Goal: Information Seeking & Learning: Learn about a topic

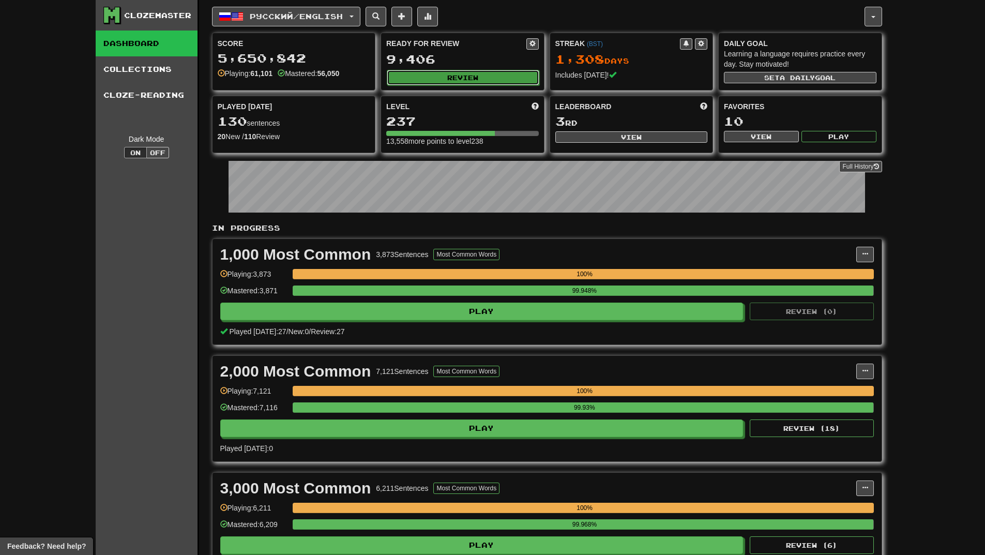
click at [465, 83] on button "Review" at bounding box center [463, 78] width 153 height 16
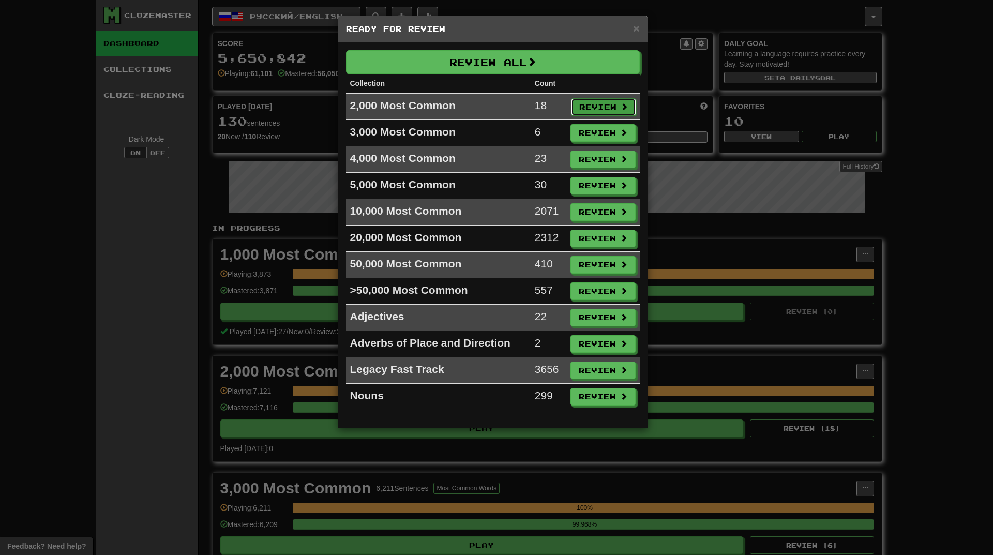
click at [596, 102] on button "Review" at bounding box center [603, 107] width 65 height 18
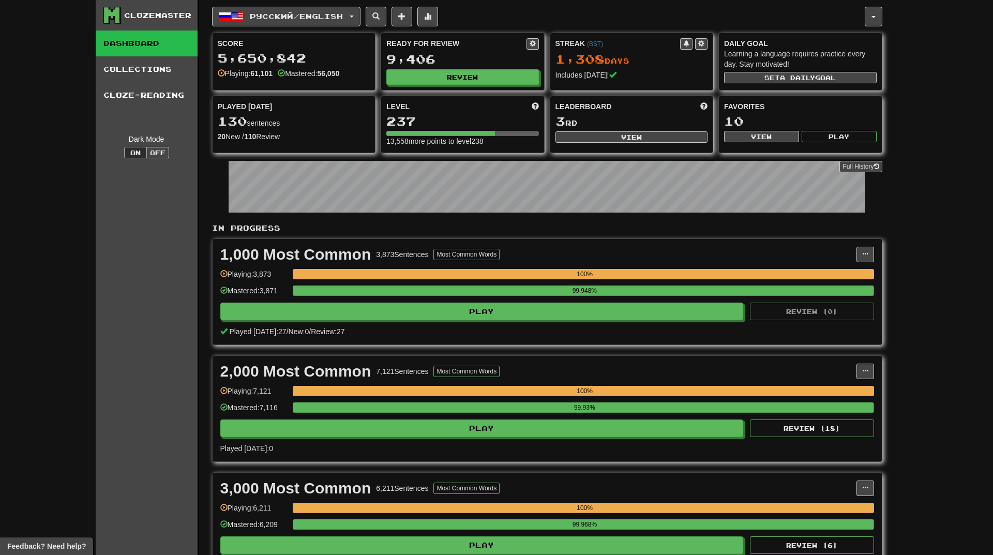
select select "**"
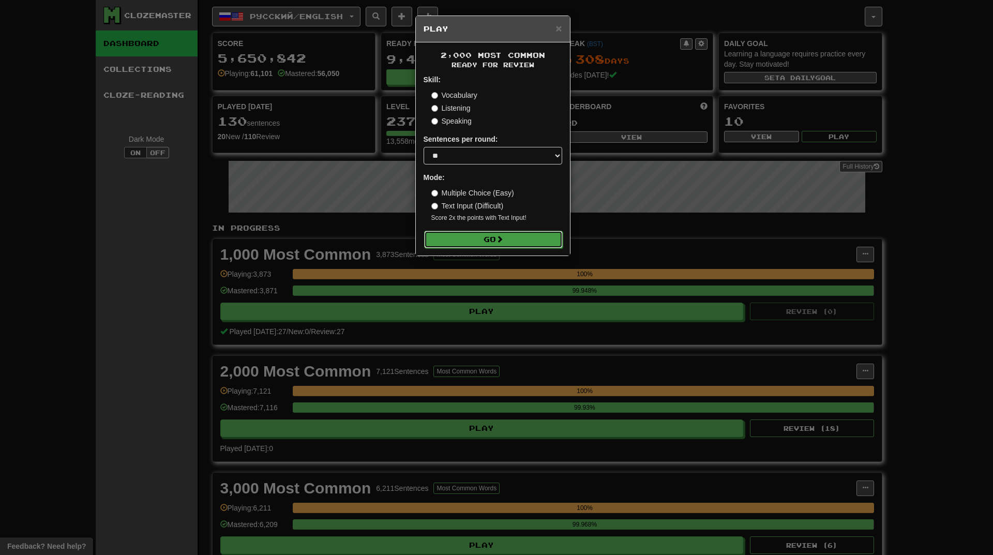
click at [539, 237] on button "Go" at bounding box center [493, 240] width 139 height 18
click at [526, 236] on button "Go" at bounding box center [493, 240] width 139 height 18
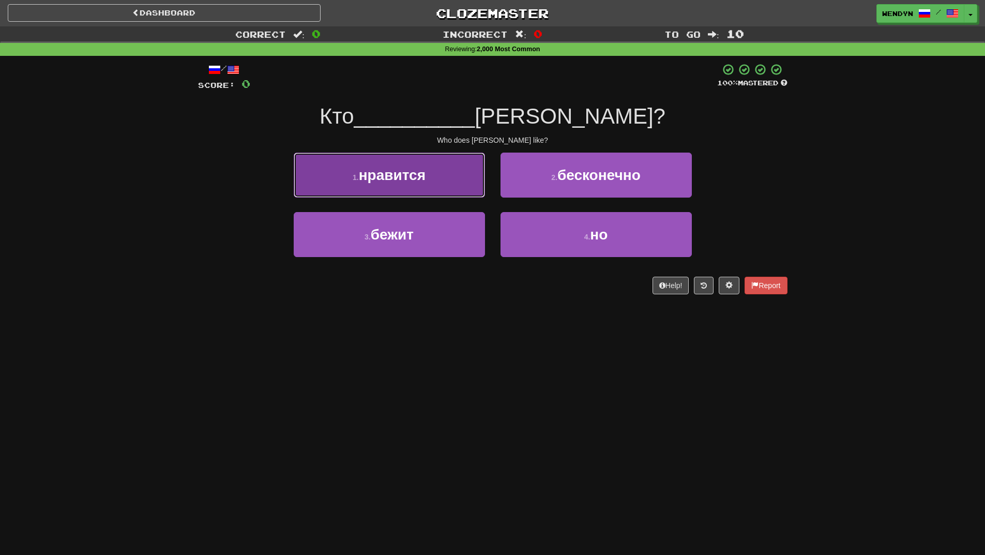
click at [452, 176] on button "1 . нравится" at bounding box center [389, 175] width 191 height 45
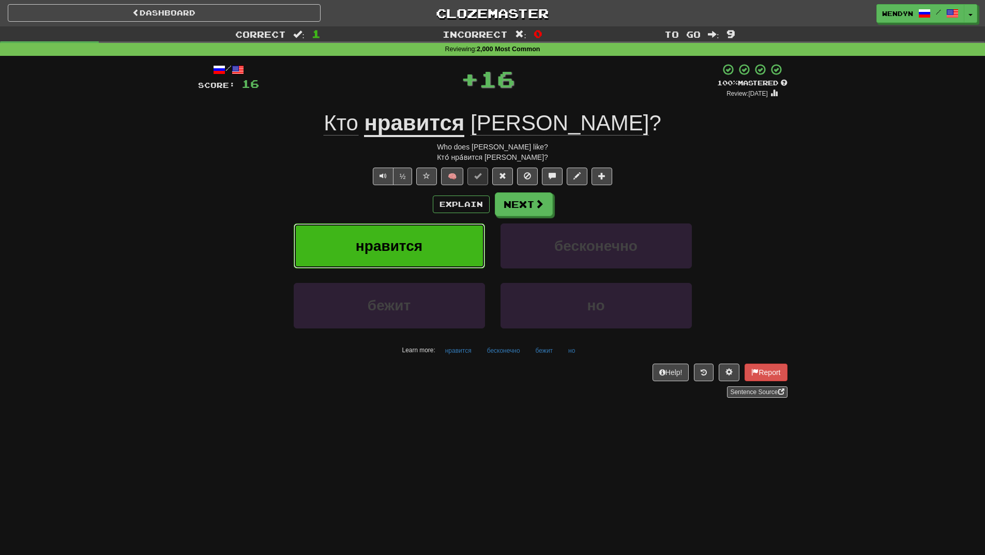
click at [442, 236] on button "нравится" at bounding box center [389, 245] width 191 height 45
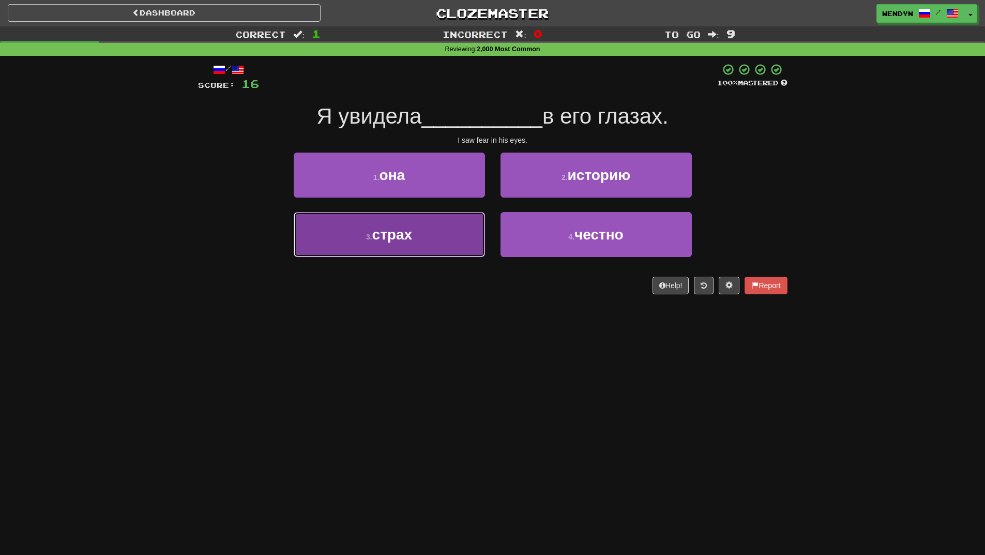
click at [451, 241] on button "3 . страх" at bounding box center [389, 234] width 191 height 45
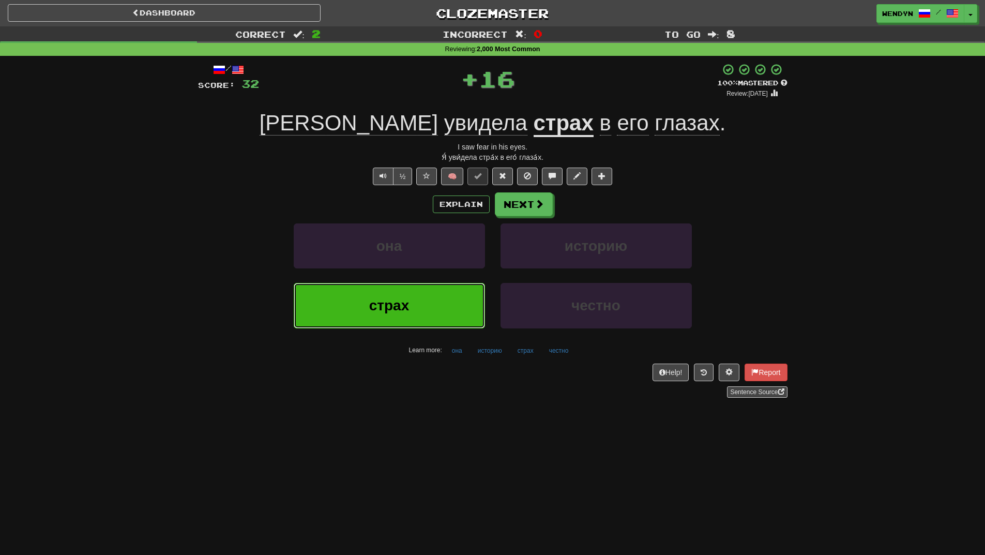
click at [447, 290] on button "страх" at bounding box center [389, 305] width 191 height 45
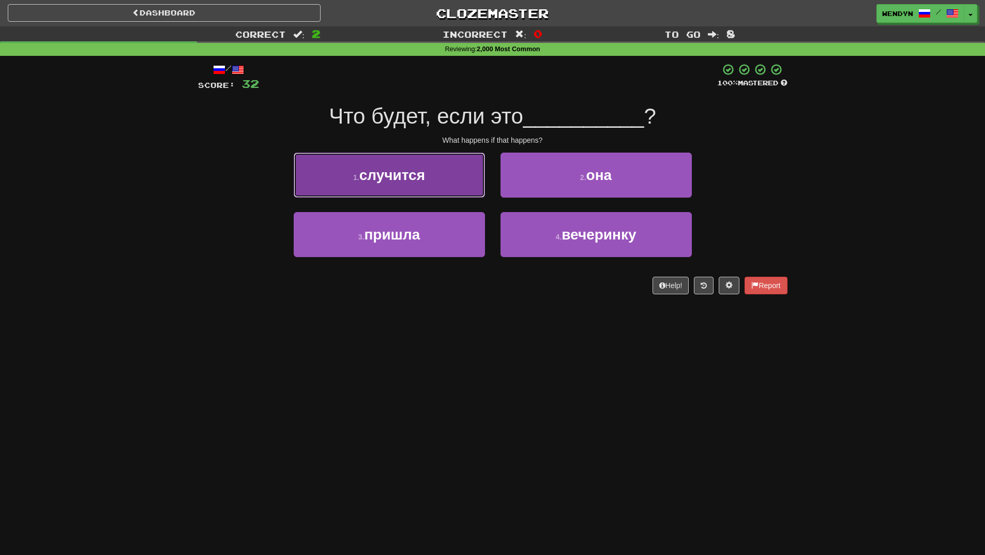
click at [436, 186] on button "1 . случится" at bounding box center [389, 175] width 191 height 45
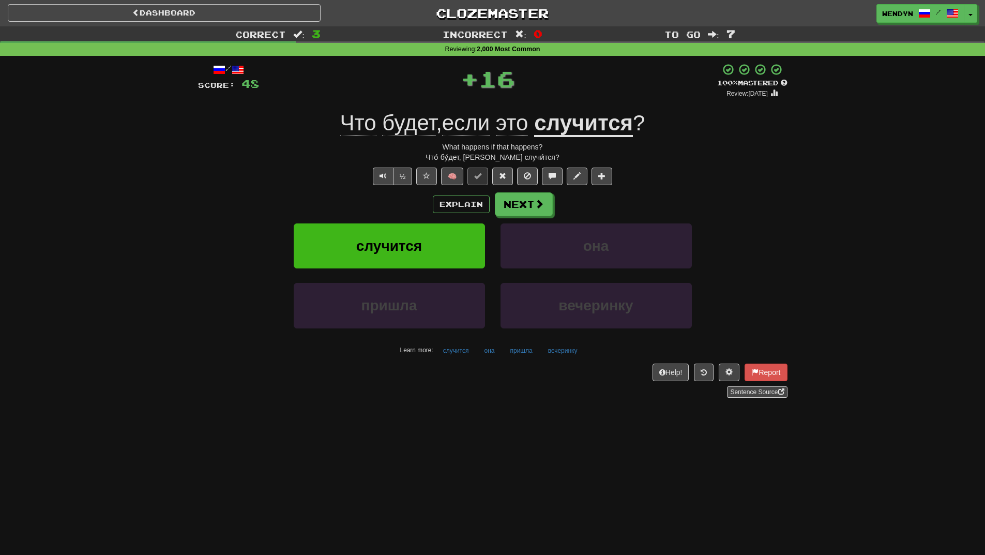
click at [427, 206] on div "Explain Next" at bounding box center [493, 204] width 590 height 24
click at [424, 243] on button "случится" at bounding box center [389, 245] width 191 height 45
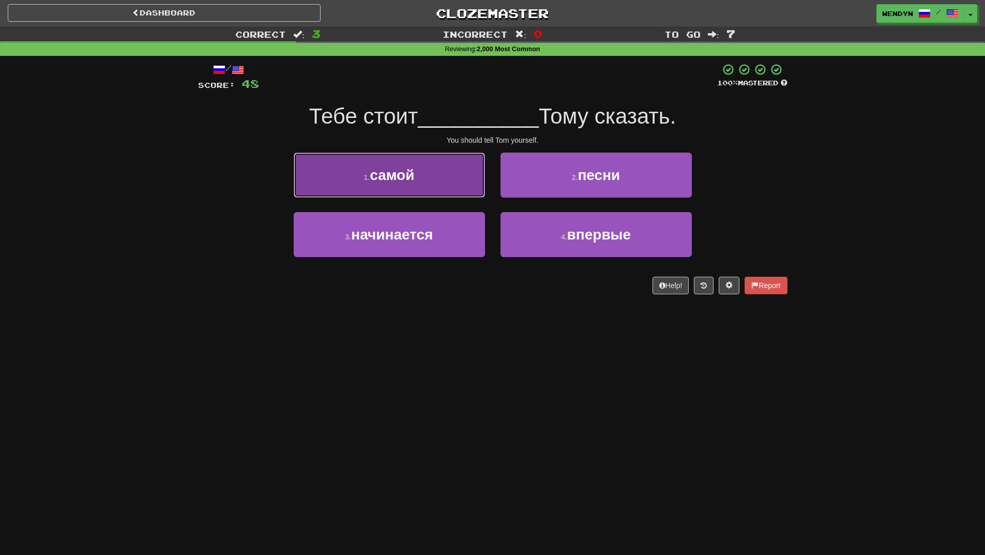
click at [439, 196] on button "1 . самой" at bounding box center [389, 175] width 191 height 45
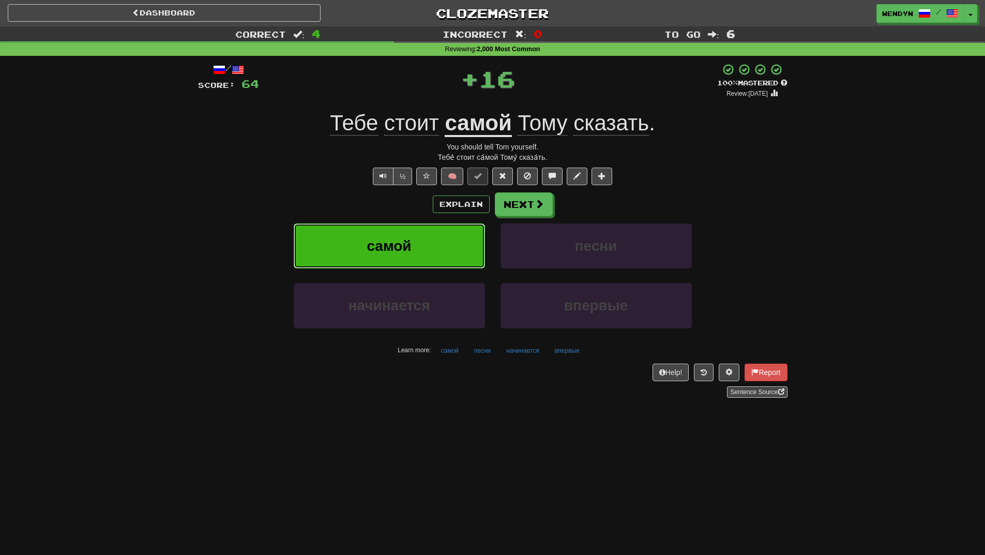
click at [437, 236] on button "самой" at bounding box center [389, 245] width 191 height 45
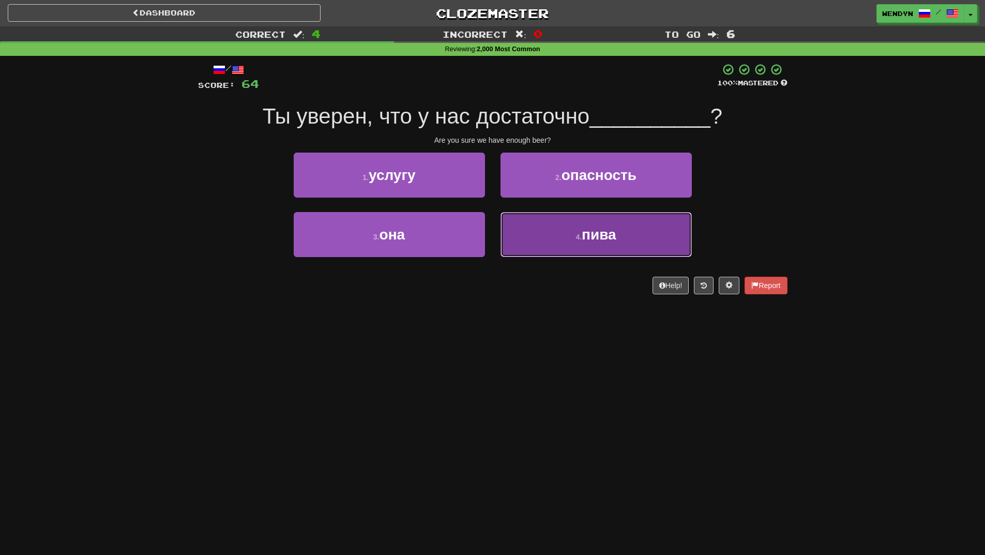
click at [597, 242] on span "пива" at bounding box center [599, 235] width 35 height 16
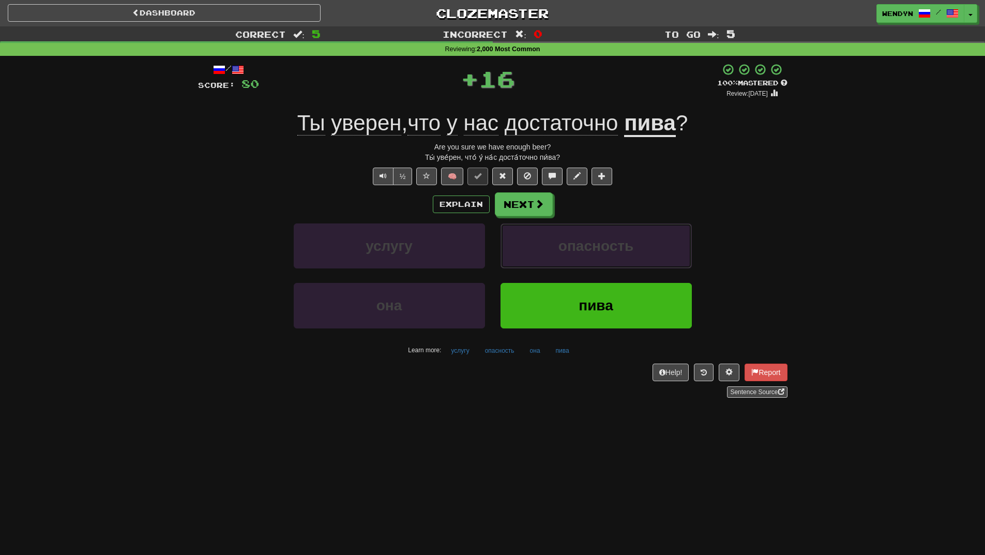
click at [597, 242] on span "опасность" at bounding box center [596, 246] width 75 height 16
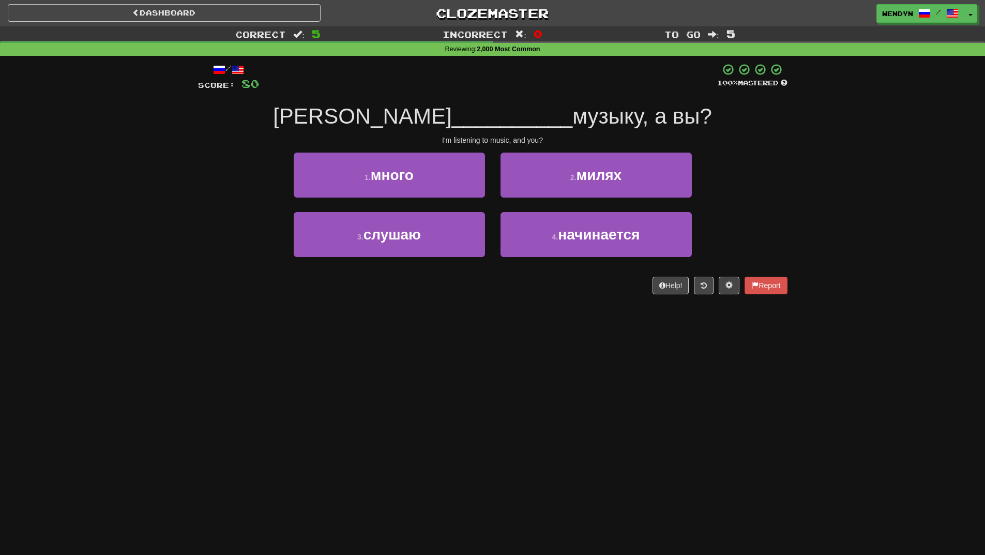
click at [492, 299] on div "/ Score: 80 100 % Mastered Я __________ музыку, а вы? I'm listening to music, a…" at bounding box center [493, 182] width 590 height 253
drag, startPoint x: 466, startPoint y: 312, endPoint x: 462, endPoint y: 289, distance: 23.6
click at [466, 310] on div "Dashboard Clozemaster WendyN / Toggle Dropdown Dashboard Leaderboard Activity F…" at bounding box center [492, 277] width 985 height 555
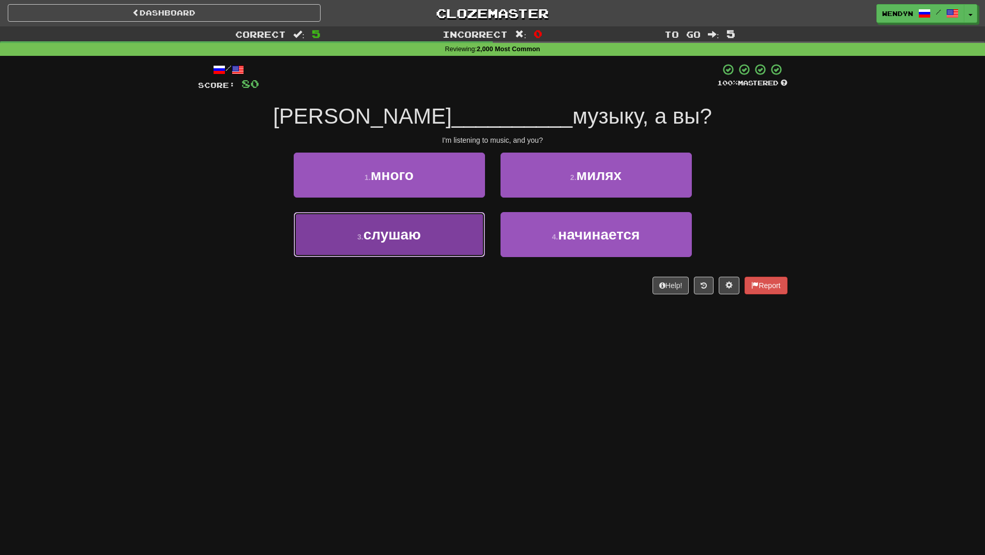
click at [454, 254] on button "3 . слушаю" at bounding box center [389, 234] width 191 height 45
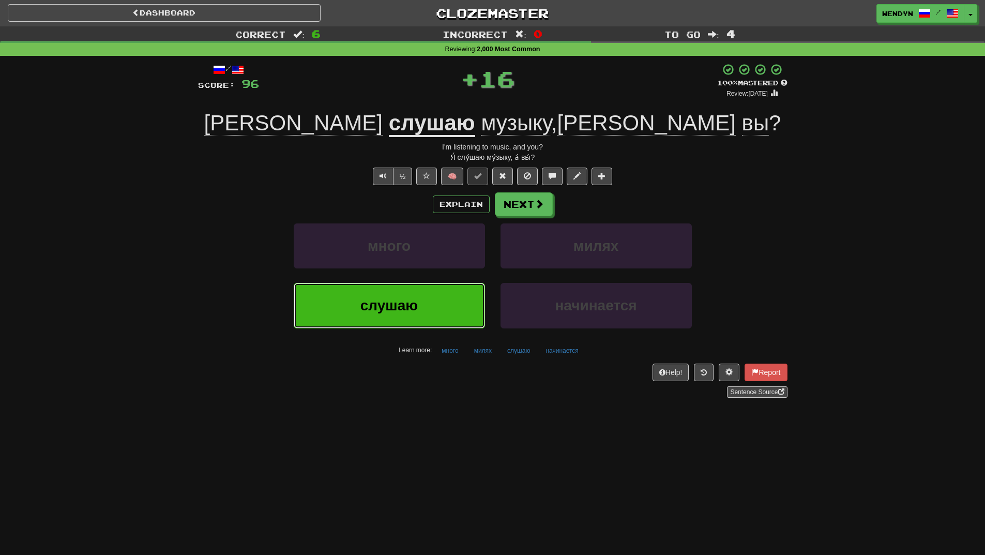
click at [449, 295] on button "слушаю" at bounding box center [389, 305] width 191 height 45
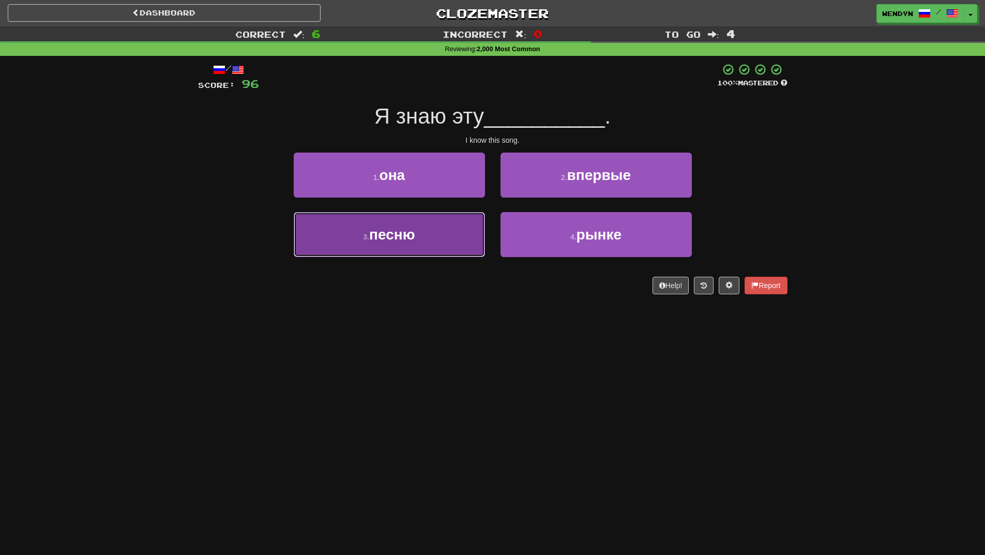
click at [423, 219] on button "3 . песню" at bounding box center [389, 234] width 191 height 45
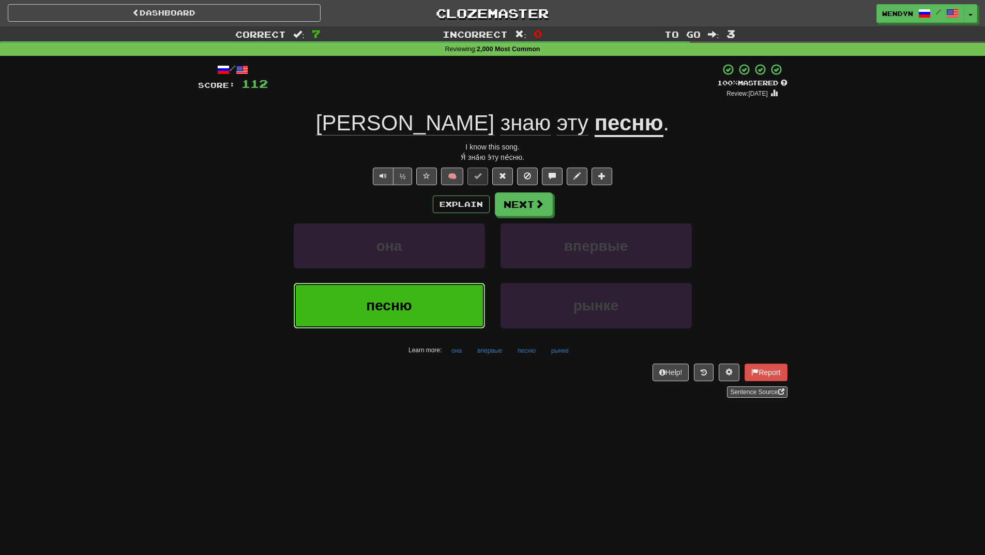
click at [383, 295] on button "песню" at bounding box center [389, 305] width 191 height 45
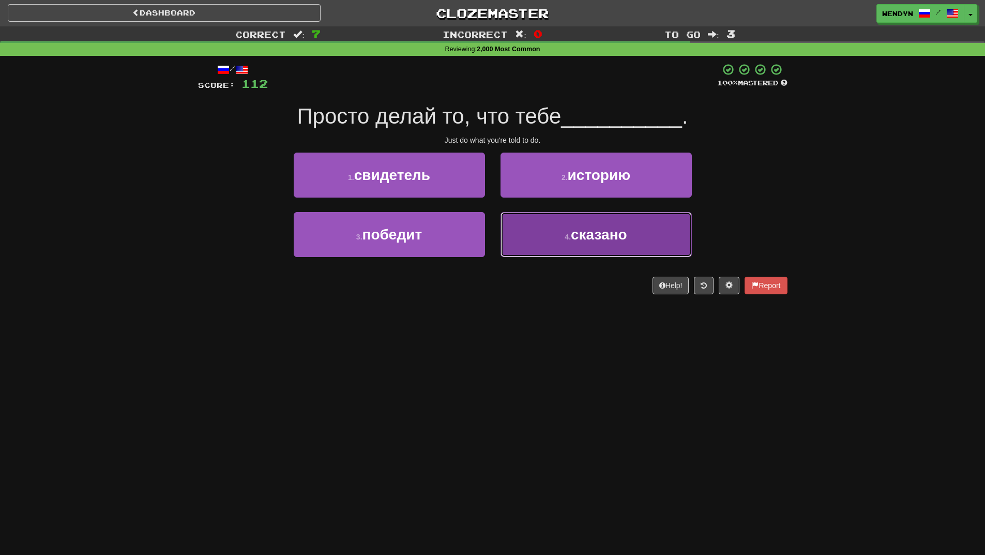
click at [578, 256] on button "4 . сказано" at bounding box center [596, 234] width 191 height 45
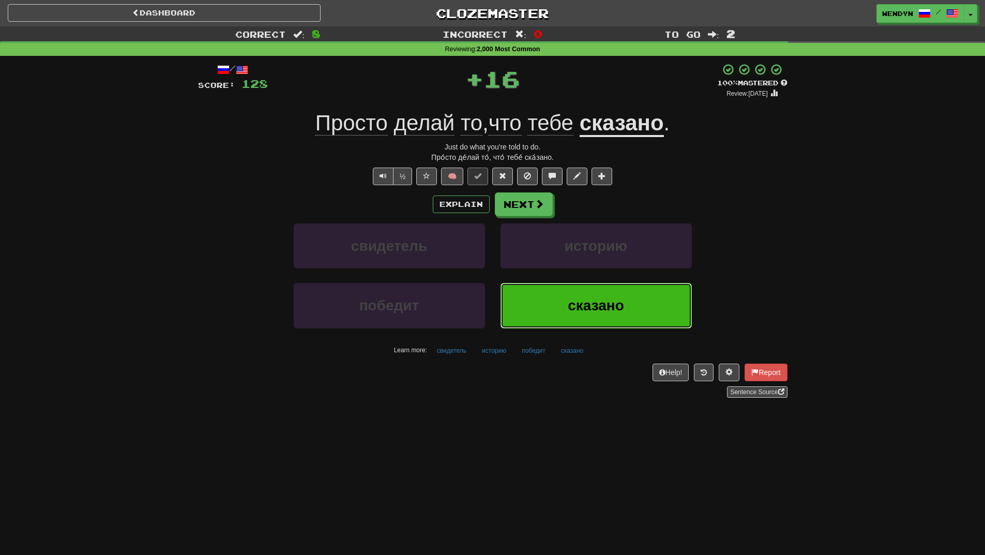
click at [571, 310] on span "сказано" at bounding box center [596, 305] width 56 height 16
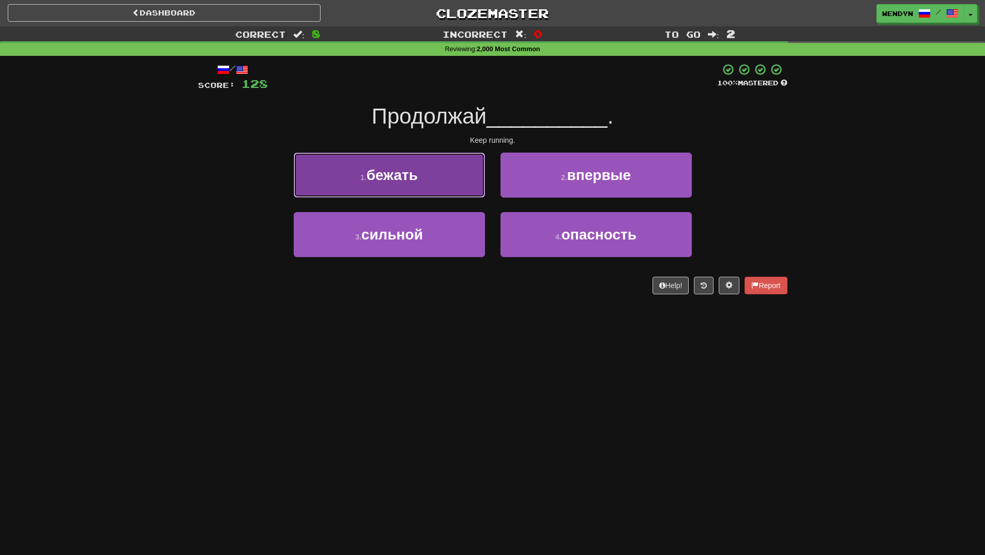
click at [432, 177] on button "1 . бежать" at bounding box center [389, 175] width 191 height 45
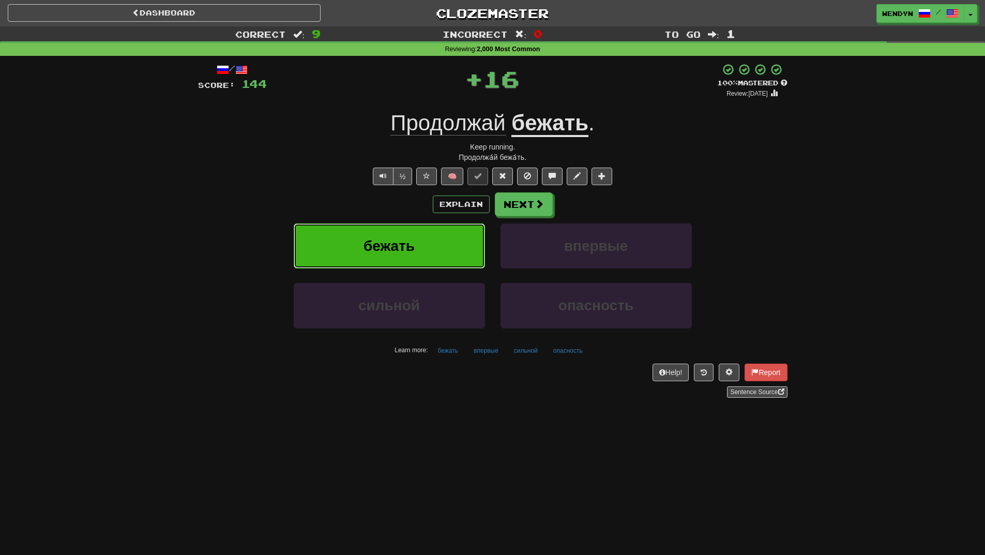
click at [429, 244] on button "бежать" at bounding box center [389, 245] width 191 height 45
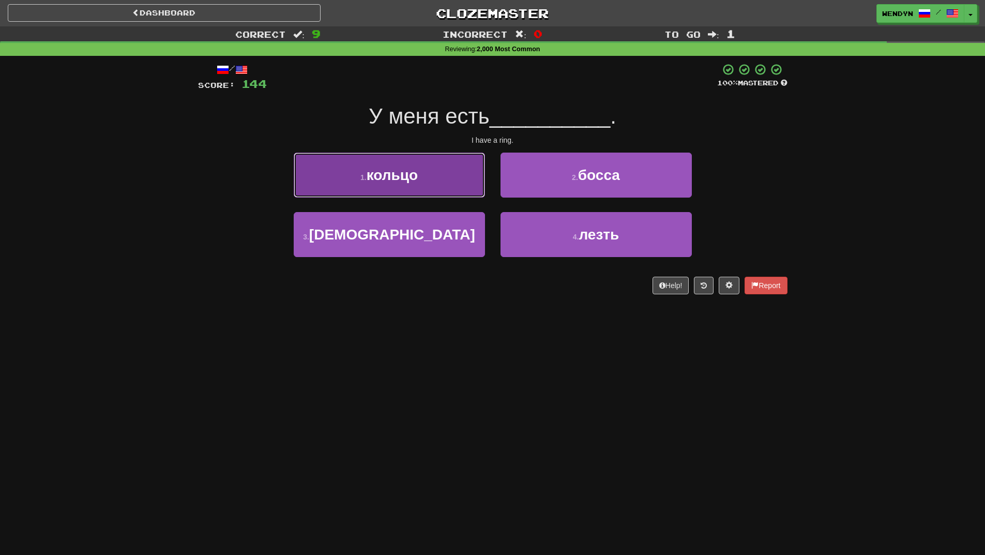
click at [436, 180] on button "1 . кольцо" at bounding box center [389, 175] width 191 height 45
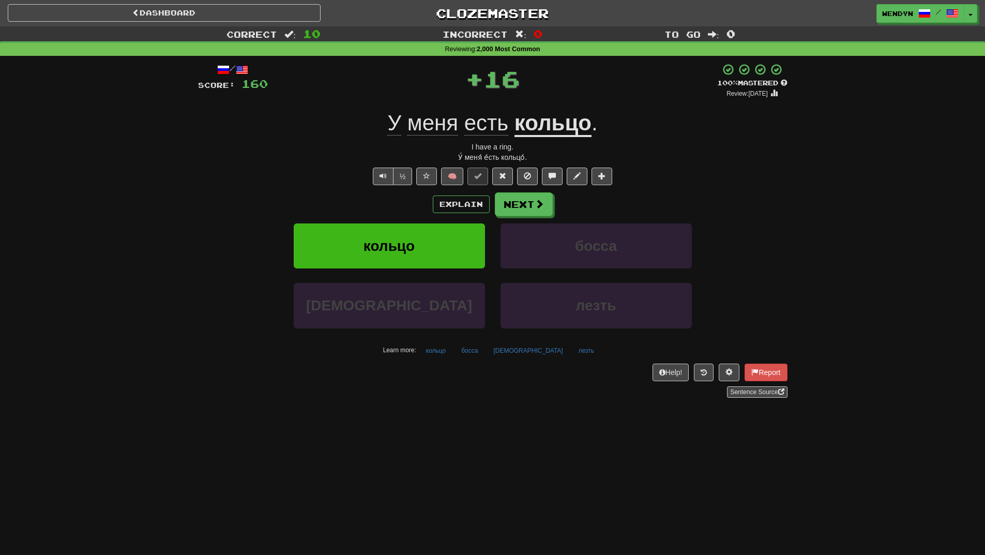
click at [408, 202] on div "Explain Next" at bounding box center [493, 204] width 590 height 24
click at [401, 238] on span "кольцо" at bounding box center [389, 246] width 51 height 16
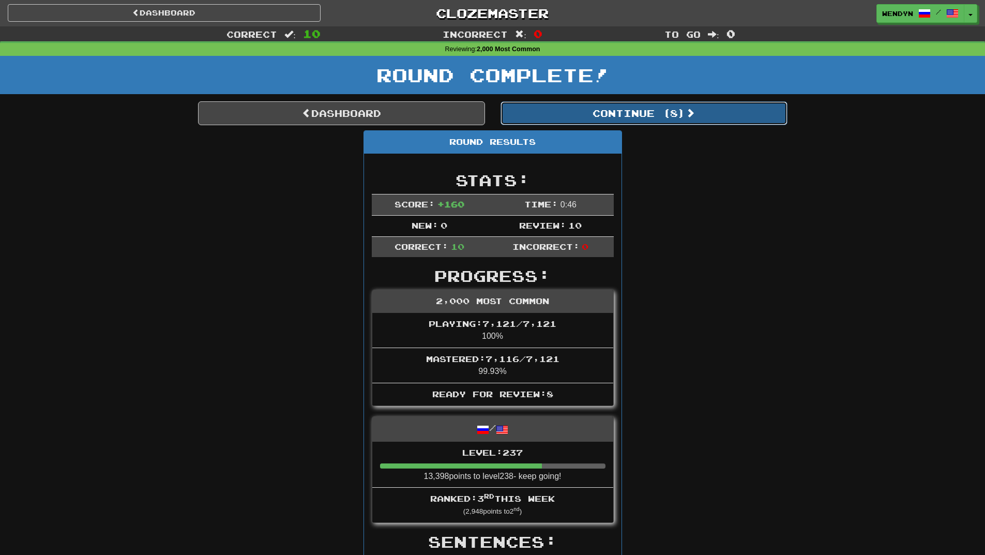
click at [662, 106] on button "Continue ( 8 )" at bounding box center [644, 113] width 287 height 24
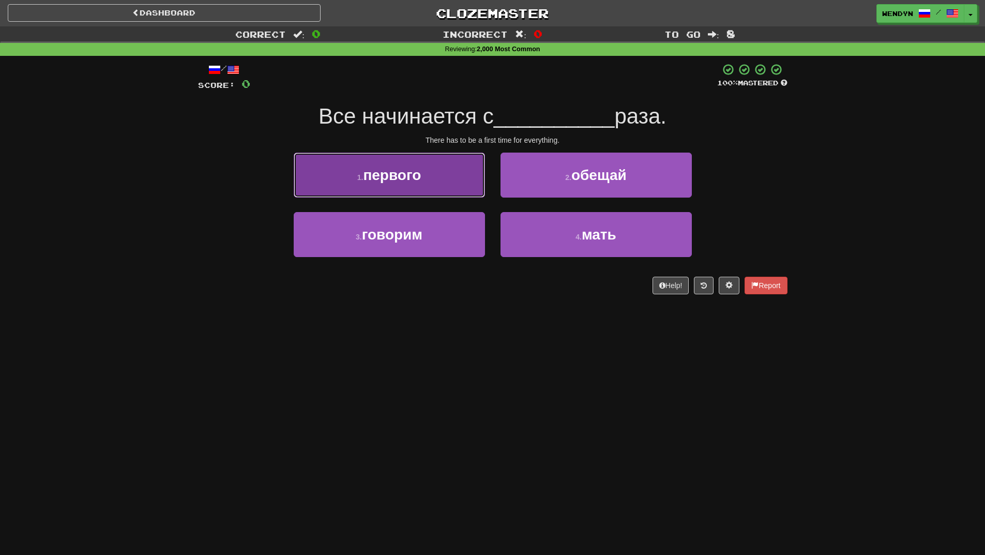
click at [414, 178] on span "первого" at bounding box center [392, 175] width 58 height 16
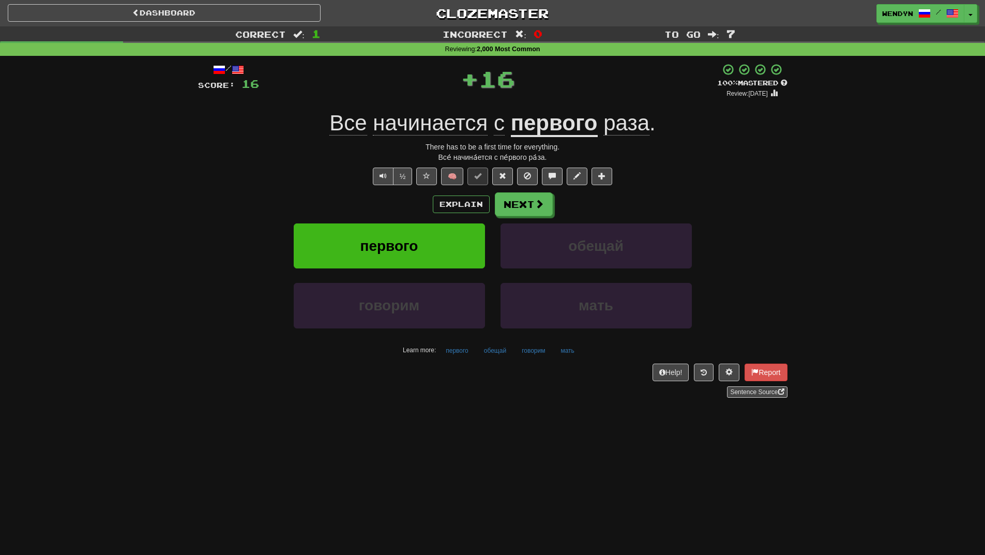
click at [411, 205] on div "Explain Next" at bounding box center [493, 204] width 590 height 24
click at [408, 229] on button "первого" at bounding box center [389, 245] width 191 height 45
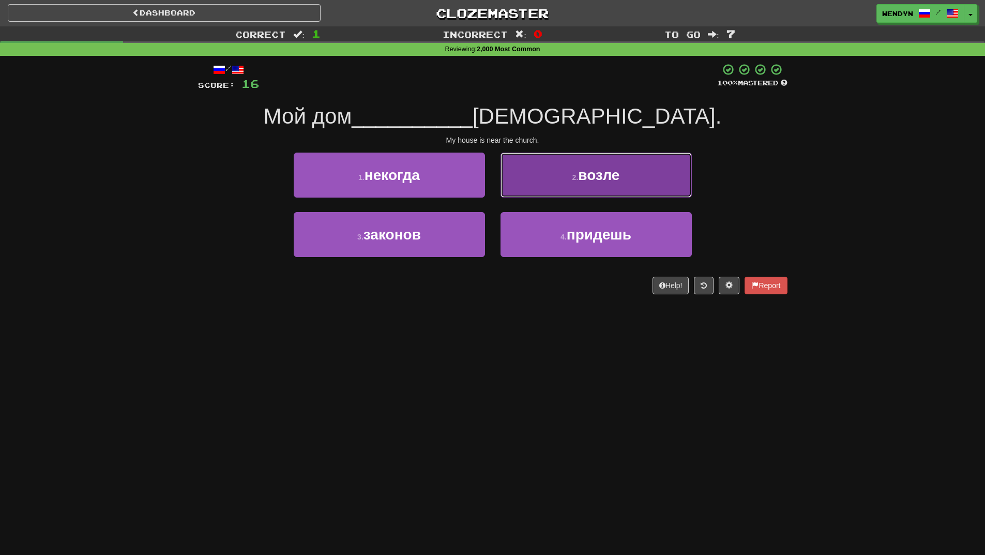
click at [631, 164] on button "2 . возле" at bounding box center [596, 175] width 191 height 45
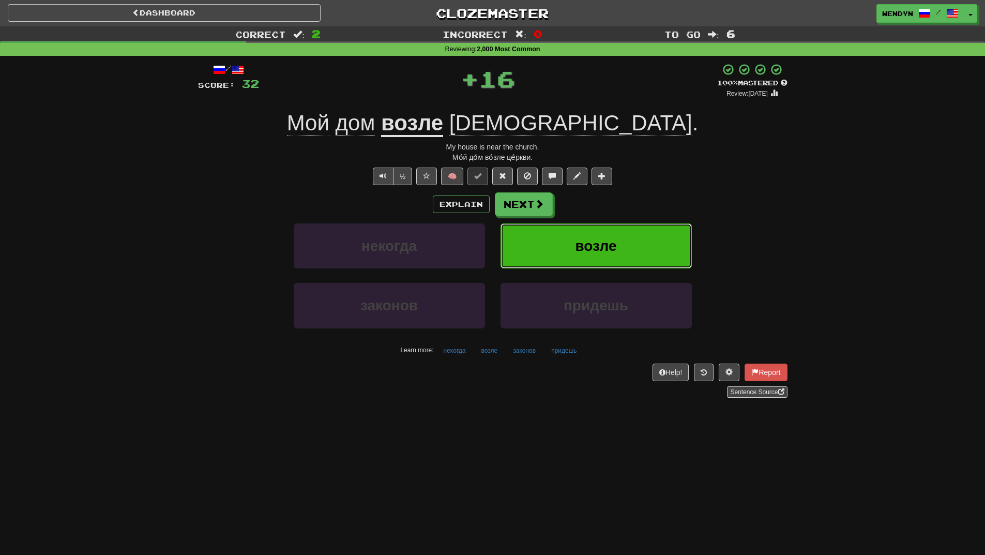
click at [596, 250] on span "возле" at bounding box center [595, 246] width 41 height 16
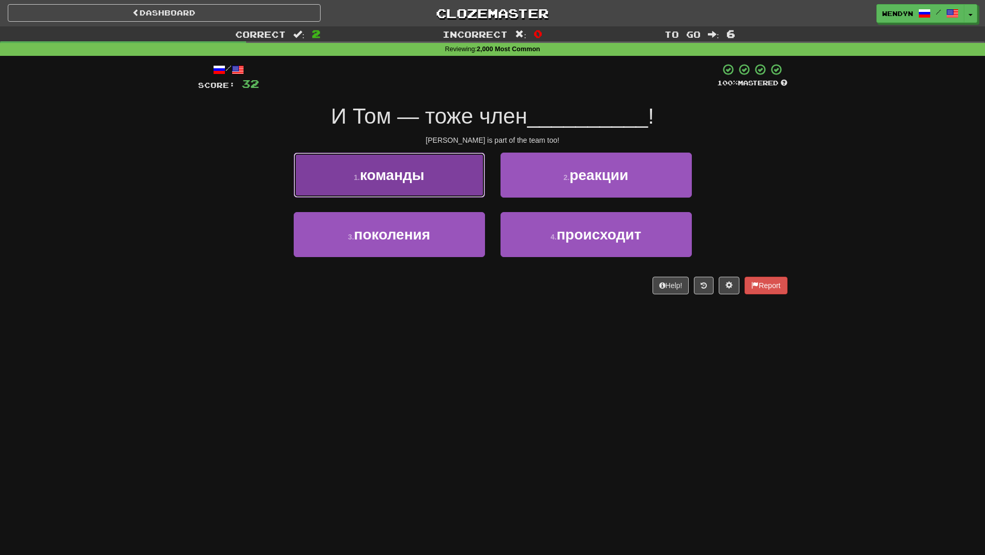
click at [437, 184] on button "1 . команды" at bounding box center [389, 175] width 191 height 45
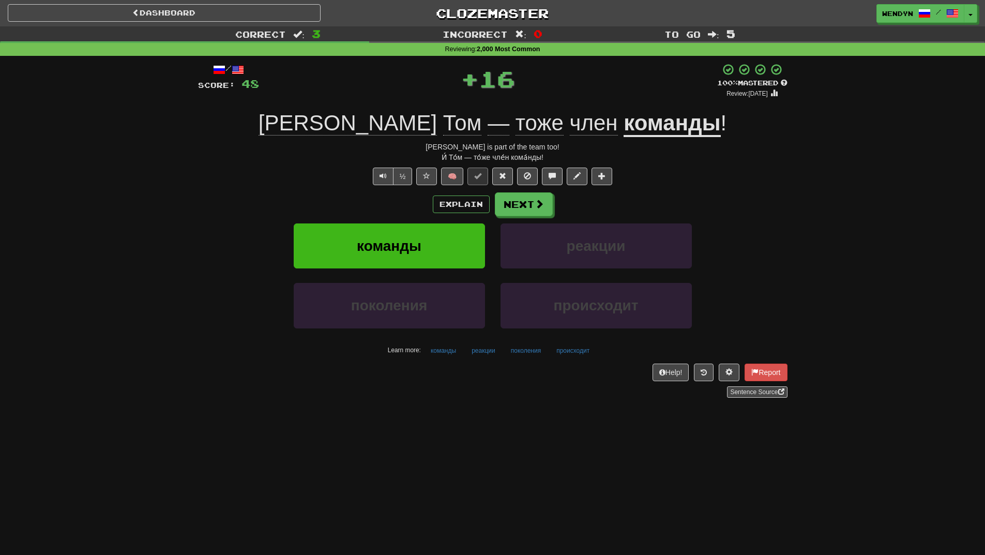
click at [420, 200] on div "Explain Next" at bounding box center [493, 204] width 590 height 24
click at [415, 239] on span "команды" at bounding box center [389, 246] width 65 height 16
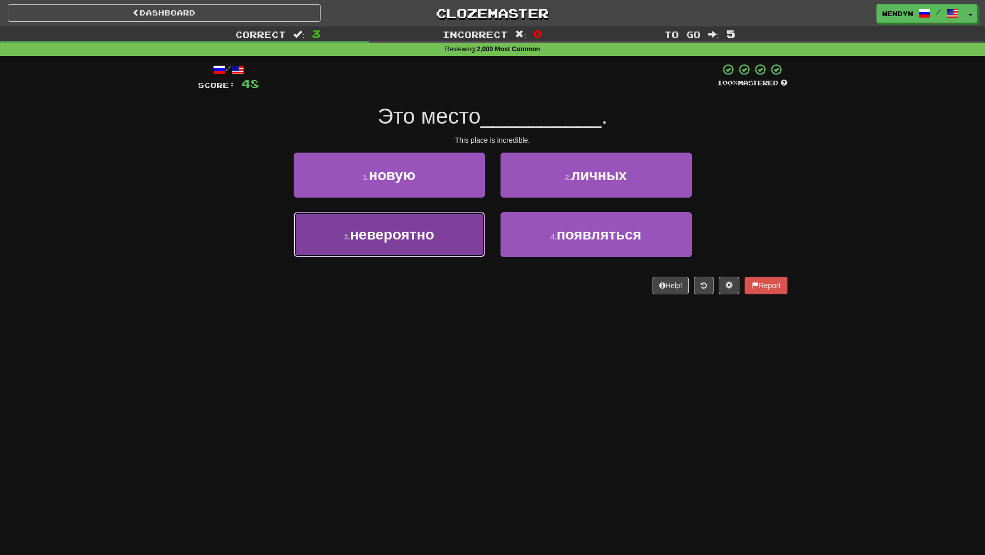
click at [441, 247] on button "3 . невероятно" at bounding box center [389, 234] width 191 height 45
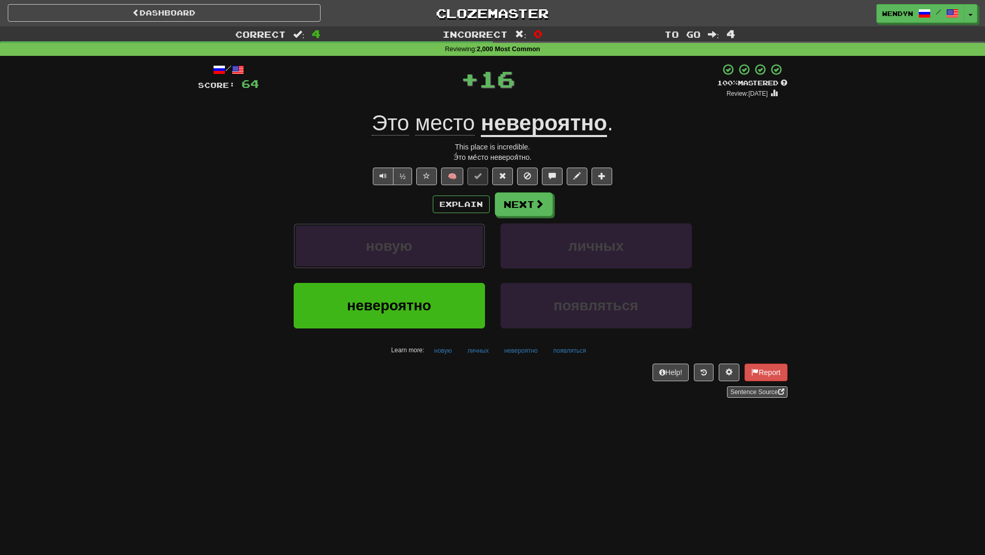
click at [441, 247] on button "новую" at bounding box center [389, 245] width 191 height 45
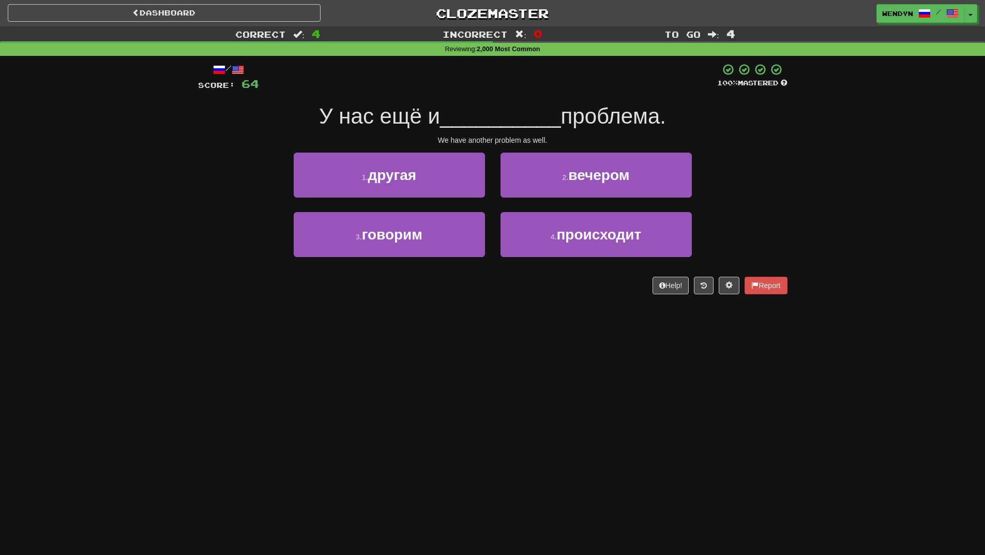
click at [427, 324] on div "Dashboard Clozemaster WendyN / Toggle Dropdown Dashboard Leaderboard Activity F…" at bounding box center [492, 277] width 985 height 555
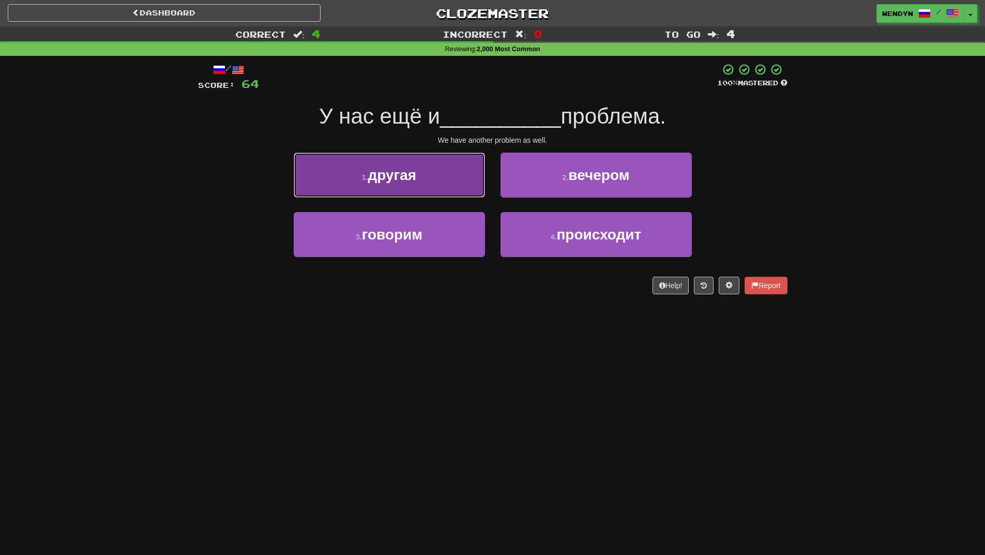
click at [425, 192] on button "1 . другая" at bounding box center [389, 175] width 191 height 45
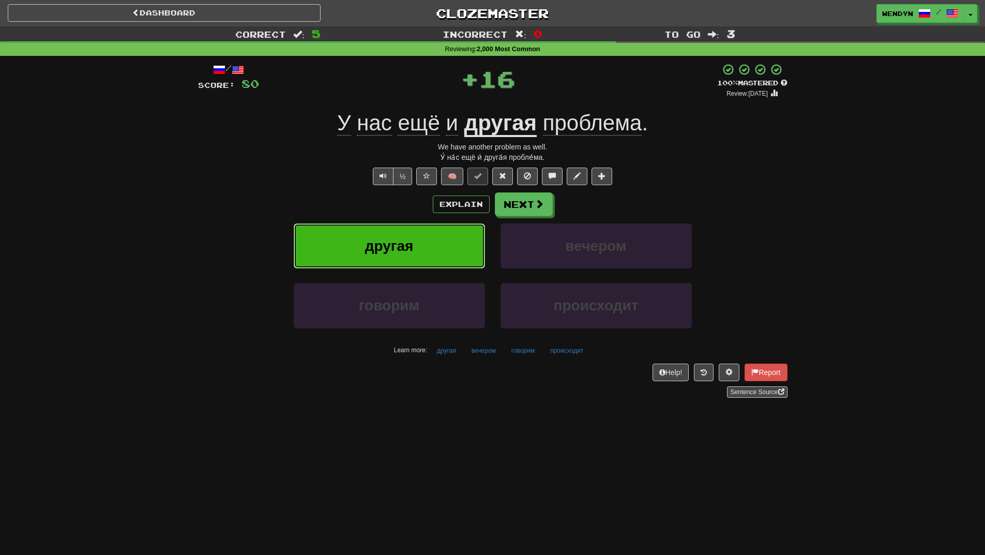
click at [421, 228] on button "другая" at bounding box center [389, 245] width 191 height 45
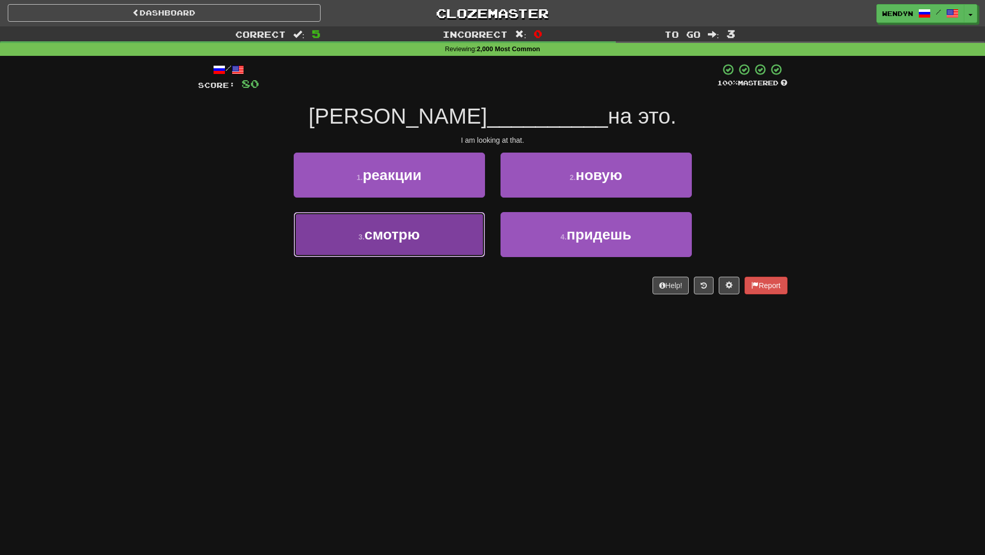
click at [416, 242] on span "смотрю" at bounding box center [392, 235] width 55 height 16
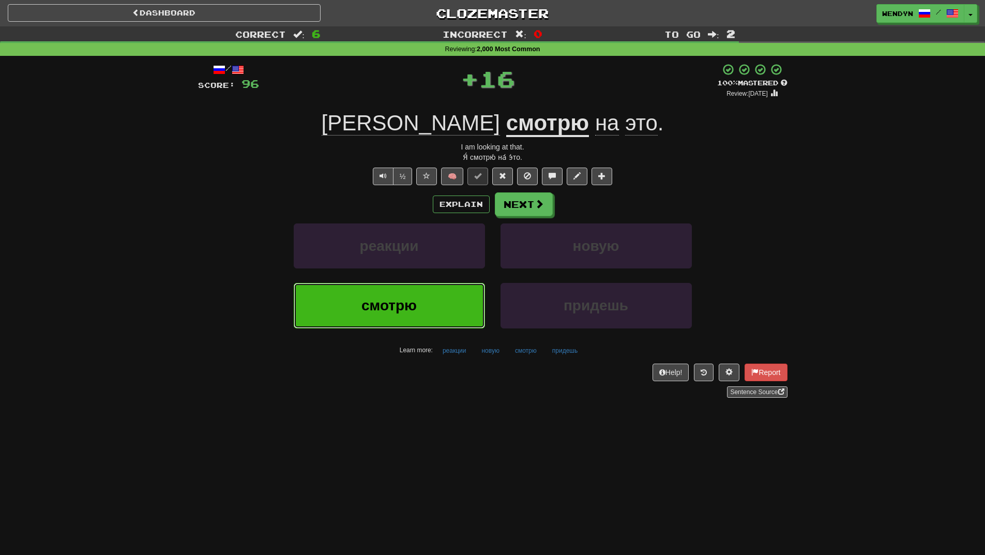
click at [412, 295] on button "смотрю" at bounding box center [389, 305] width 191 height 45
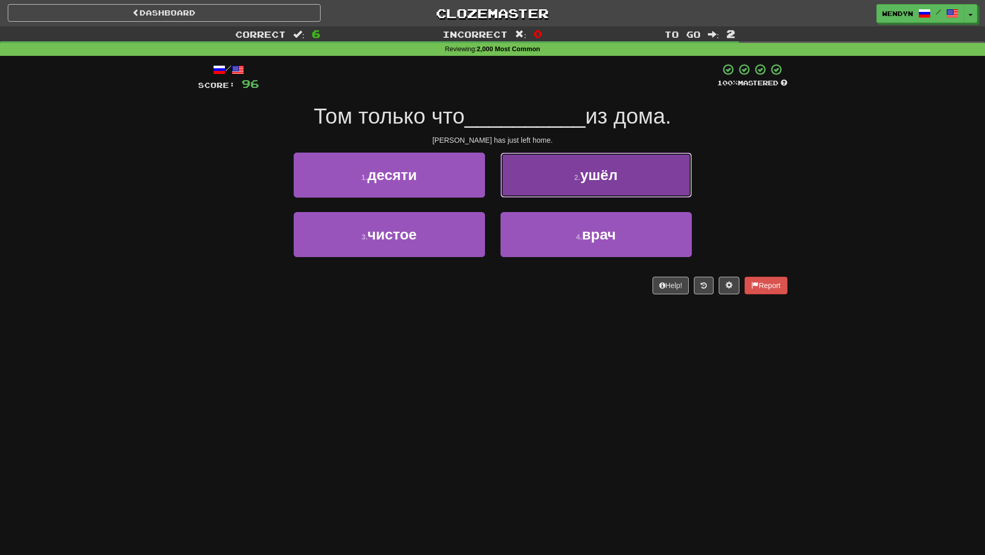
click at [634, 185] on button "2 . ушёл" at bounding box center [596, 175] width 191 height 45
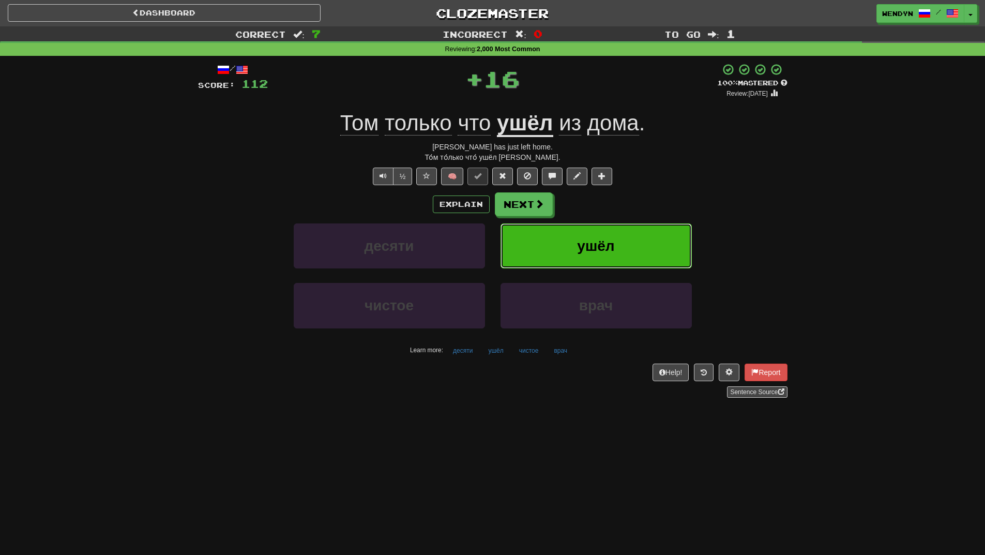
click at [602, 244] on span "ушёл" at bounding box center [595, 246] width 37 height 16
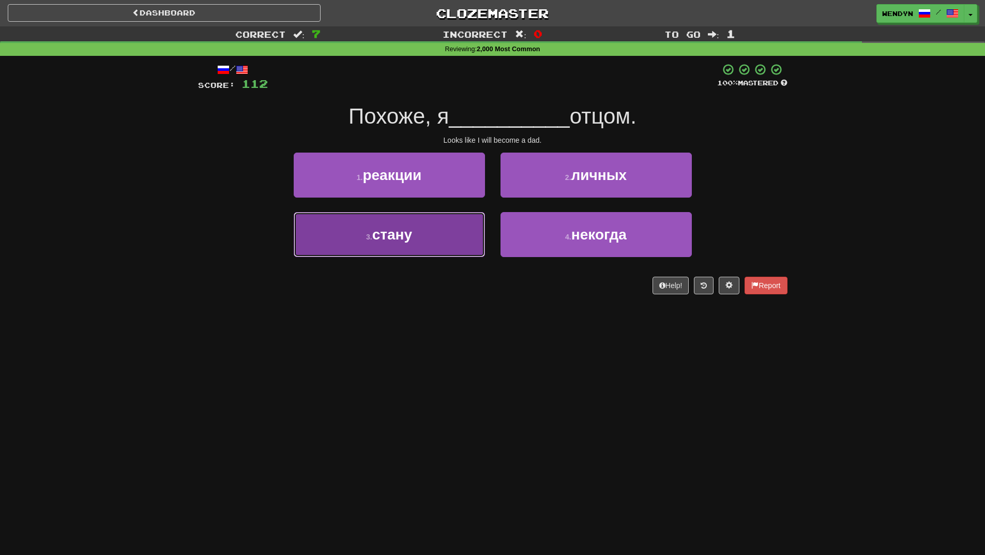
click at [469, 237] on button "3 . стану" at bounding box center [389, 234] width 191 height 45
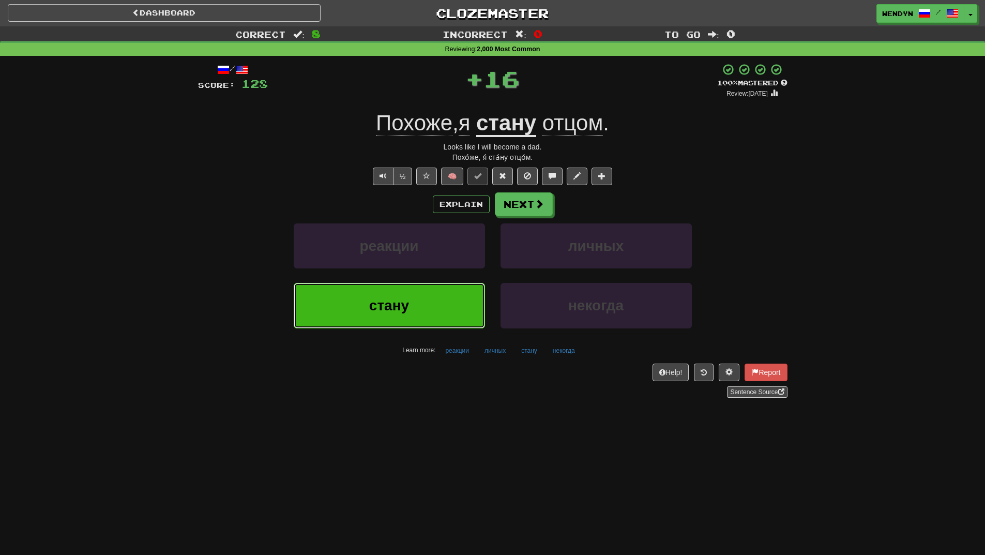
click at [449, 319] on button "стану" at bounding box center [389, 305] width 191 height 45
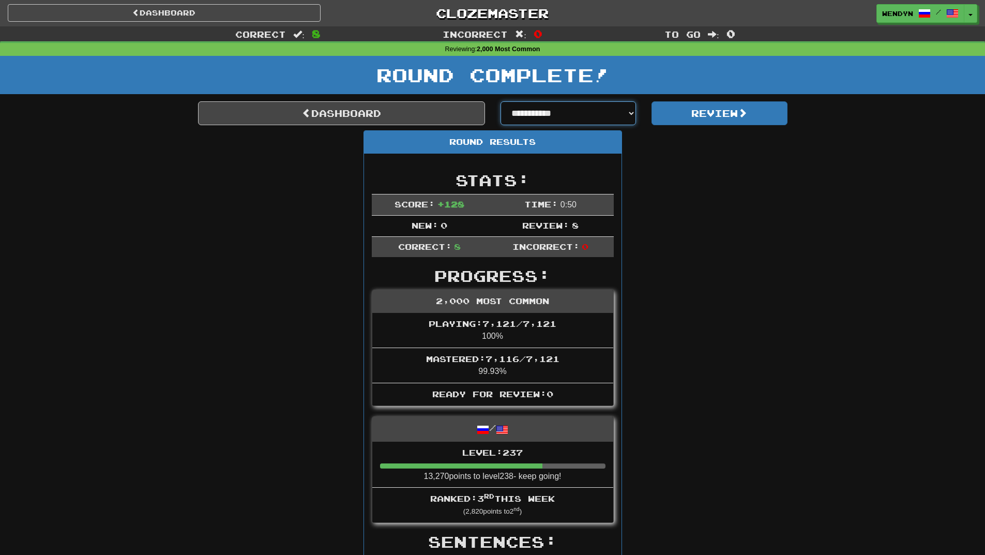
click at [627, 117] on select "**********" at bounding box center [569, 113] width 136 height 24
select select "**********"
click at [501, 101] on select "**********" at bounding box center [569, 113] width 136 height 24
select select "**********"
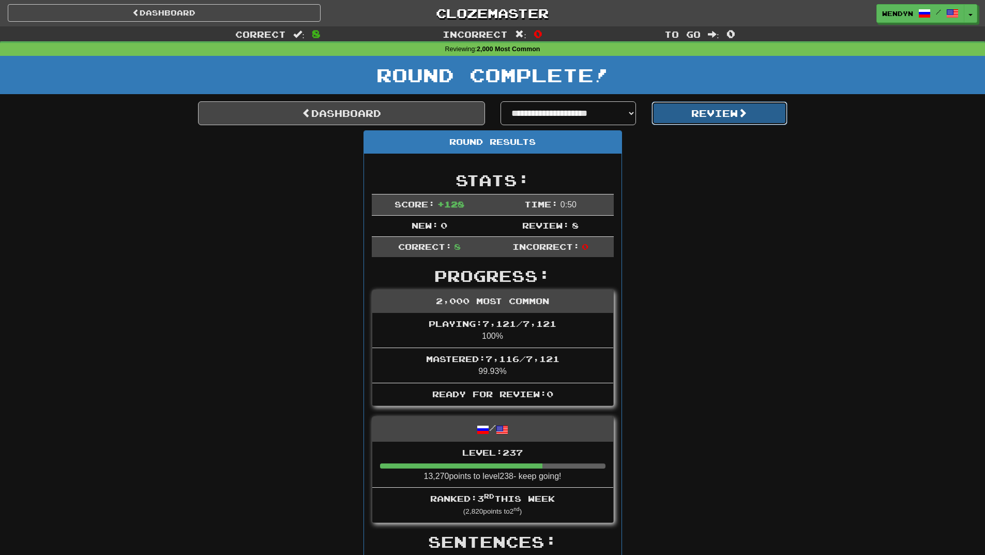
click at [711, 120] on button "Review" at bounding box center [720, 113] width 136 height 24
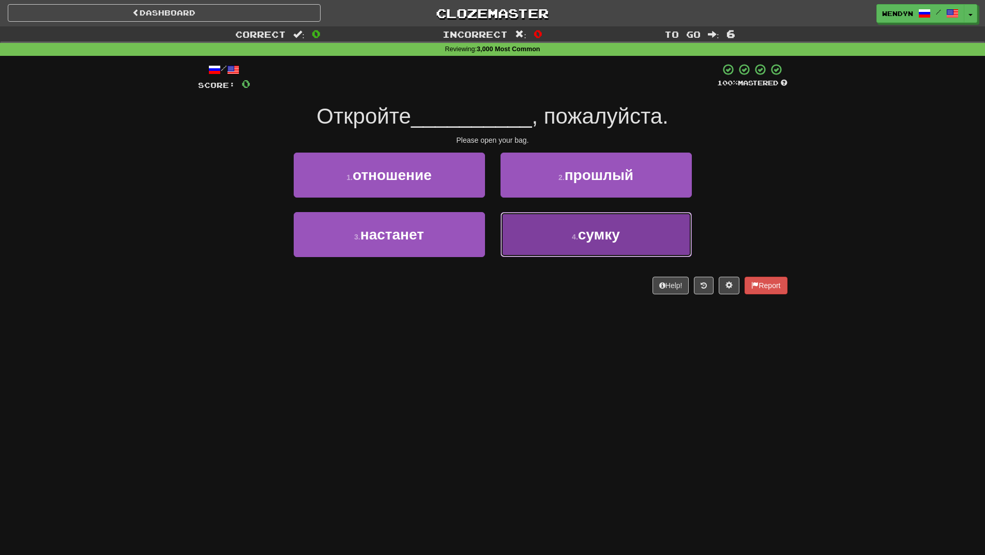
click at [608, 221] on button "4 . сумку" at bounding box center [596, 234] width 191 height 45
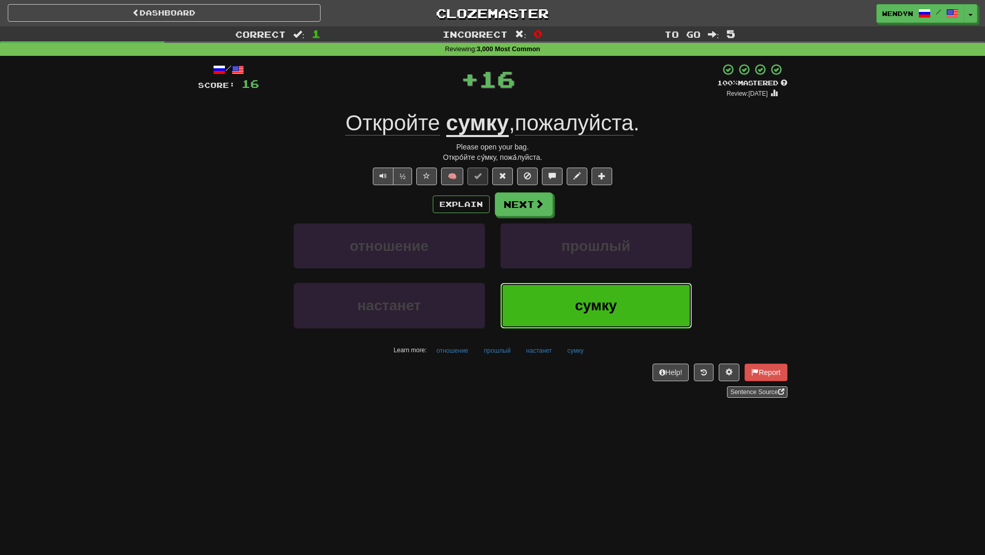
click at [612, 291] on button "сумку" at bounding box center [596, 305] width 191 height 45
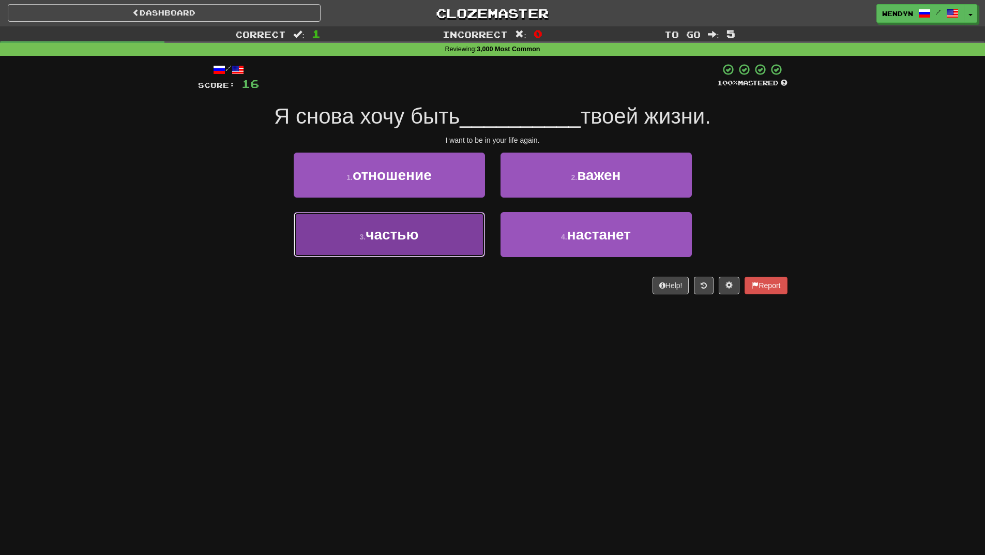
click at [451, 254] on button "3 . частью" at bounding box center [389, 234] width 191 height 45
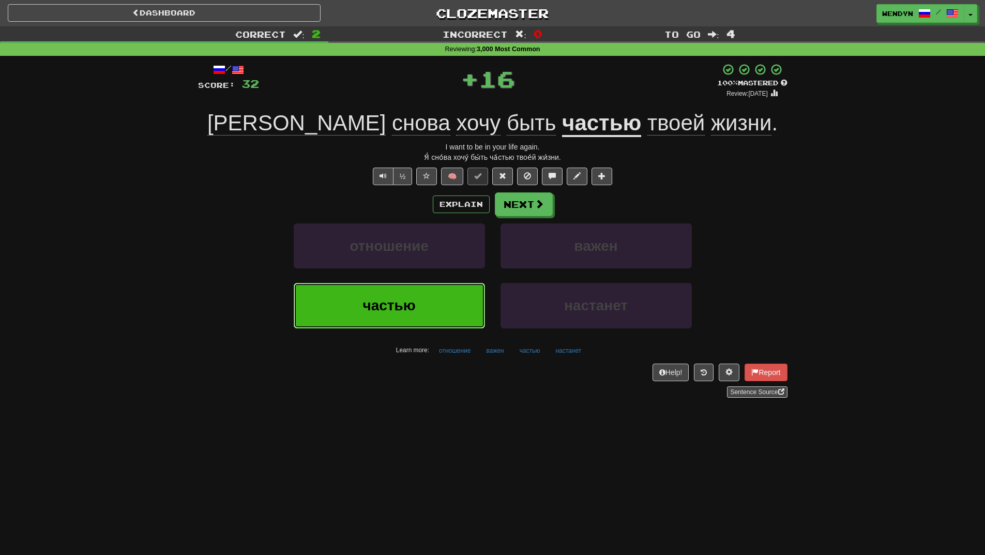
click at [444, 313] on button "частью" at bounding box center [389, 305] width 191 height 45
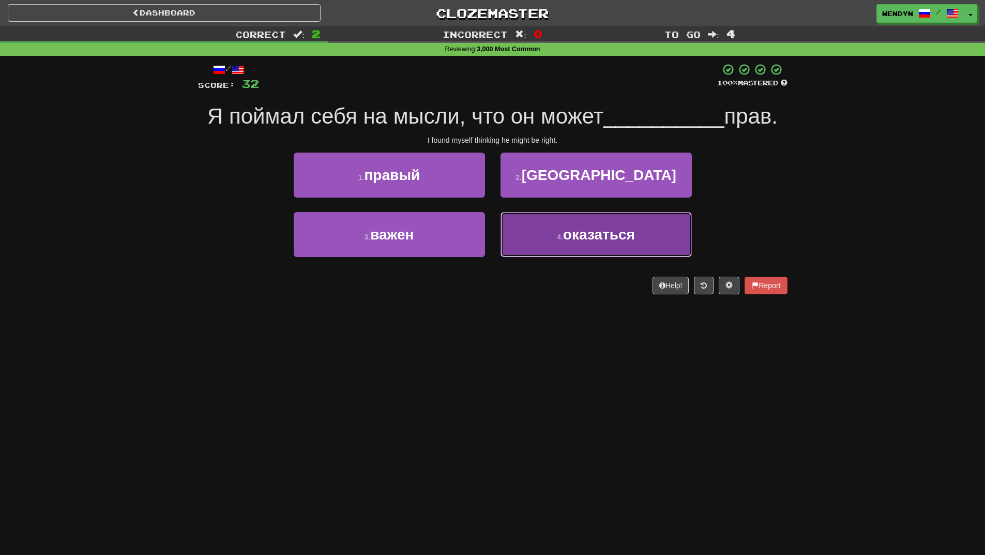
click at [597, 244] on button "4 . оказаться" at bounding box center [596, 234] width 191 height 45
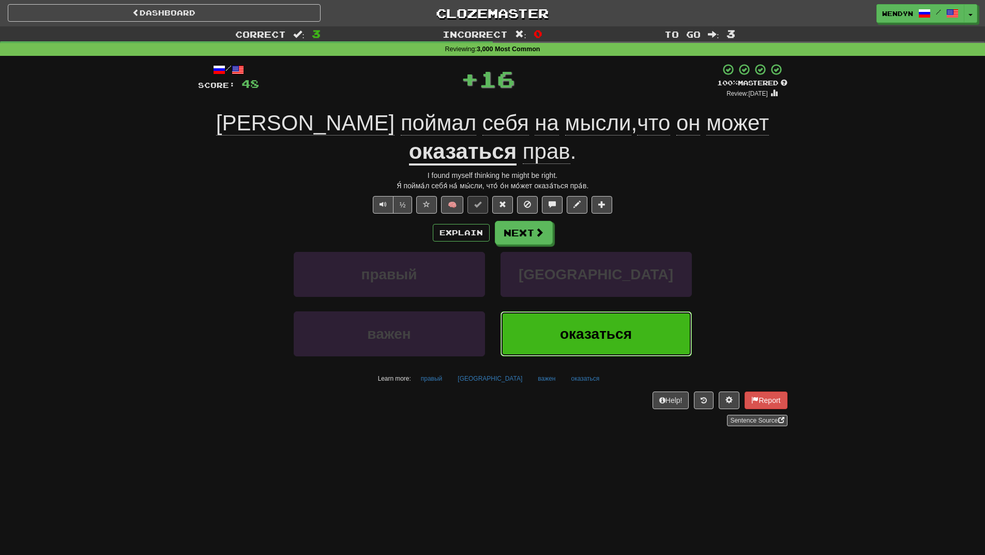
click at [596, 311] on button "оказаться" at bounding box center [596, 333] width 191 height 45
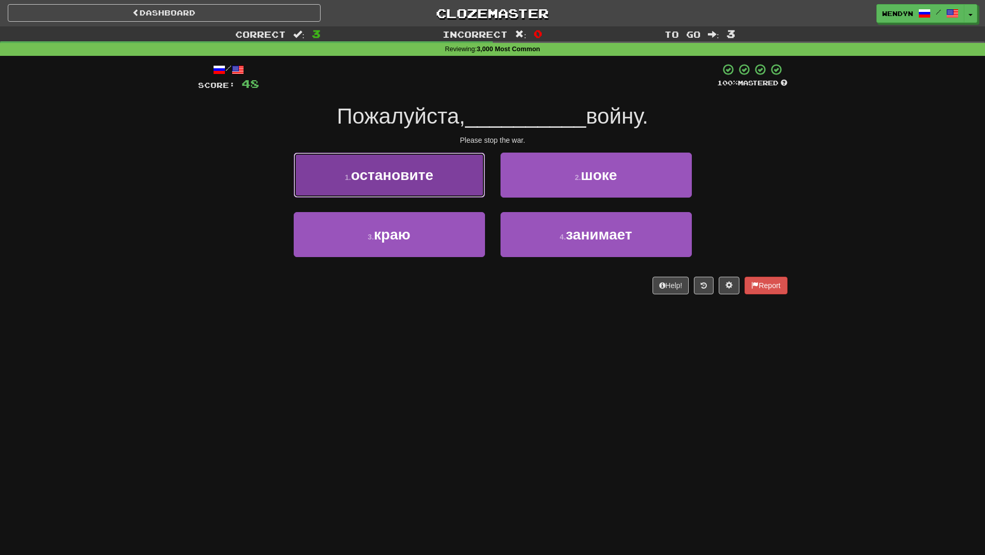
click at [412, 177] on span "остановите" at bounding box center [392, 175] width 82 height 16
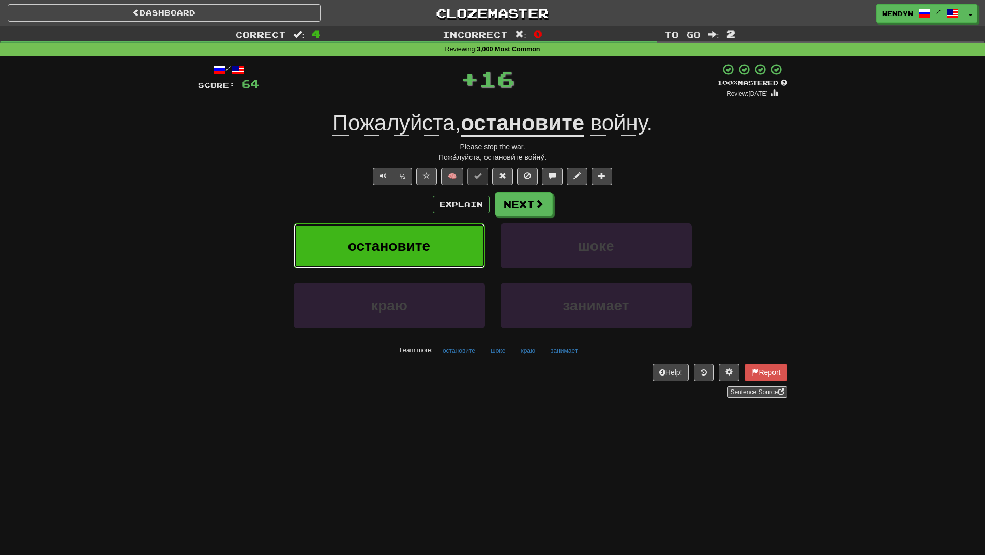
click at [406, 228] on button "остановите" at bounding box center [389, 245] width 191 height 45
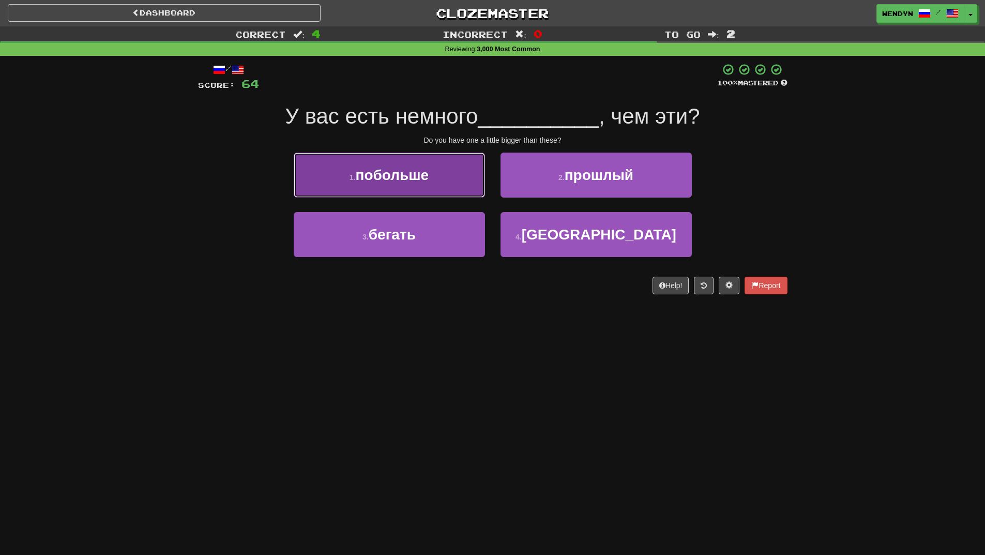
click at [452, 179] on button "1 . побольше" at bounding box center [389, 175] width 191 height 45
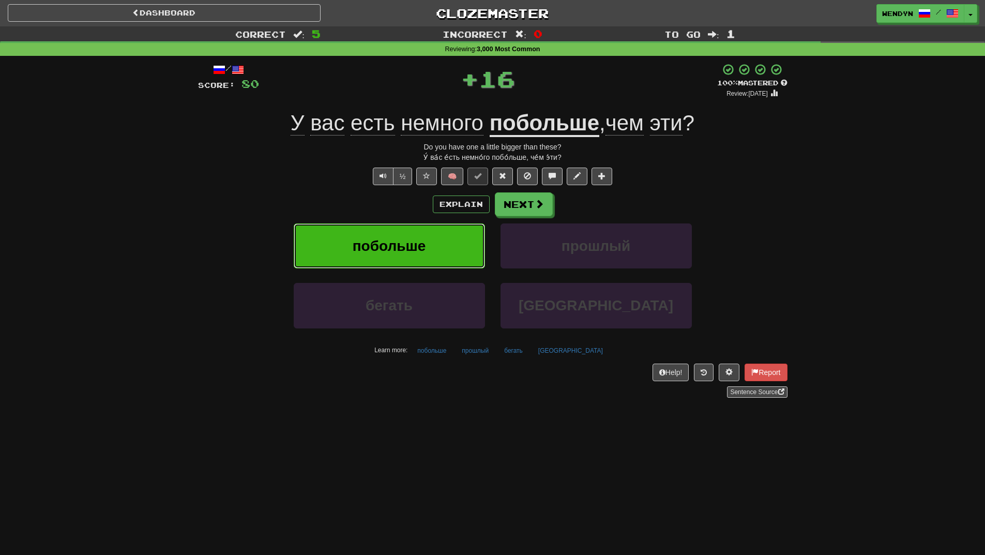
click at [431, 244] on button "побольше" at bounding box center [389, 245] width 191 height 45
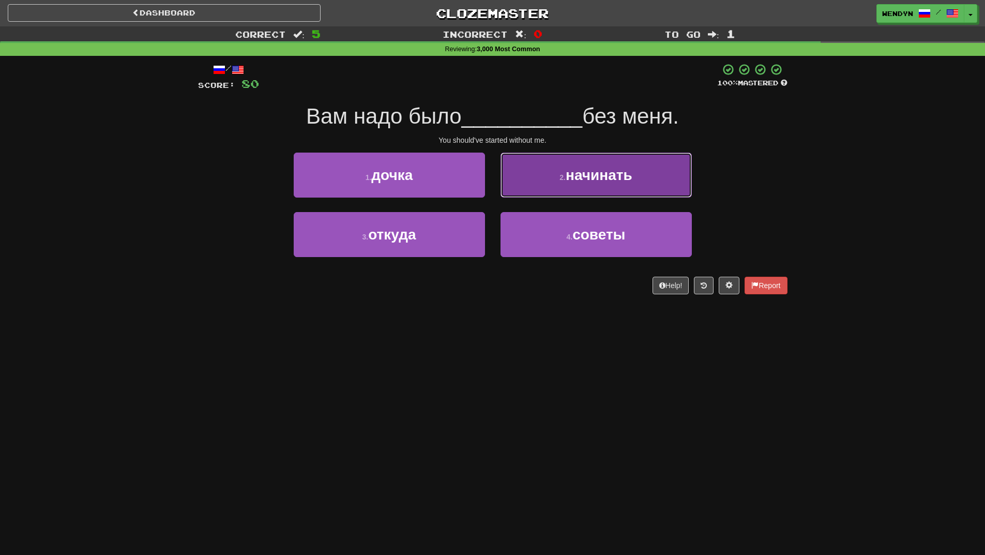
click at [658, 191] on button "2 . начинать" at bounding box center [596, 175] width 191 height 45
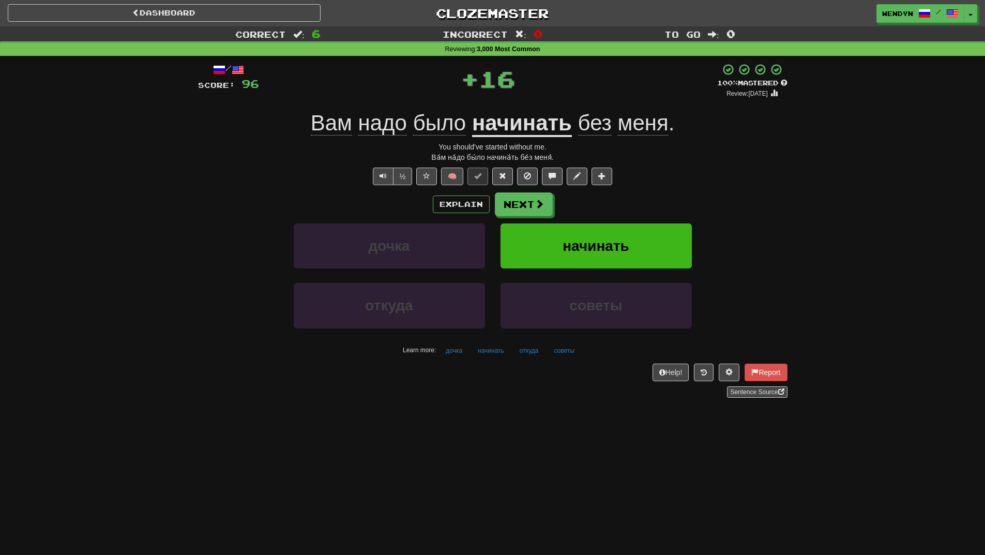
click at [658, 191] on div "/ Score: 96 + 16 100 % Mastered Review: 2026-04-13 Вам надо было начинать без м…" at bounding box center [493, 230] width 590 height 335
click at [603, 223] on button "начинать" at bounding box center [596, 245] width 191 height 45
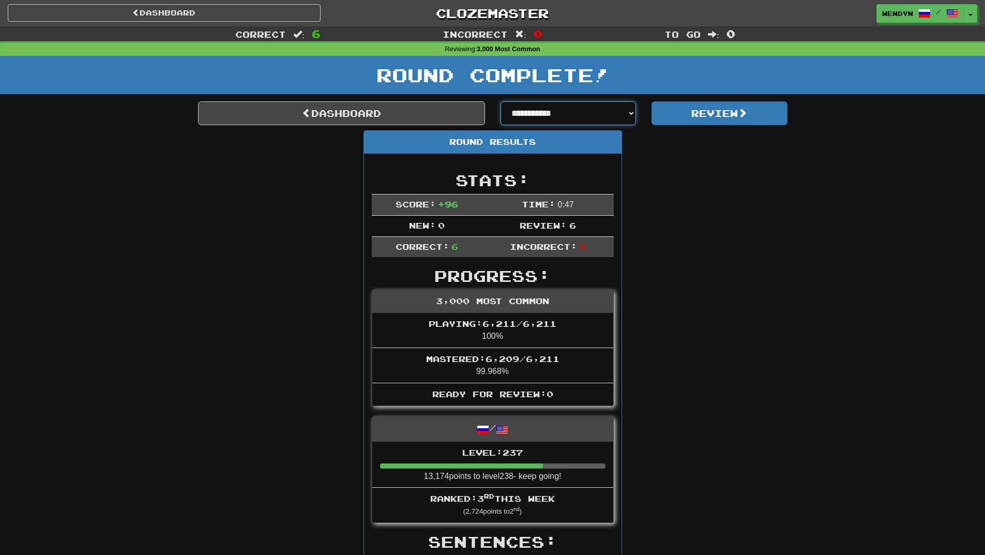
click at [625, 113] on select "**********" at bounding box center [569, 113] width 136 height 24
select select "**********"
click at [501, 101] on select "**********" at bounding box center [569, 113] width 136 height 24
select select "**********"
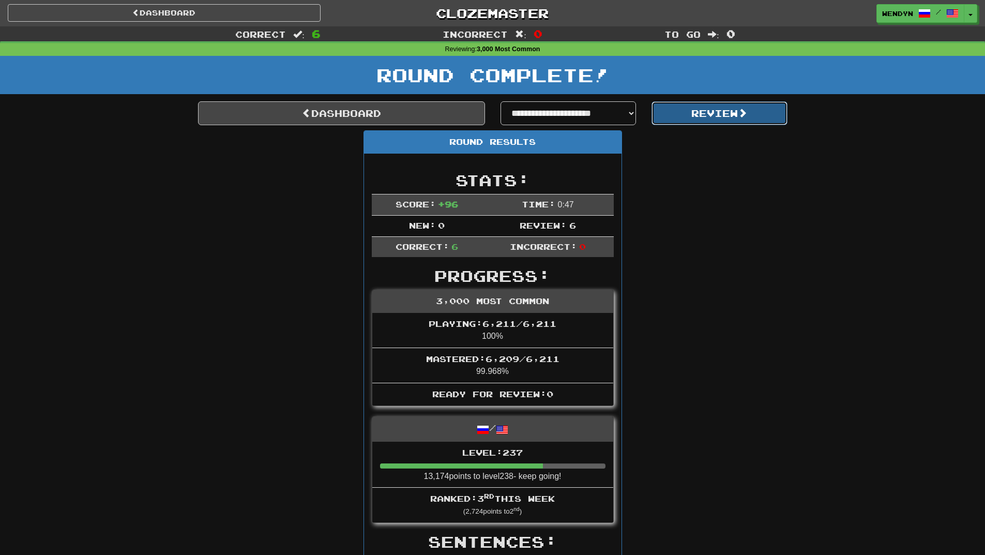
click at [720, 107] on button "Review" at bounding box center [720, 113] width 136 height 24
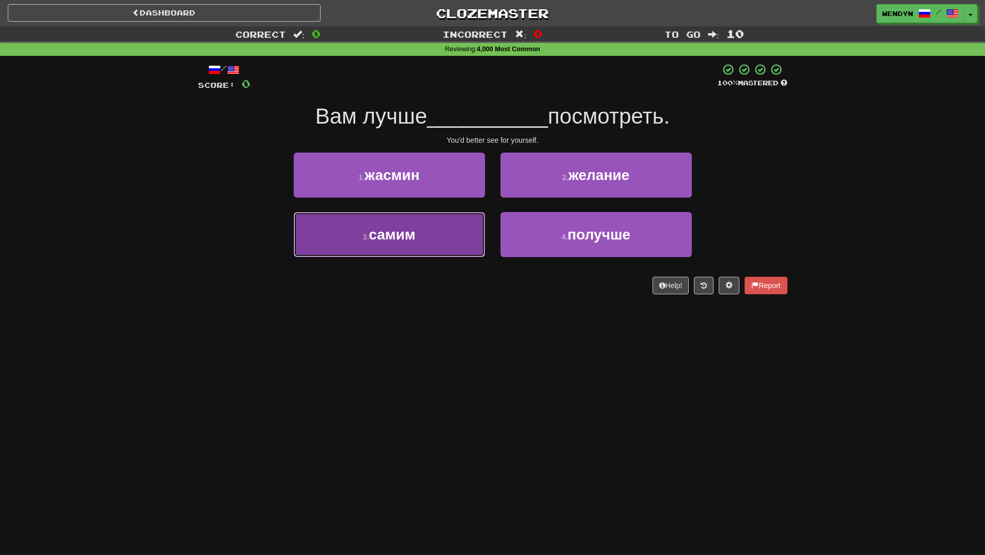
click at [419, 250] on button "3 . самим" at bounding box center [389, 234] width 191 height 45
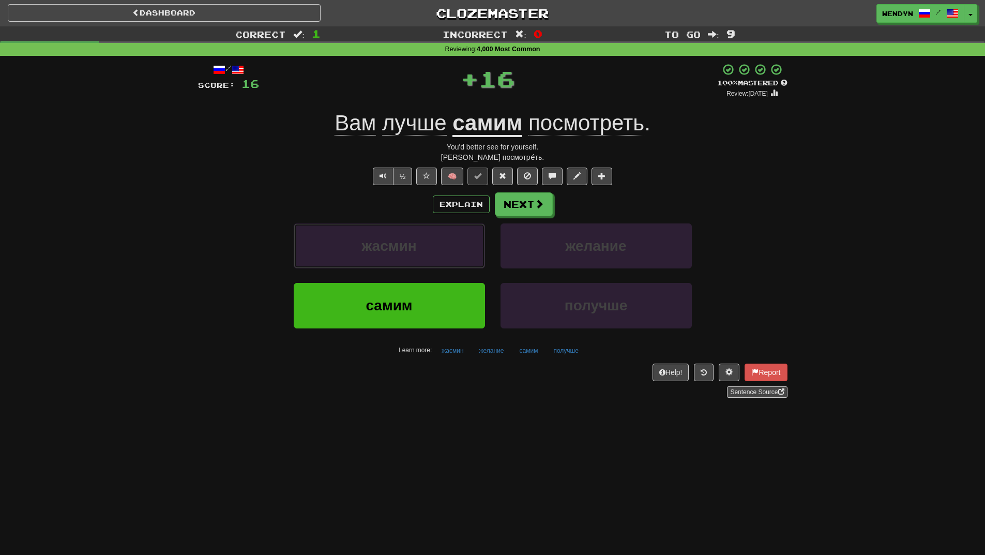
click at [419, 250] on button "жасмин" at bounding box center [389, 245] width 191 height 45
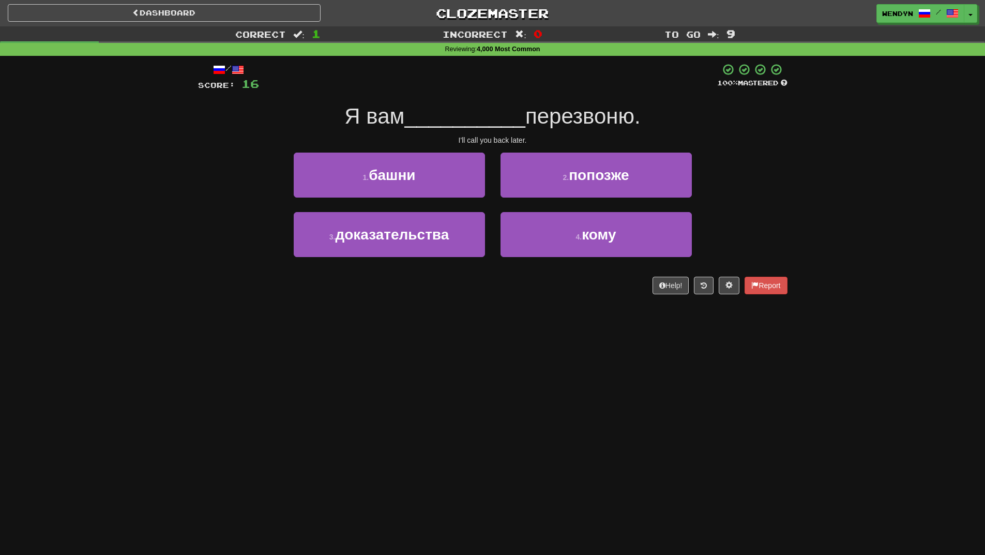
click at [414, 290] on div "/ Score: 16 100 % Mastered Я вам __________ перезвоню. I'll call you back later…" at bounding box center [493, 178] width 590 height 231
click at [476, 303] on div "/ Score: 16 100 % Mastered Я вам __________ перезвоню. I'll call you back later…" at bounding box center [493, 182] width 590 height 253
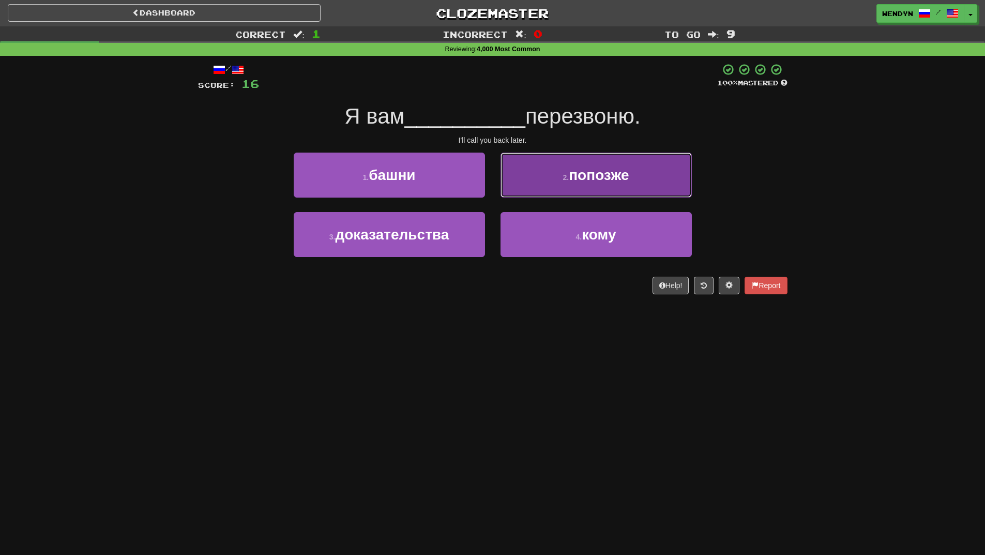
click at [629, 169] on span "попозже" at bounding box center [599, 175] width 60 height 16
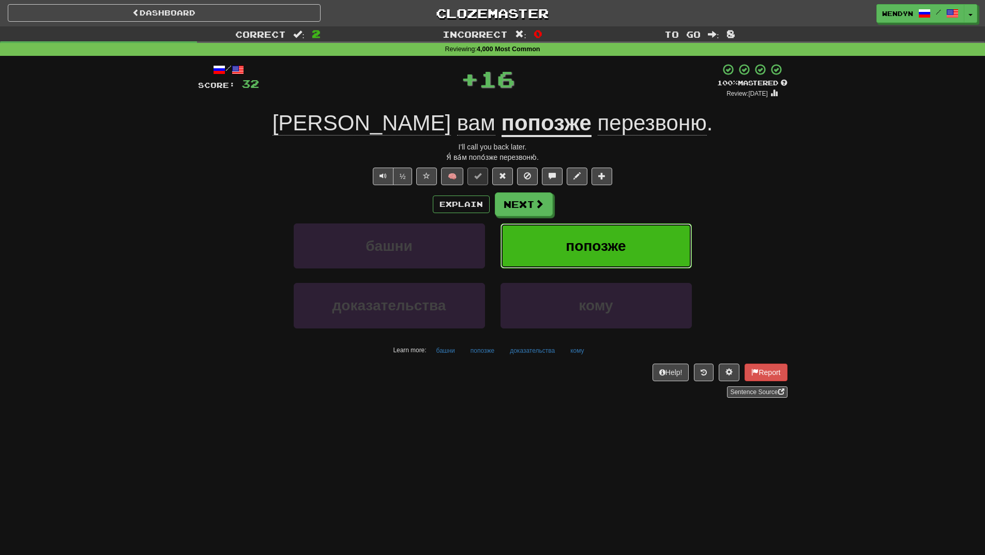
click at [615, 229] on button "попозже" at bounding box center [596, 245] width 191 height 45
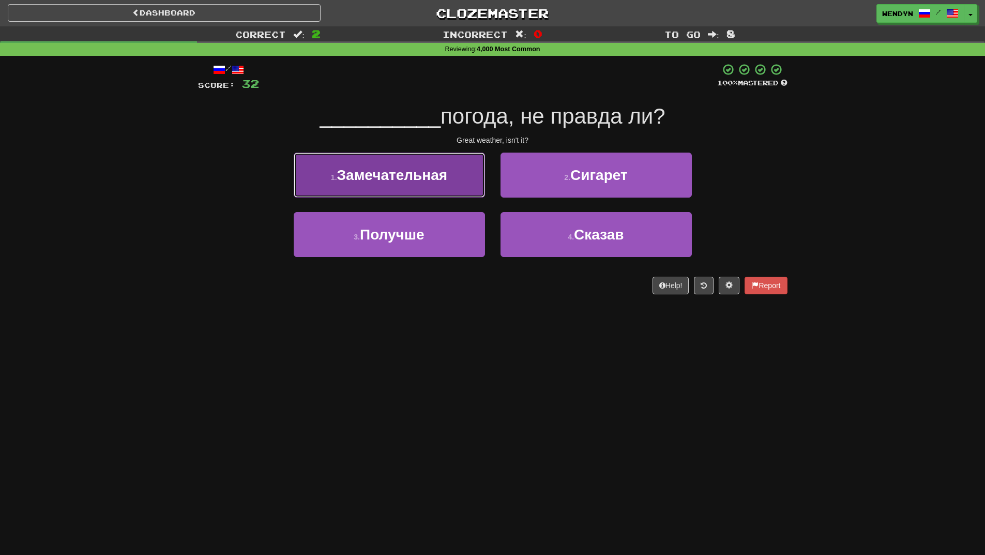
click at [395, 161] on button "1 . Замечательная" at bounding box center [389, 175] width 191 height 45
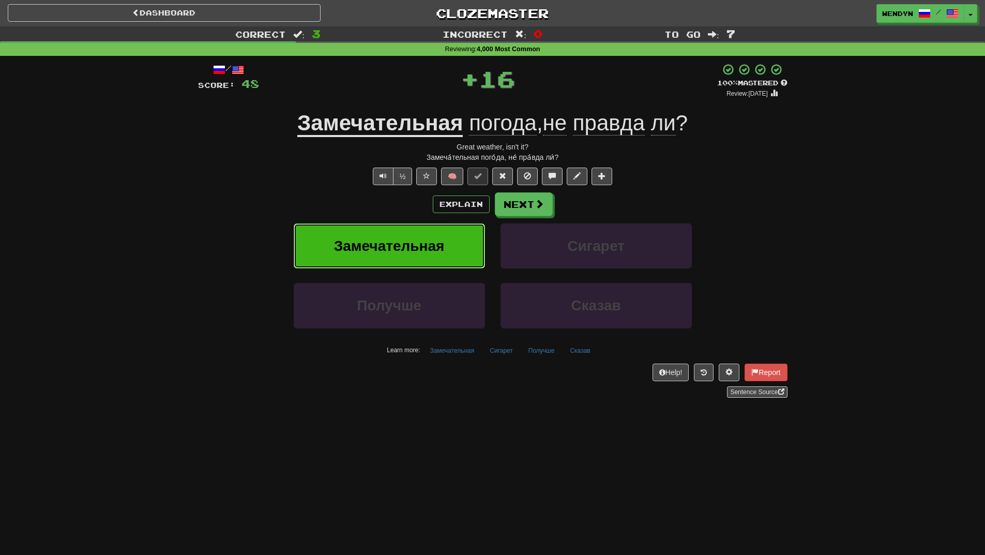
click at [398, 229] on button "Замечательная" at bounding box center [389, 245] width 191 height 45
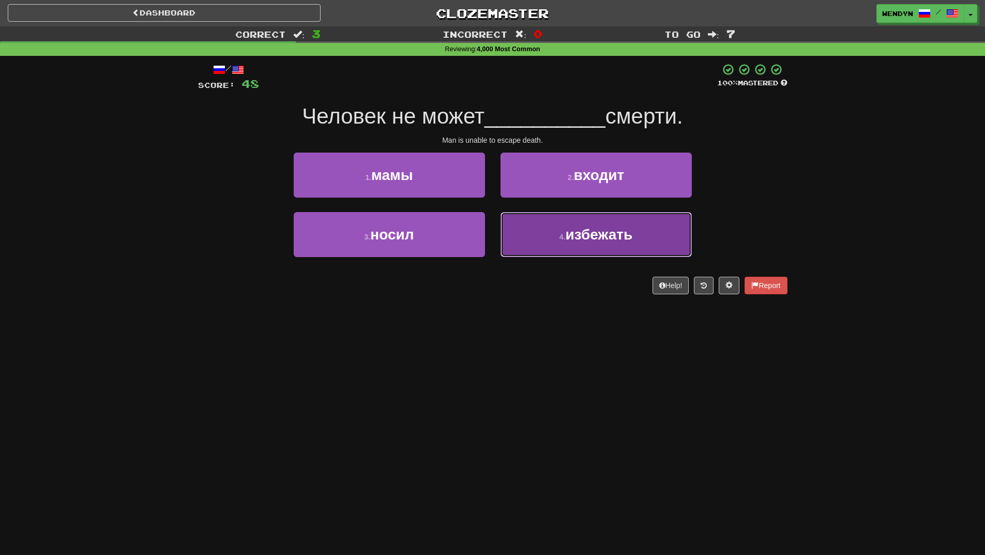
click at [648, 224] on button "4 . избежать" at bounding box center [596, 234] width 191 height 45
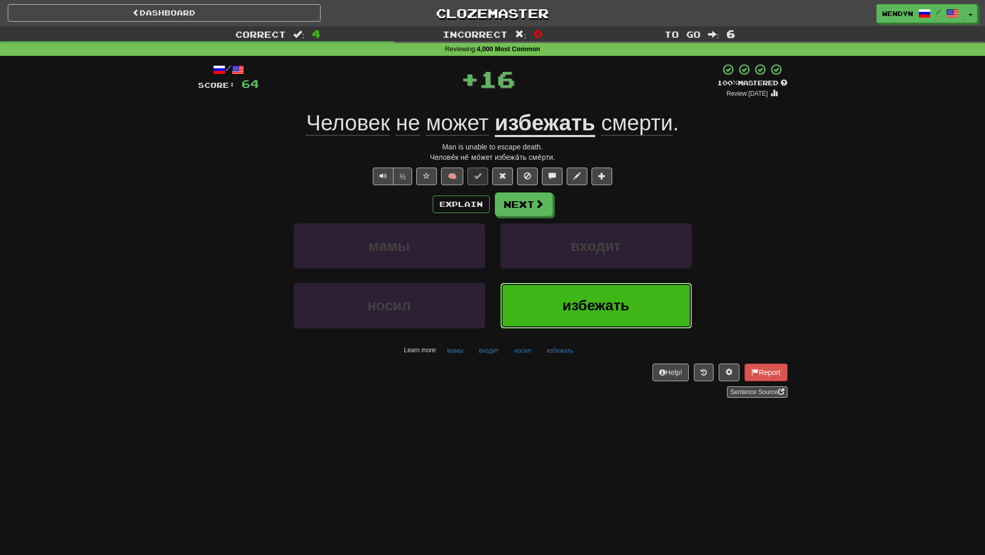
click at [600, 307] on span "избежать" at bounding box center [596, 305] width 67 height 16
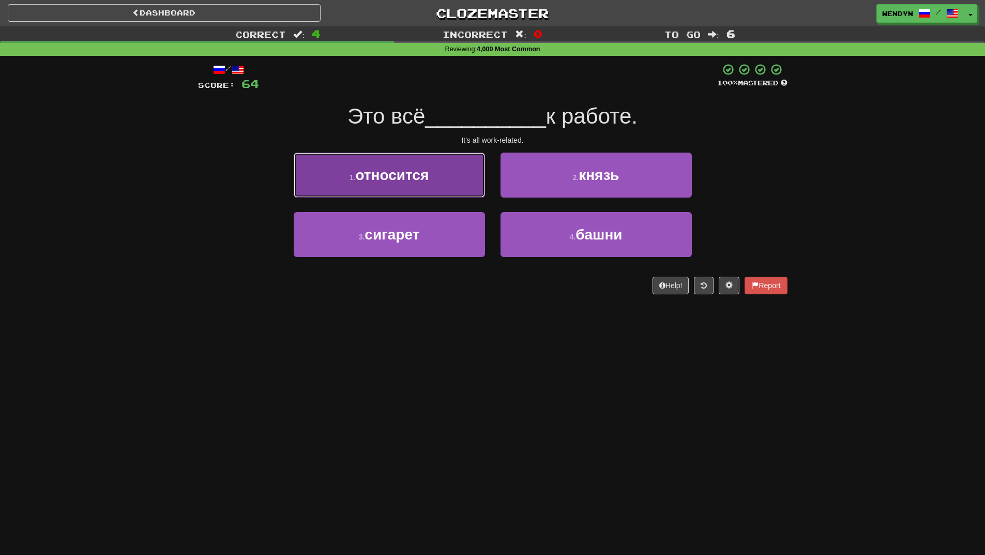
click at [428, 171] on span "относится" at bounding box center [391, 175] width 73 height 16
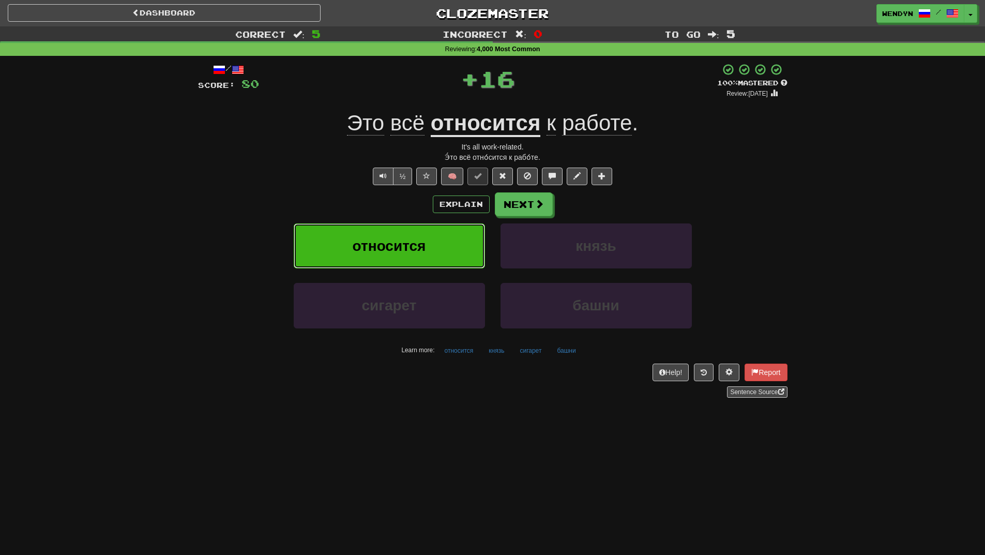
click at [408, 233] on button "относится" at bounding box center [389, 245] width 191 height 45
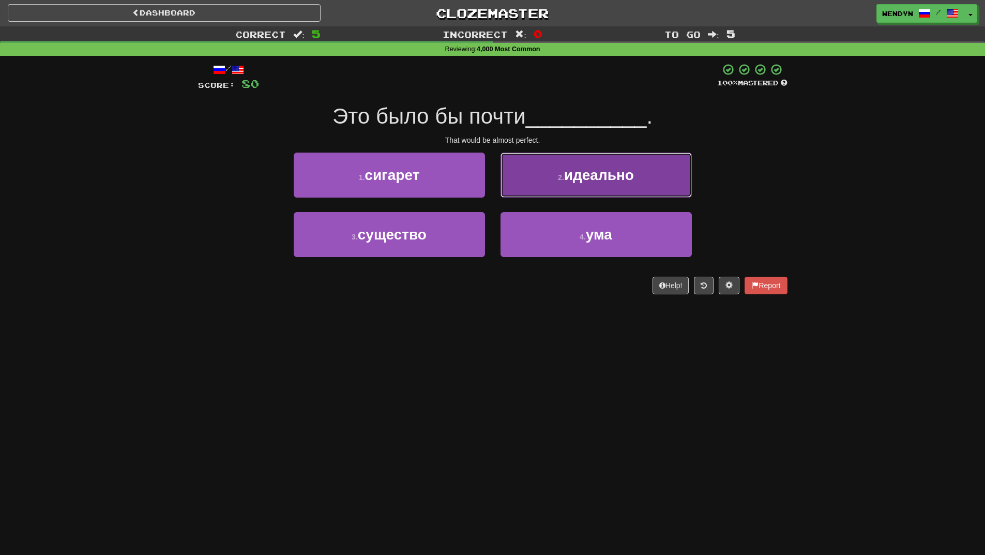
click at [605, 193] on button "2 . идеально" at bounding box center [596, 175] width 191 height 45
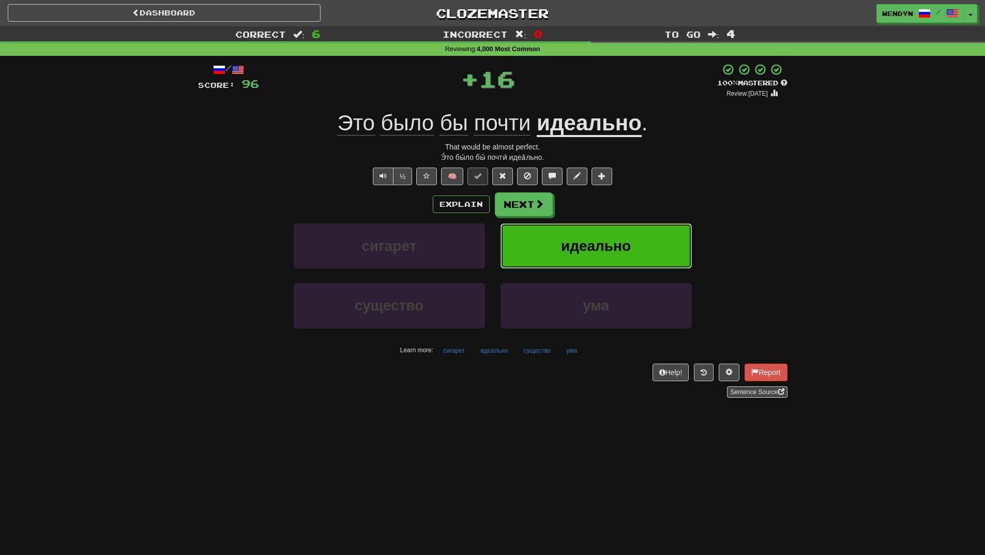
click at [563, 244] on span "идеально" at bounding box center [596, 246] width 70 height 16
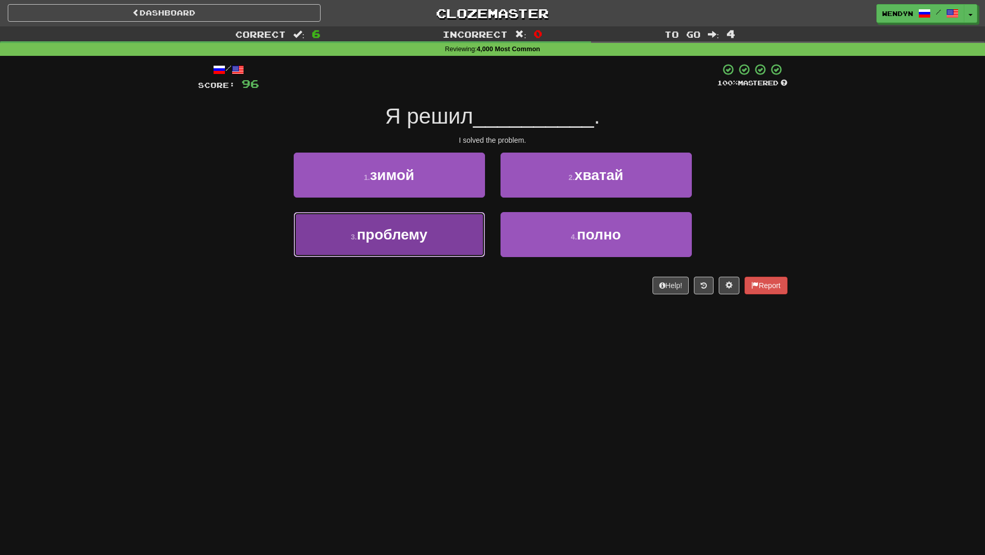
click at [405, 227] on span "проблему" at bounding box center [392, 235] width 70 height 16
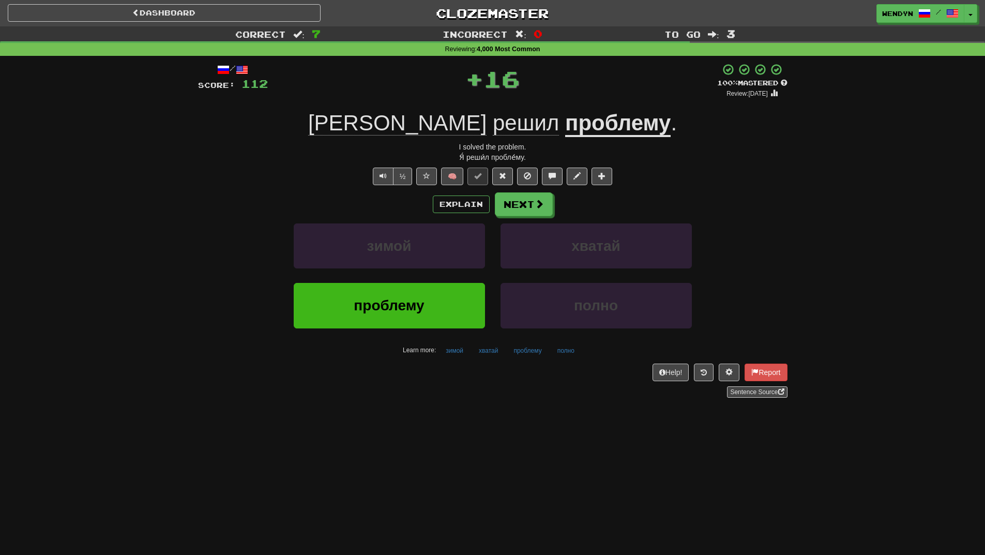
click at [411, 281] on div "зимой" at bounding box center [389, 252] width 207 height 59
click at [422, 316] on button "проблему" at bounding box center [389, 305] width 191 height 45
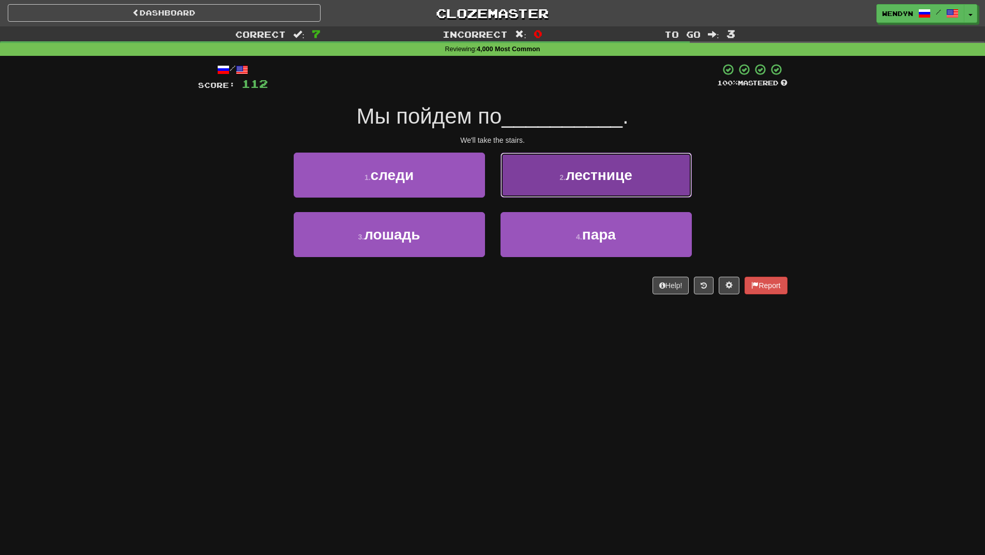
click at [628, 178] on span "лестнице" at bounding box center [599, 175] width 67 height 16
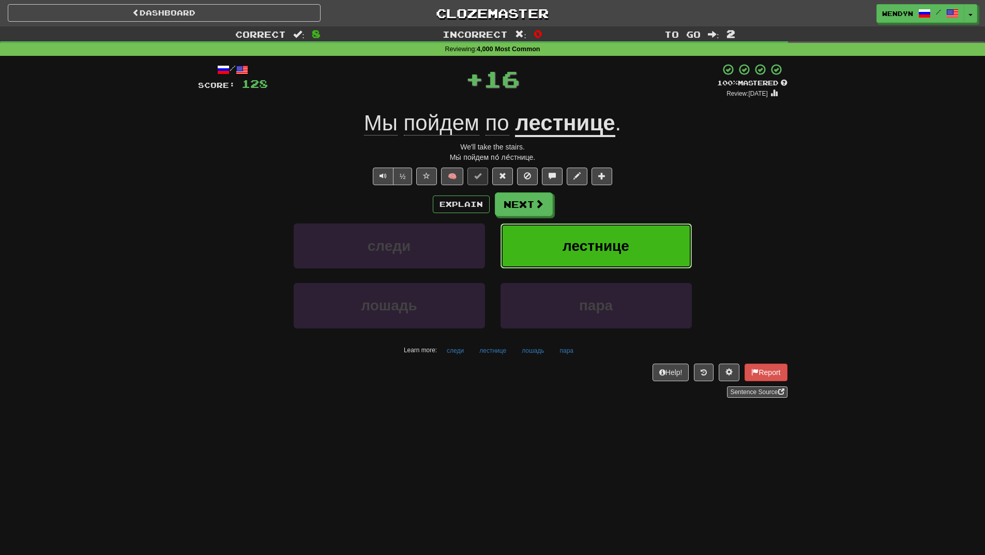
click at [616, 225] on button "лестнице" at bounding box center [596, 245] width 191 height 45
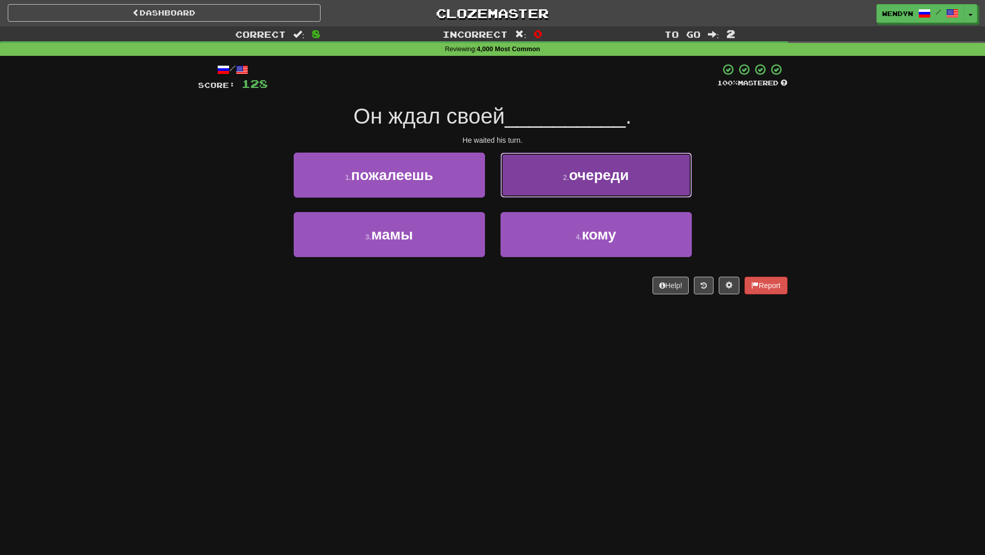
click at [631, 191] on button "2 . очереди" at bounding box center [596, 175] width 191 height 45
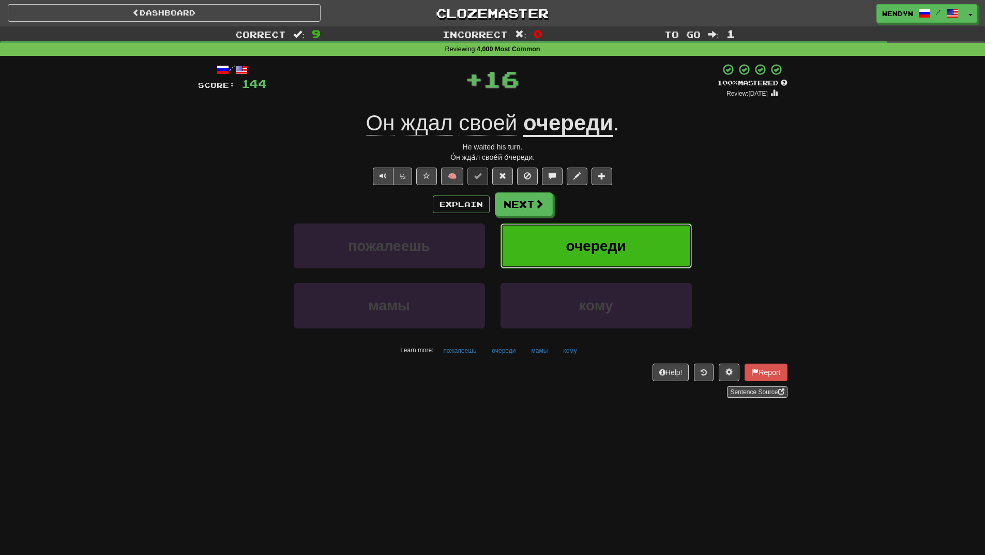
click at [627, 230] on button "очереди" at bounding box center [596, 245] width 191 height 45
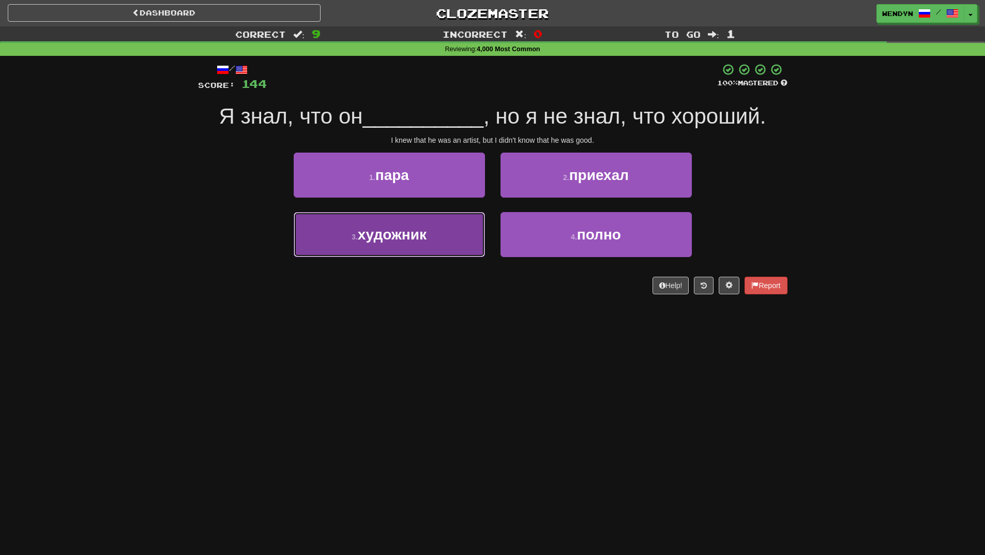
click at [444, 238] on button "3 . художник" at bounding box center [389, 234] width 191 height 45
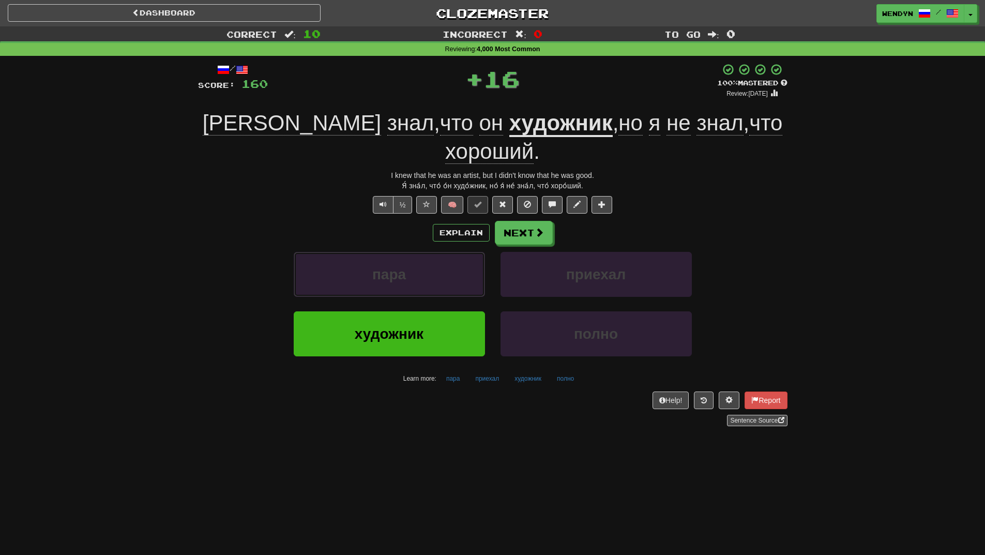
click at [444, 252] on button "пара" at bounding box center [389, 274] width 191 height 45
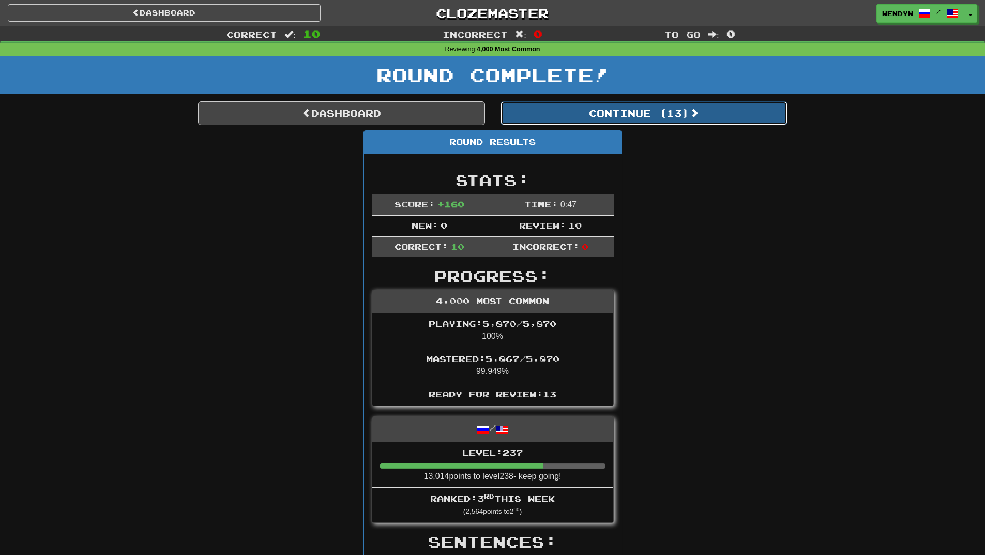
click at [683, 121] on button "Continue ( 13 )" at bounding box center [644, 113] width 287 height 24
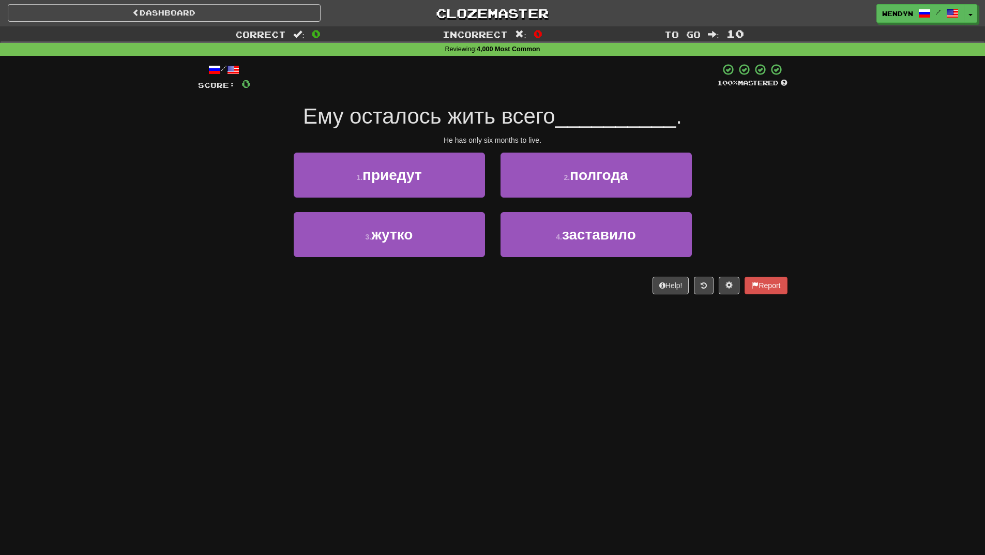
click at [692, 185] on div "2 . полгода" at bounding box center [596, 182] width 207 height 59
drag, startPoint x: 624, startPoint y: 174, endPoint x: 608, endPoint y: 146, distance: 31.5
click at [617, 163] on button "2 . полгода" at bounding box center [596, 175] width 191 height 45
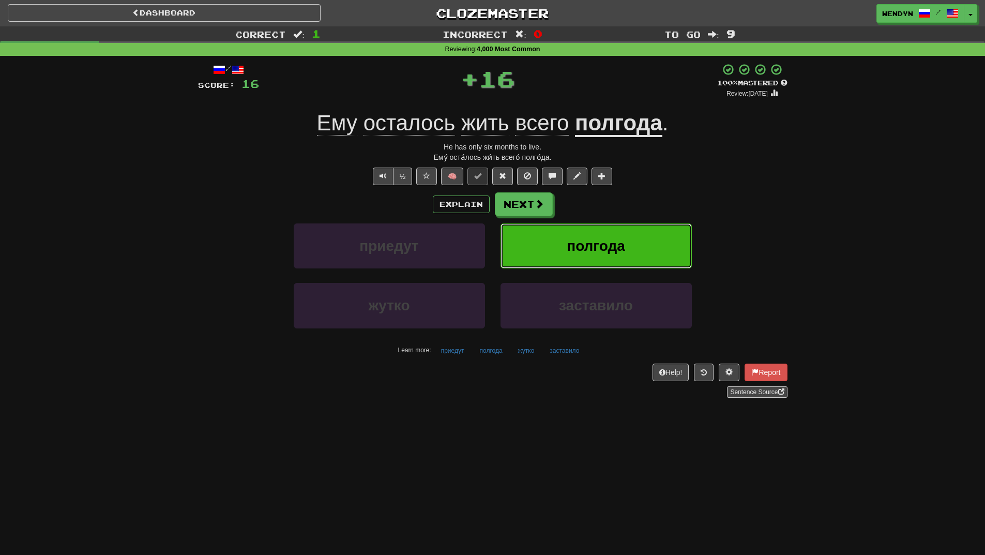
click at [585, 233] on button "полгода" at bounding box center [596, 245] width 191 height 45
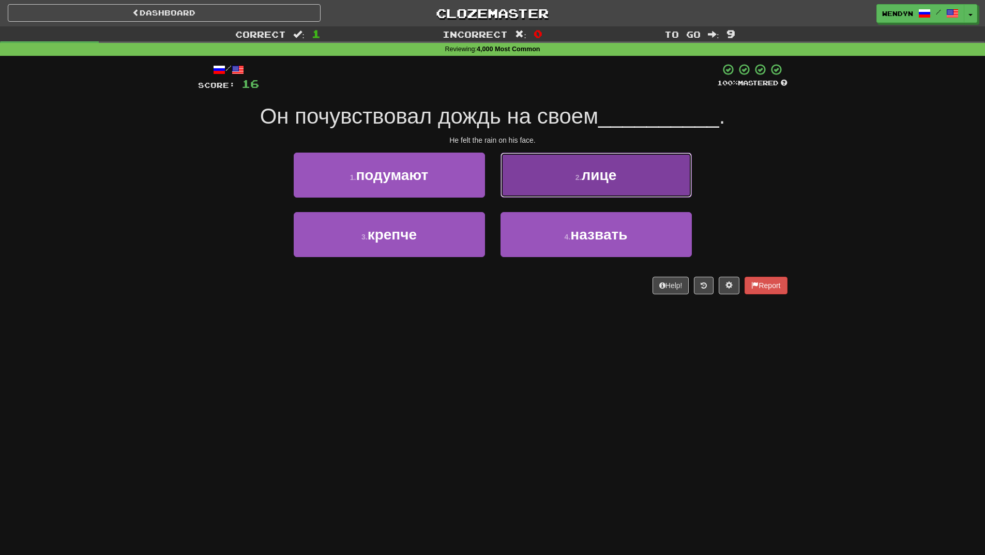
click at [648, 180] on button "2 . лице" at bounding box center [596, 175] width 191 height 45
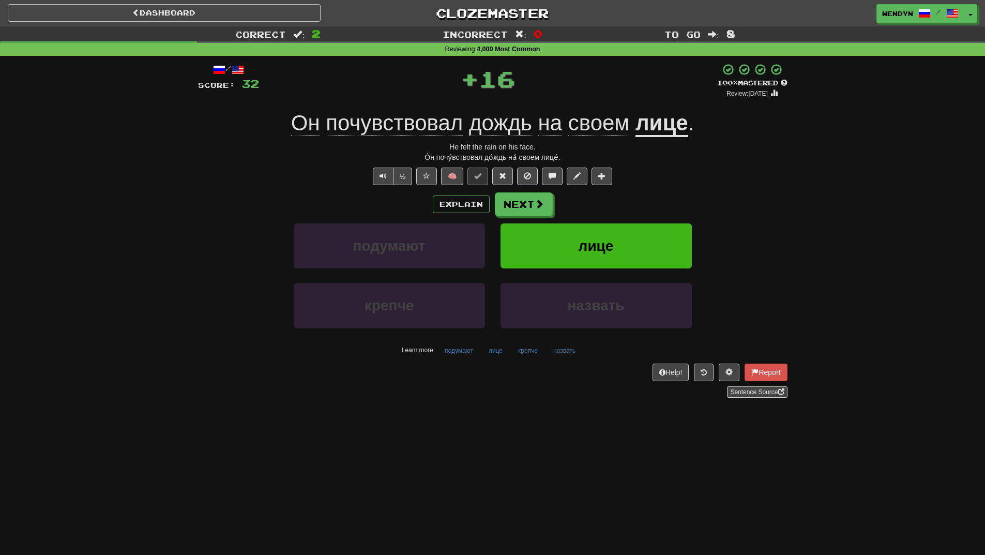
click at [648, 180] on div "½ 🧠" at bounding box center [493, 177] width 590 height 18
click at [631, 225] on button "лице" at bounding box center [596, 245] width 191 height 45
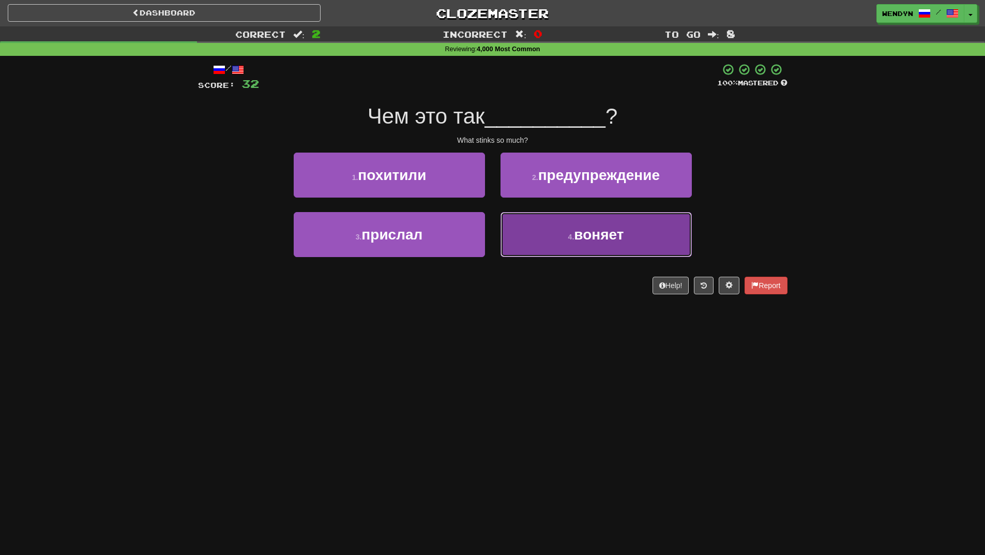
click at [587, 247] on button "4 . воняет" at bounding box center [596, 234] width 191 height 45
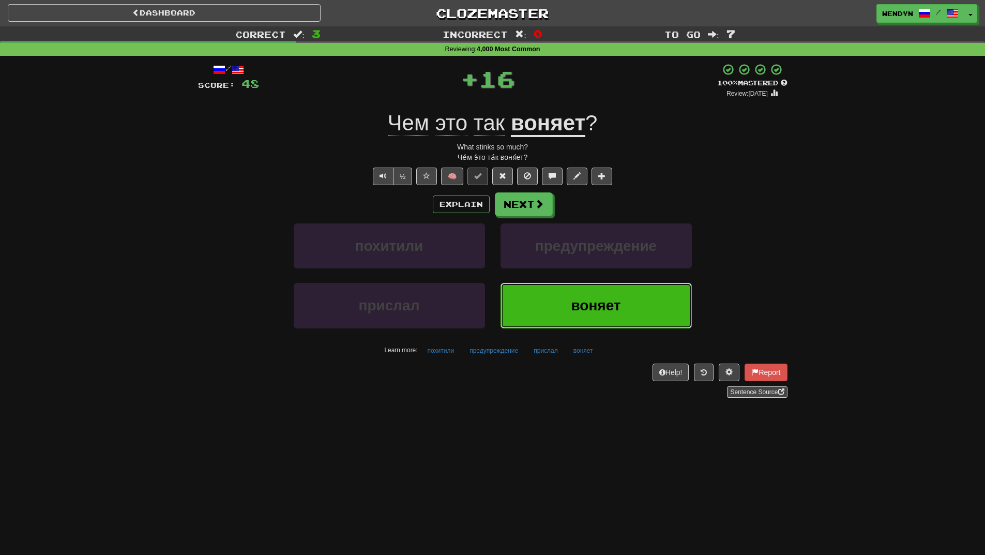
click at [572, 299] on span "воняет" at bounding box center [596, 305] width 50 height 16
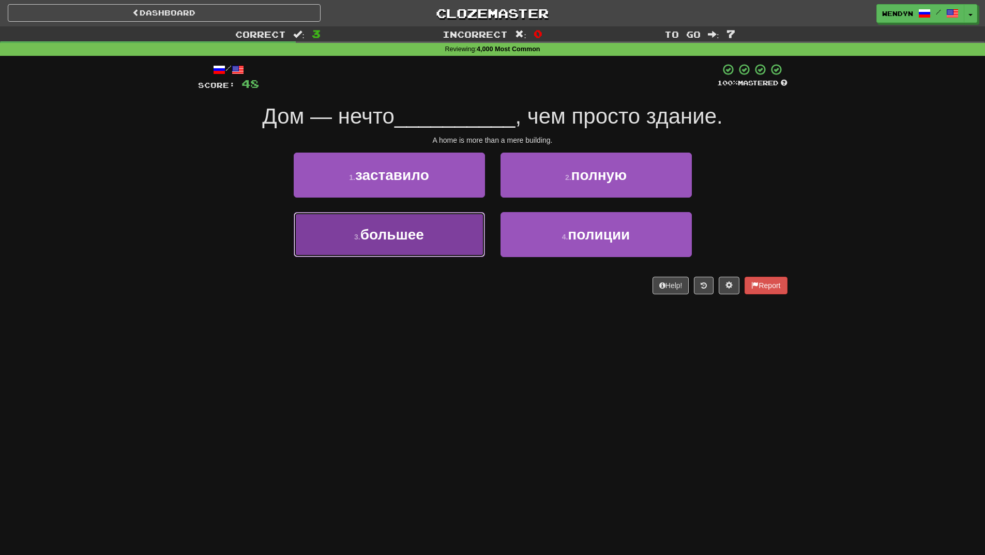
click at [424, 227] on span "большее" at bounding box center [392, 235] width 64 height 16
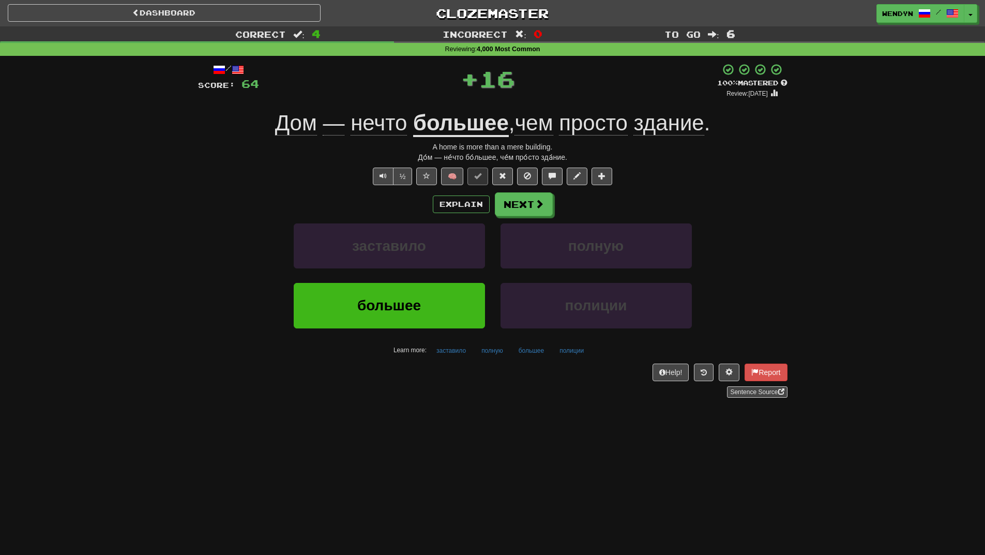
click at [425, 271] on div "заставило" at bounding box center [389, 252] width 207 height 59
click at [424, 300] on button "большее" at bounding box center [389, 305] width 191 height 45
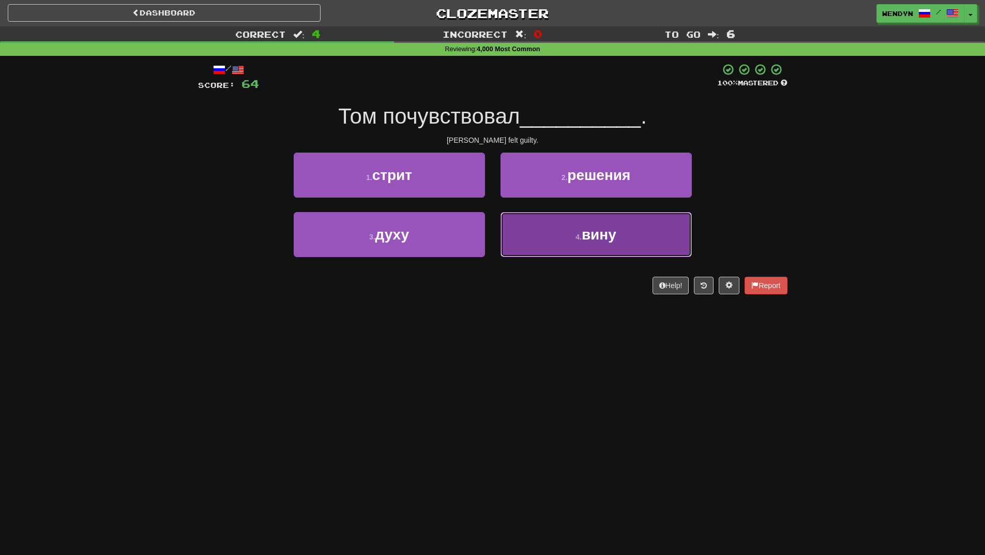
click at [594, 250] on button "4 . вину" at bounding box center [596, 234] width 191 height 45
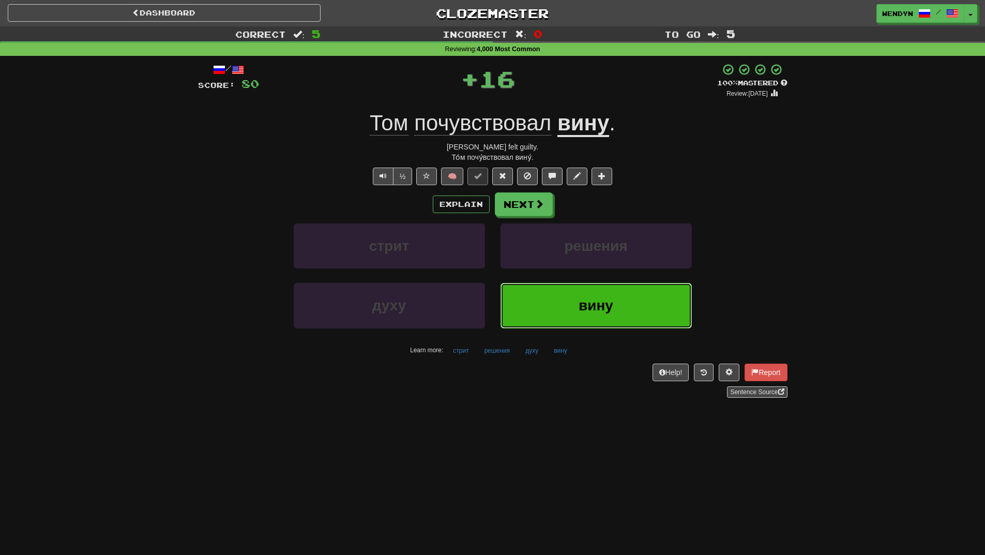
click at [586, 299] on span "вину" at bounding box center [596, 305] width 35 height 16
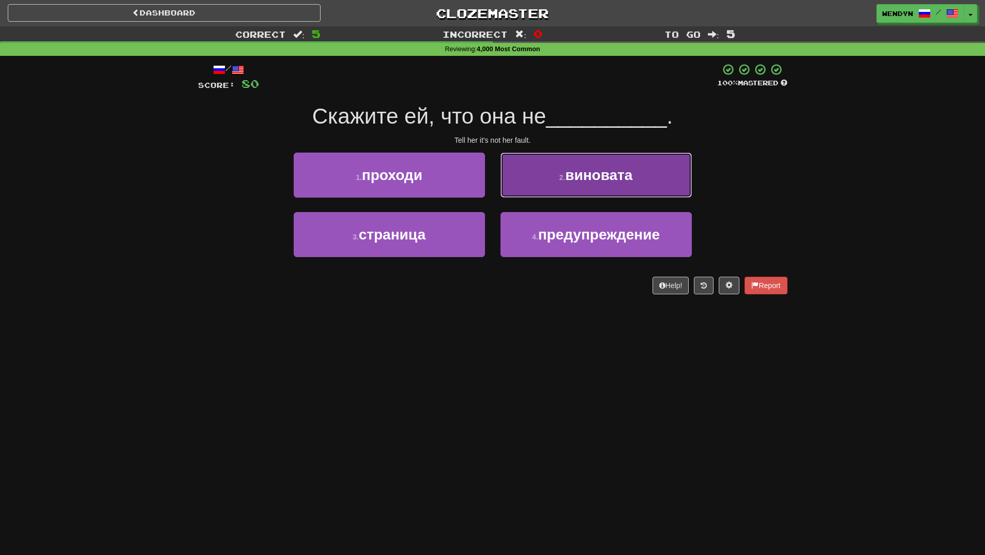
click at [623, 183] on span "виновата" at bounding box center [598, 175] width 67 height 16
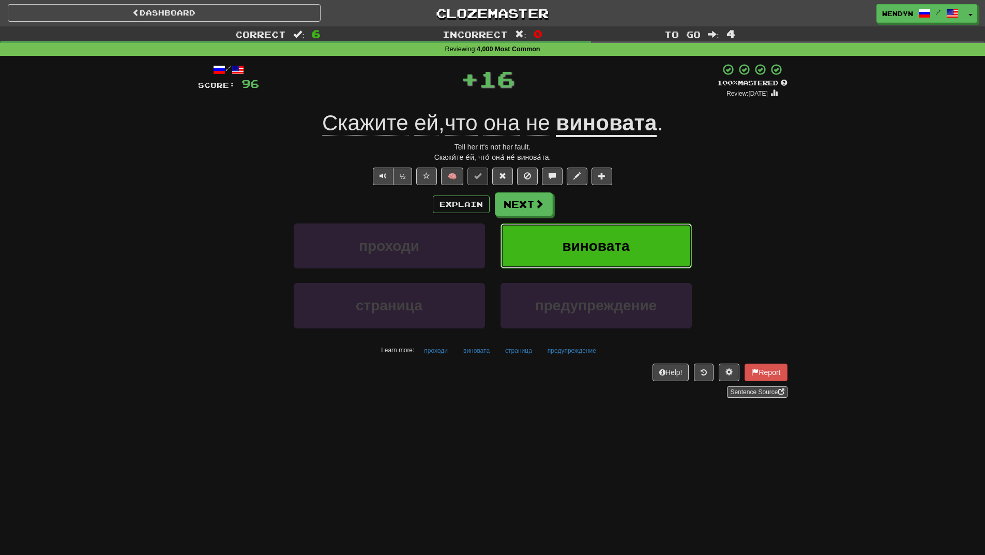
click at [611, 229] on button "виновата" at bounding box center [596, 245] width 191 height 45
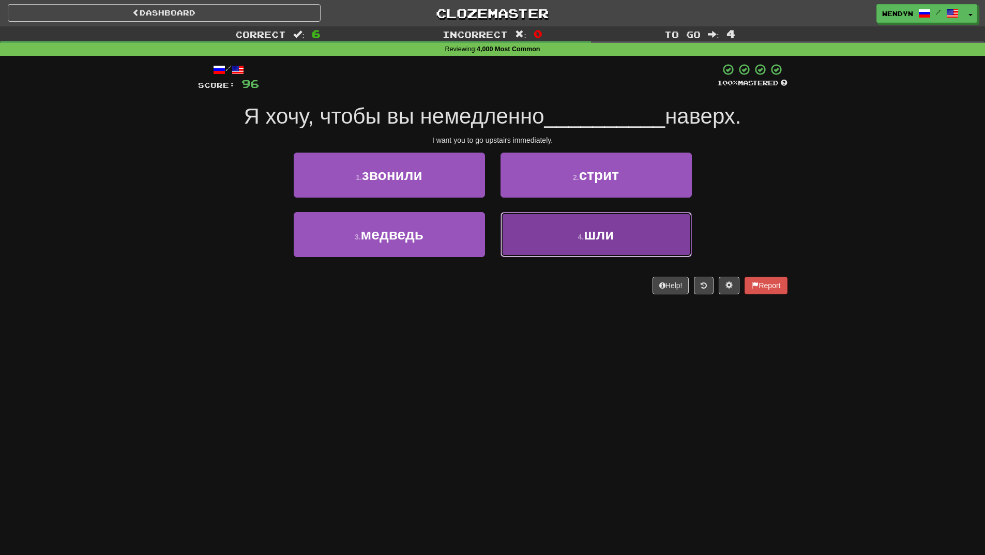
click at [589, 248] on button "4 . шли" at bounding box center [596, 234] width 191 height 45
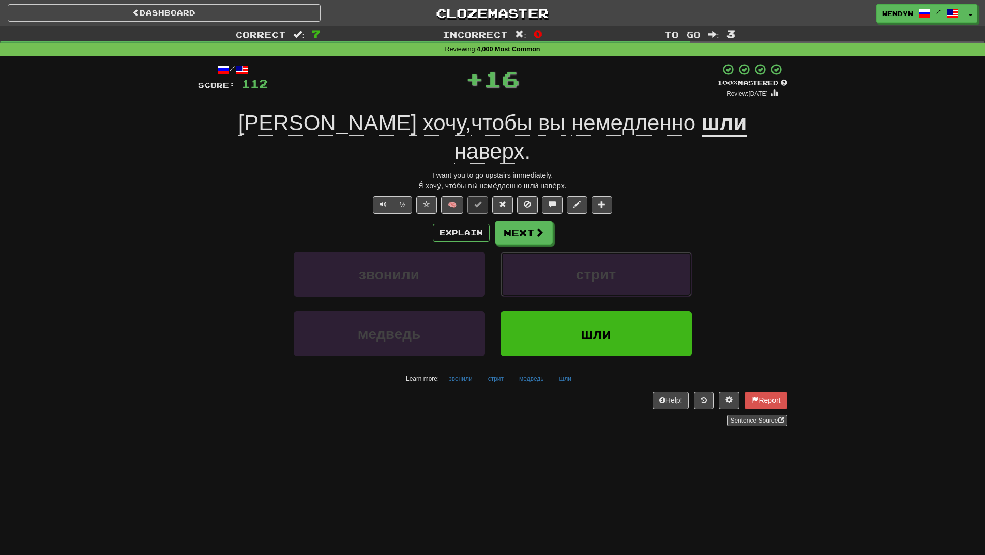
click at [589, 266] on span "стрит" at bounding box center [596, 274] width 40 height 16
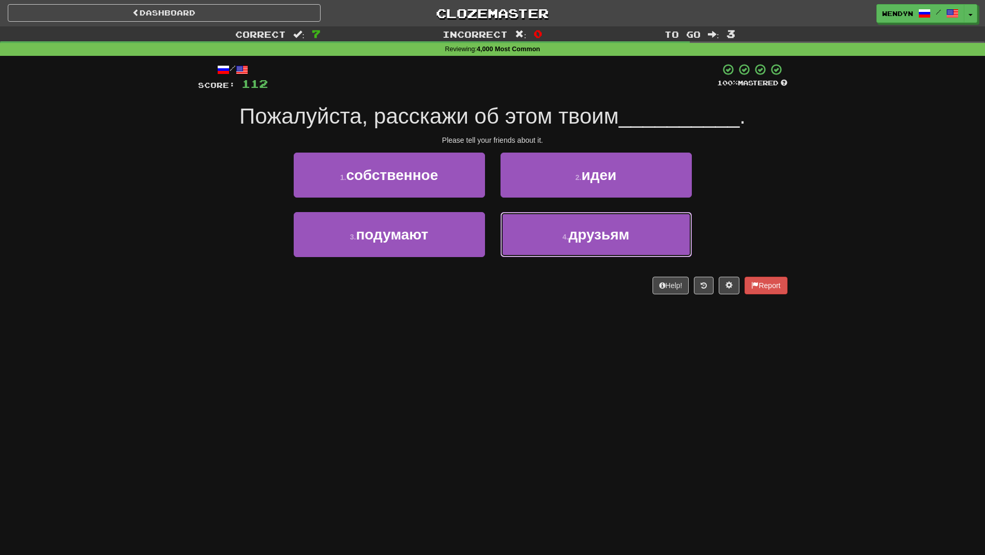
drag, startPoint x: 589, startPoint y: 248, endPoint x: 579, endPoint y: 280, distance: 33.2
click at [579, 280] on div "/ Score: 112 100 % Mastered Пожалуйста, расскажи об этом твоим __________ . Ple…" at bounding box center [493, 178] width 590 height 231
click at [585, 242] on span "друзьям" at bounding box center [598, 235] width 61 height 16
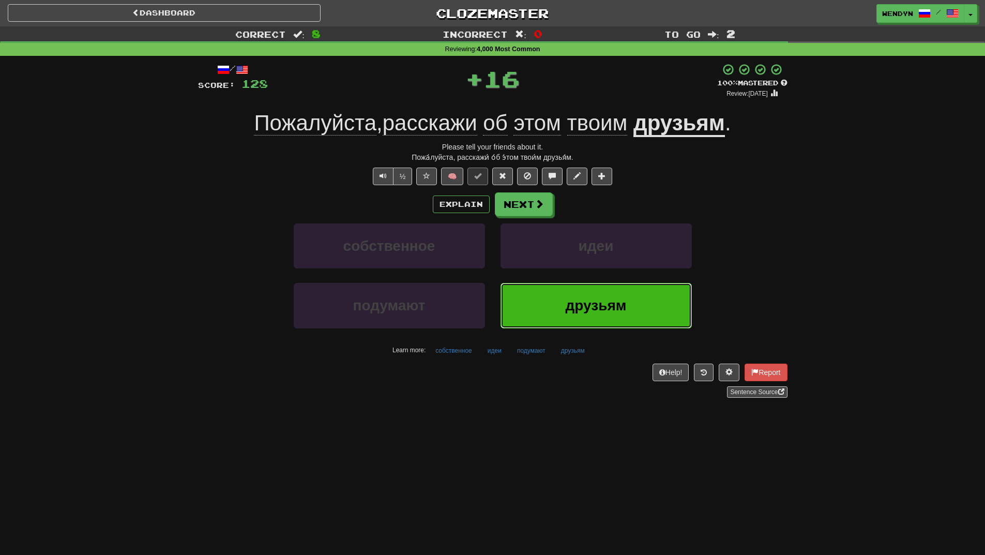
click at [571, 300] on span "друзьям" at bounding box center [596, 305] width 61 height 16
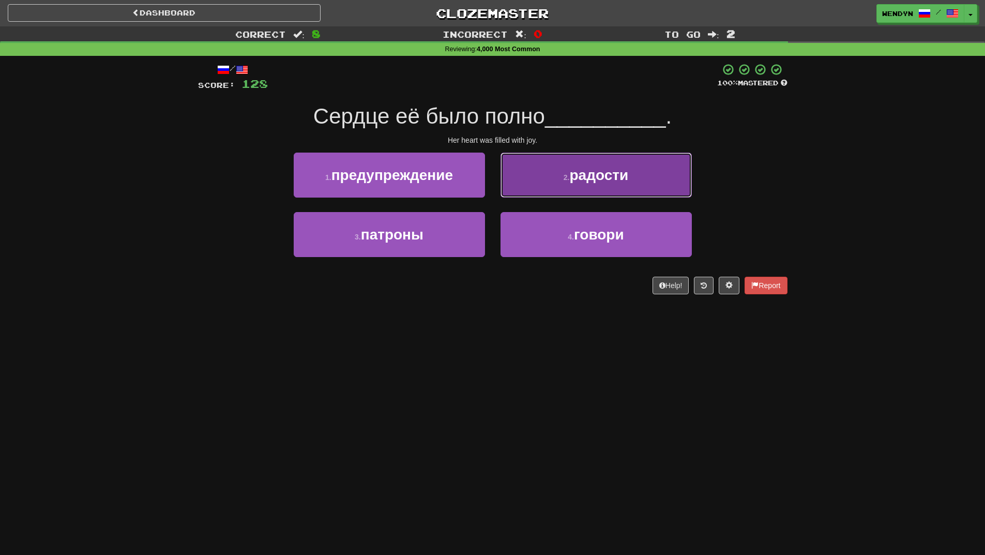
click at [642, 176] on button "2 . радости" at bounding box center [596, 175] width 191 height 45
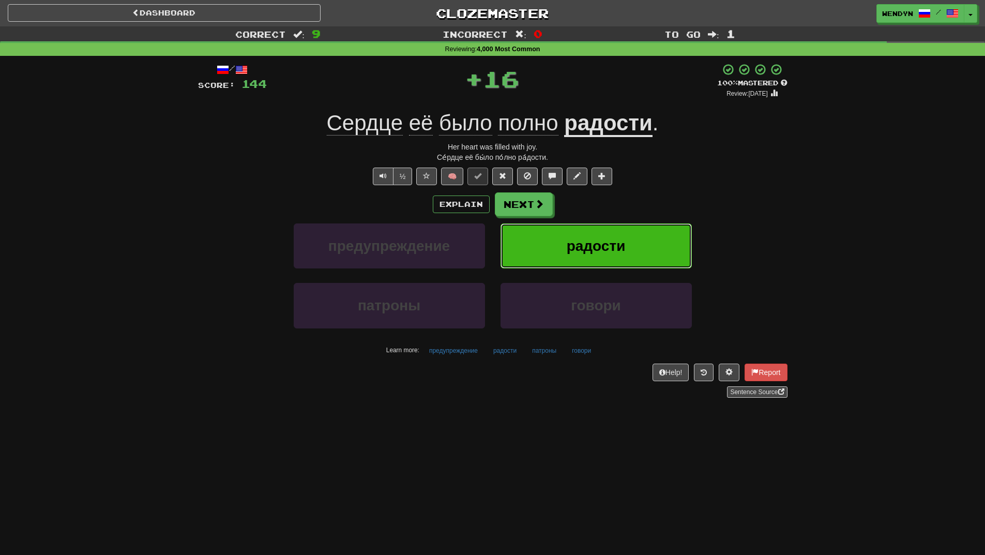
click at [623, 232] on button "радости" at bounding box center [596, 245] width 191 height 45
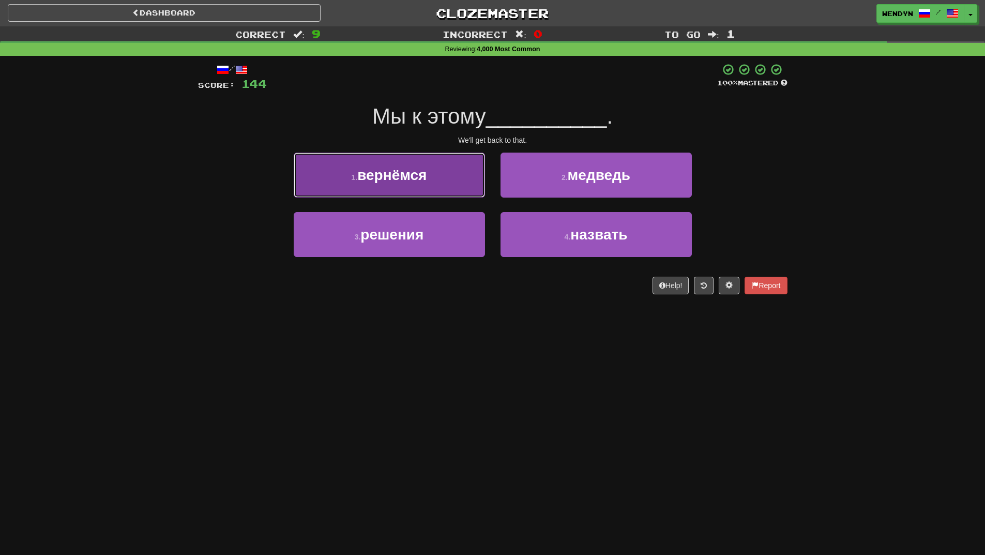
click at [443, 178] on button "1 . вернёмся" at bounding box center [389, 175] width 191 height 45
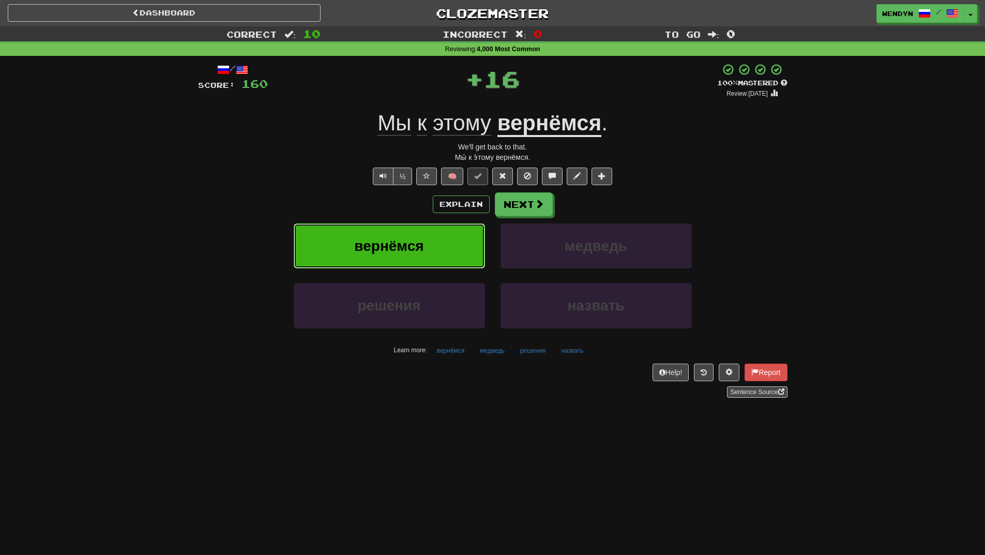
click at [441, 224] on button "вернёмся" at bounding box center [389, 245] width 191 height 45
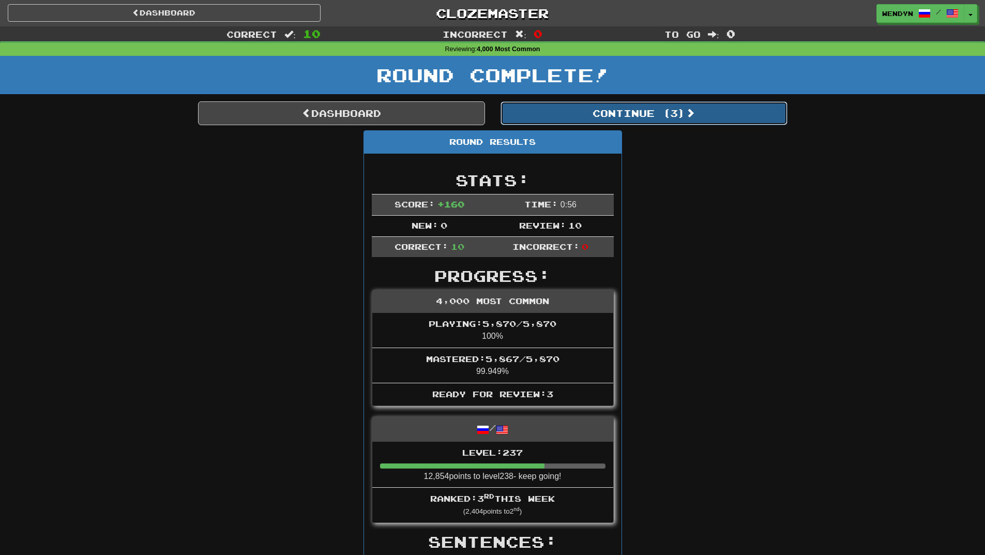
click at [670, 113] on button "Continue ( 3 )" at bounding box center [644, 113] width 287 height 24
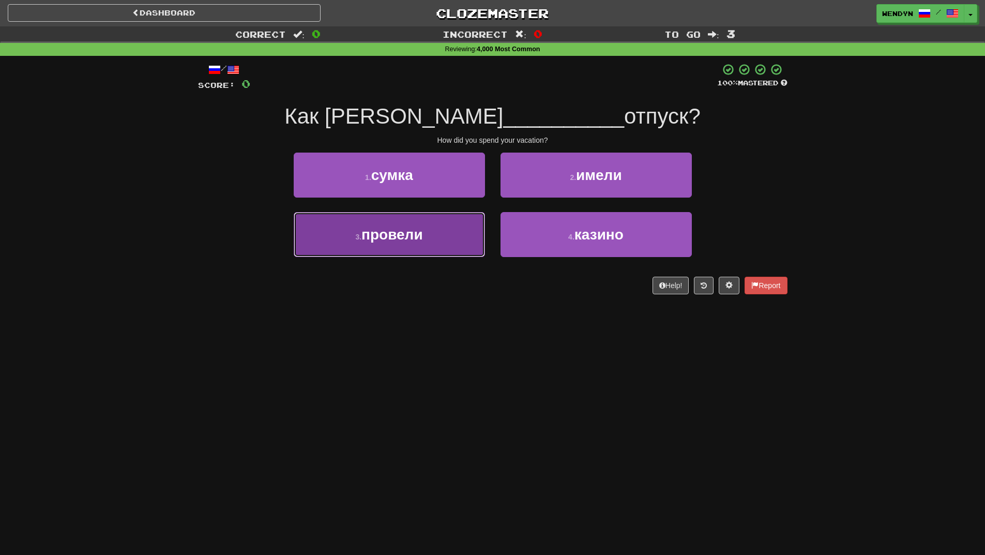
click at [433, 248] on button "3 . провели" at bounding box center [389, 234] width 191 height 45
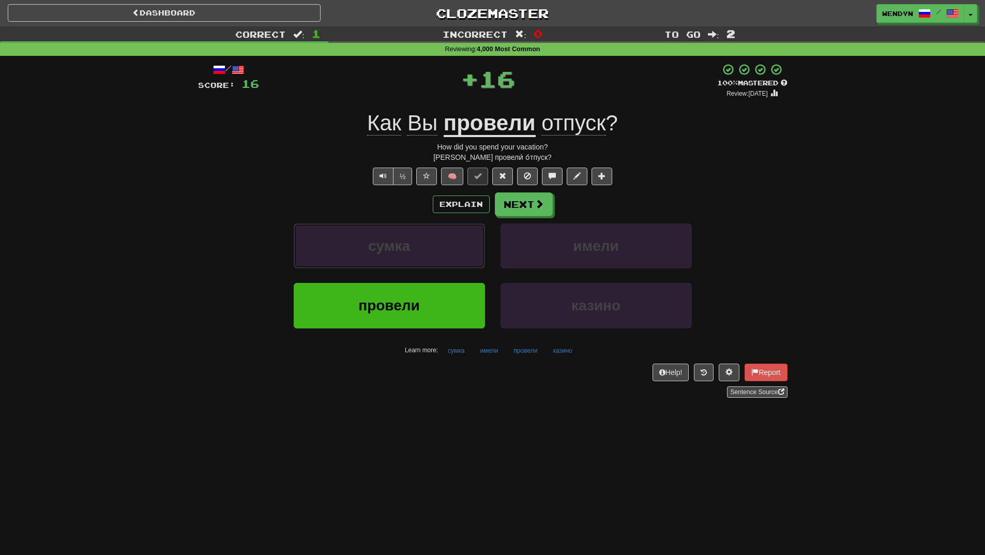
click at [433, 248] on button "сумка" at bounding box center [389, 245] width 191 height 45
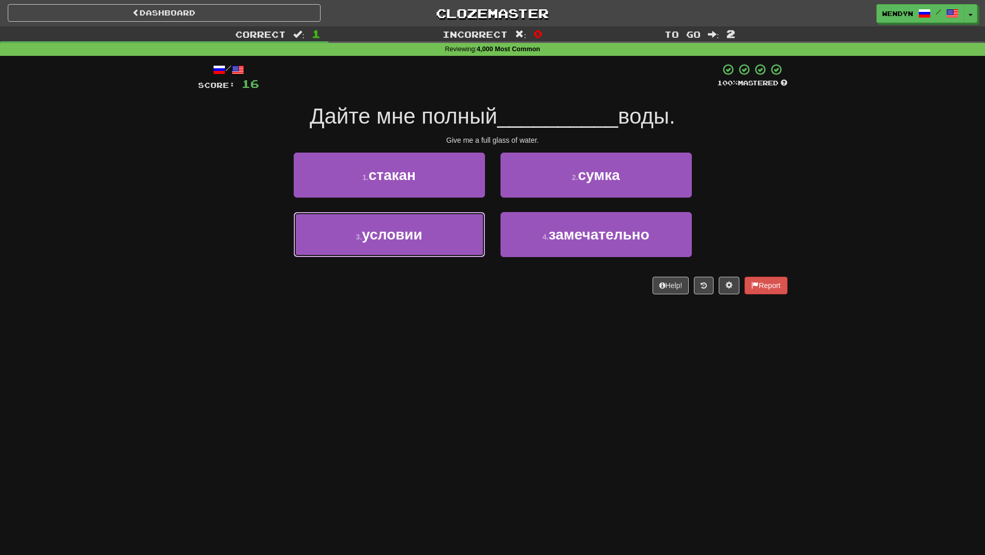
drag, startPoint x: 433, startPoint y: 248, endPoint x: 432, endPoint y: 277, distance: 29.0
click at [432, 277] on div "/ Score: 16 100 % Mastered Дайте мне полный __________ воды. Give me a full gla…" at bounding box center [493, 178] width 590 height 231
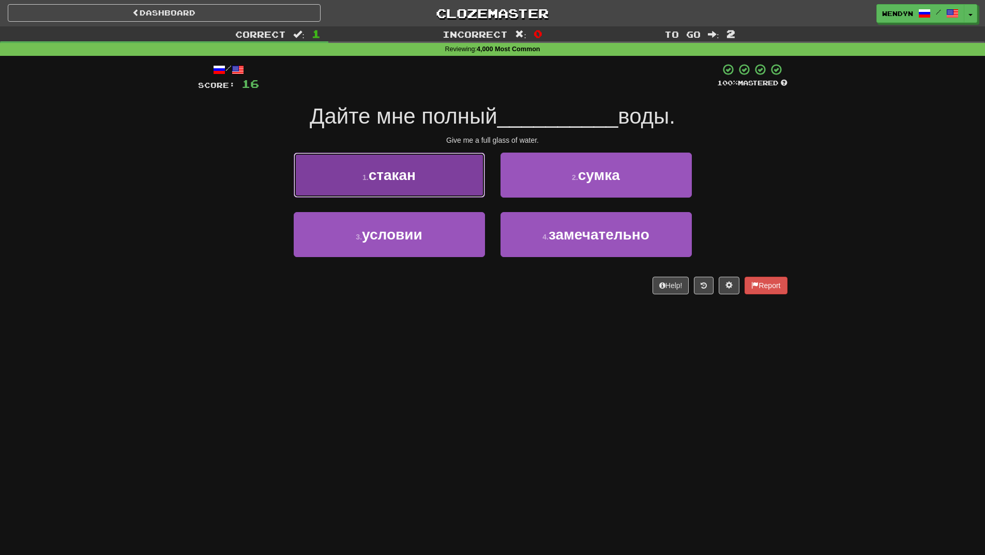
click at [438, 189] on button "1 . стакан" at bounding box center [389, 175] width 191 height 45
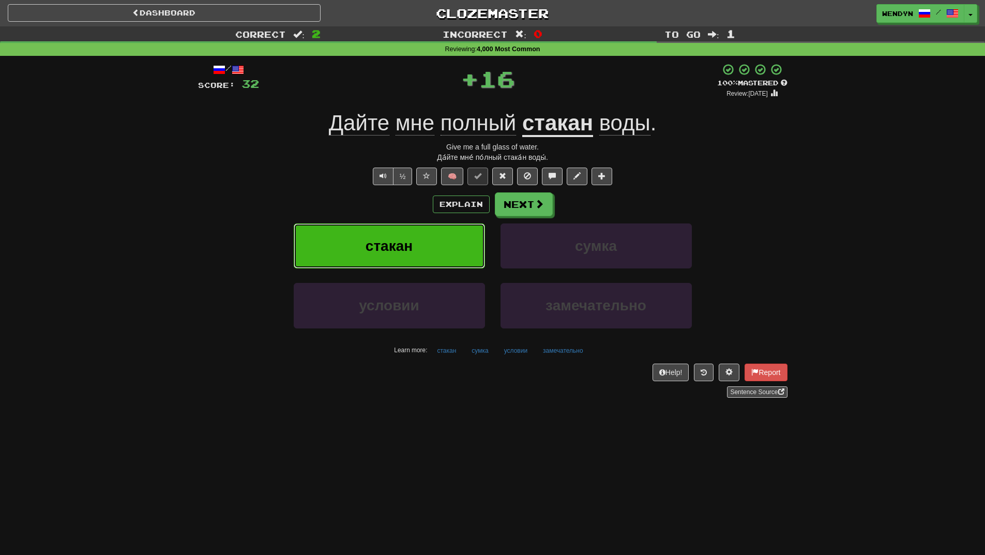
click at [437, 229] on button "стакан" at bounding box center [389, 245] width 191 height 45
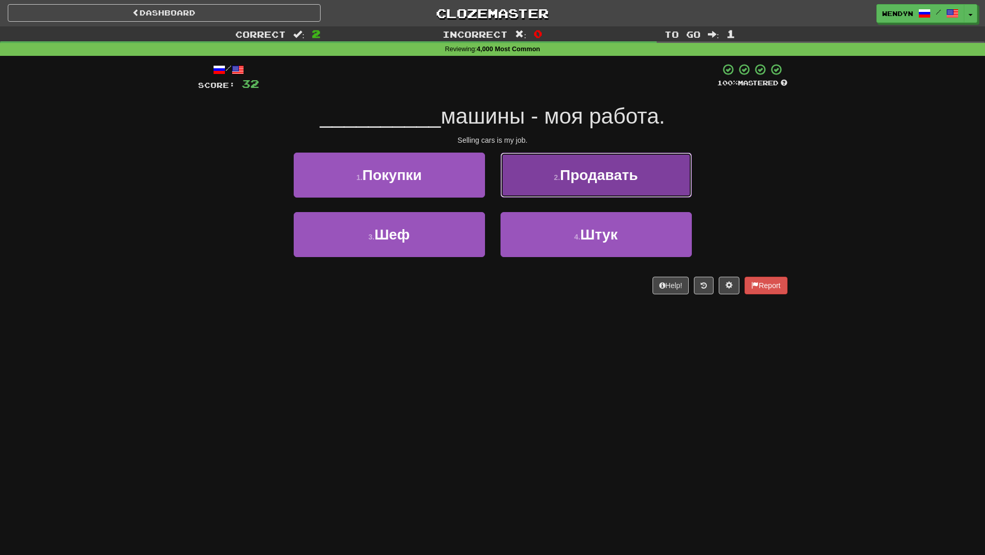
click at [602, 194] on button "2 . Продавать" at bounding box center [596, 175] width 191 height 45
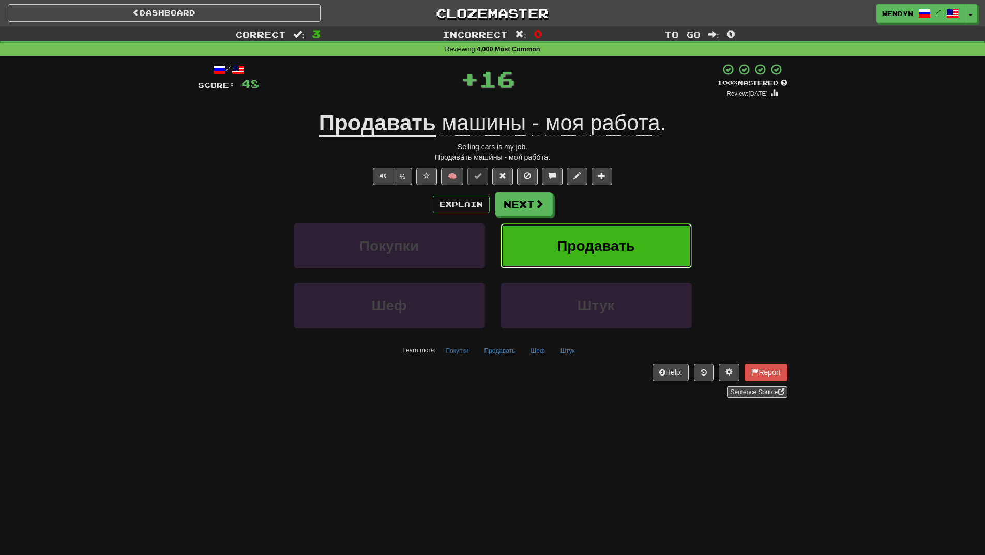
click at [599, 229] on button "Продавать" at bounding box center [596, 245] width 191 height 45
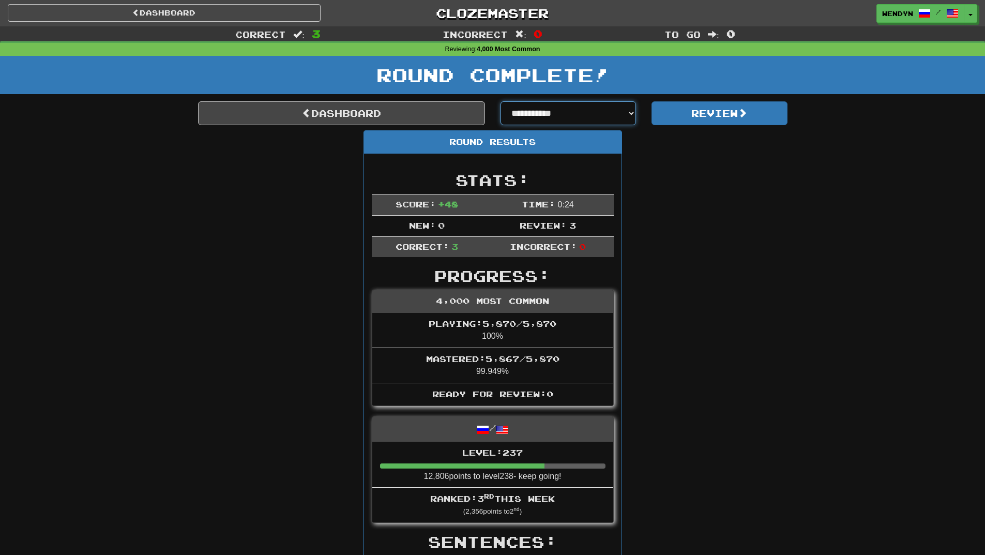
click at [633, 119] on select "**********" at bounding box center [569, 113] width 136 height 24
select select "**********"
click at [501, 101] on select "**********" at bounding box center [569, 113] width 136 height 24
select select "**********"
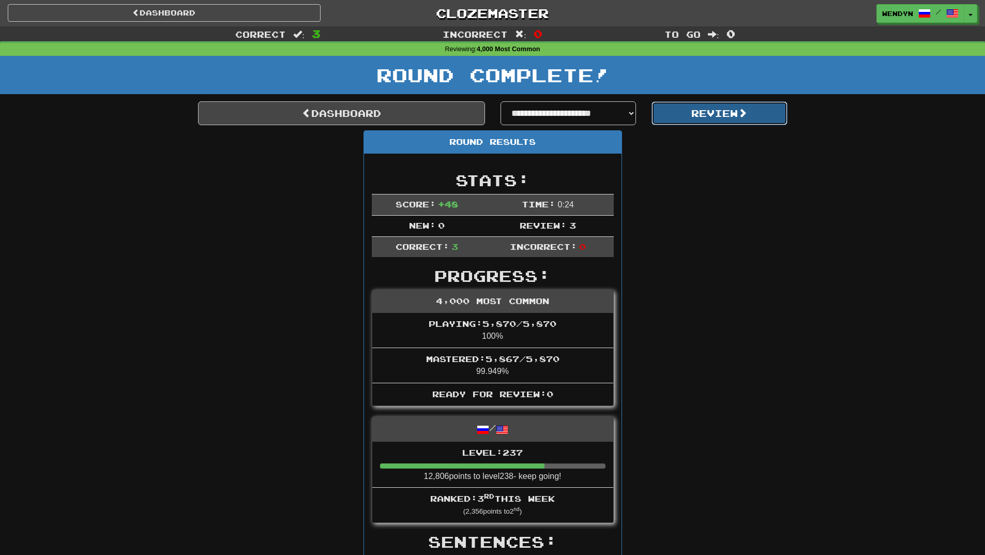
click at [701, 118] on button "Review" at bounding box center [720, 113] width 136 height 24
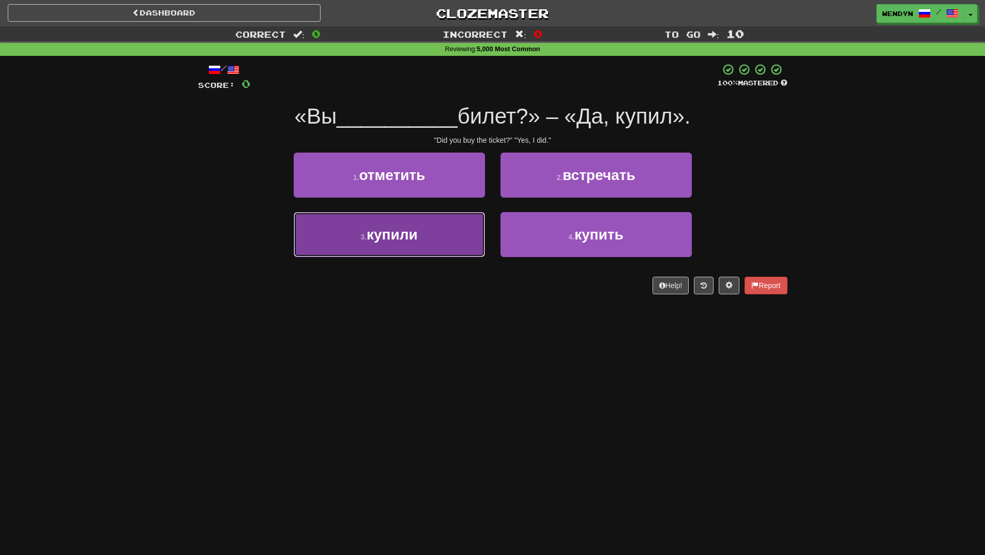
click at [428, 237] on button "3 . купили" at bounding box center [389, 234] width 191 height 45
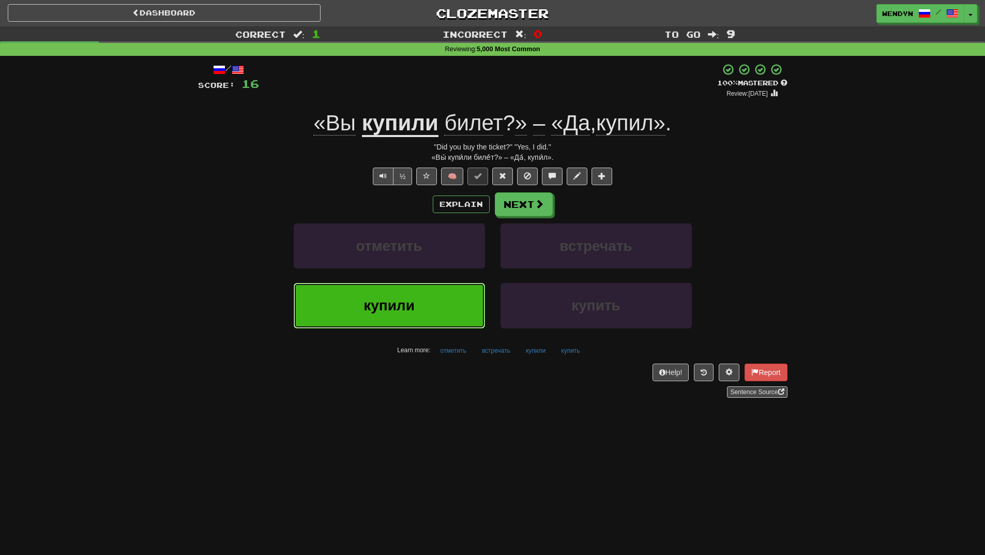
click at [411, 295] on button "купили" at bounding box center [389, 305] width 191 height 45
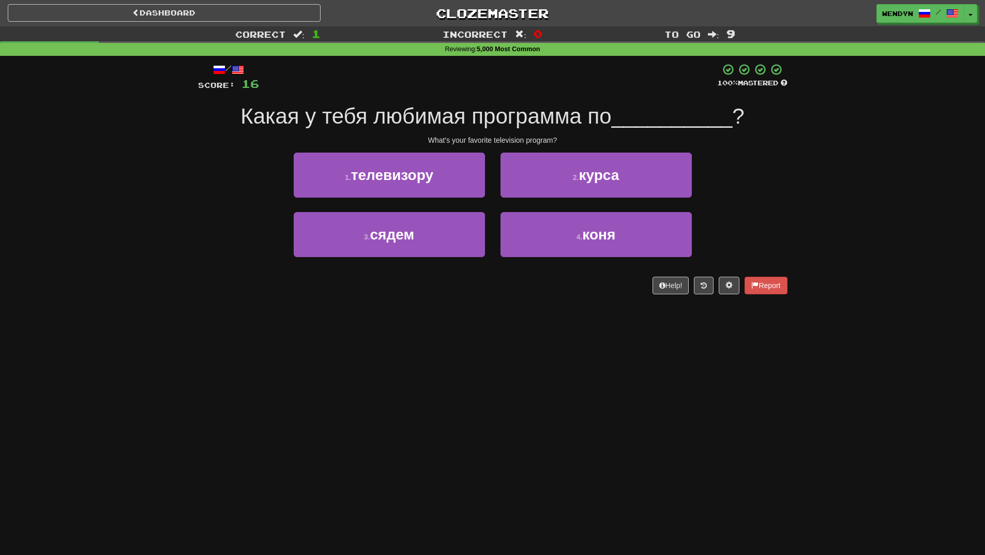
click at [425, 198] on div "1 . телевизору" at bounding box center [389, 182] width 207 height 59
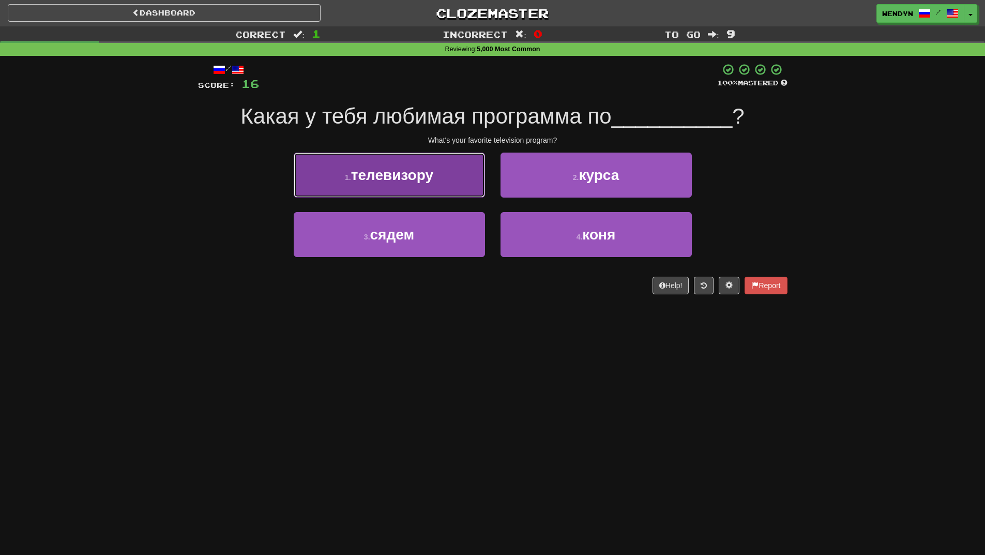
click at [425, 192] on button "1 . телевизору" at bounding box center [389, 175] width 191 height 45
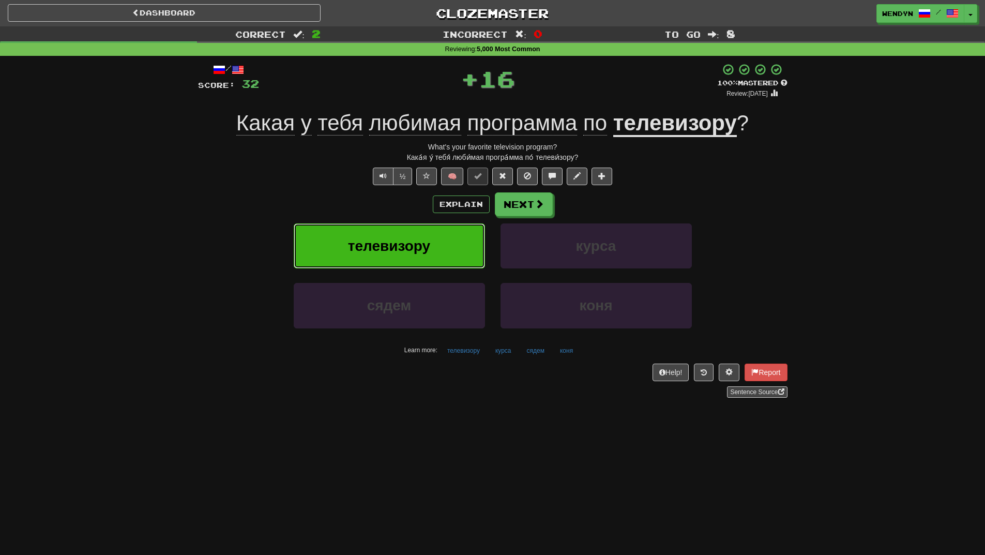
click at [422, 230] on button "телевизору" at bounding box center [389, 245] width 191 height 45
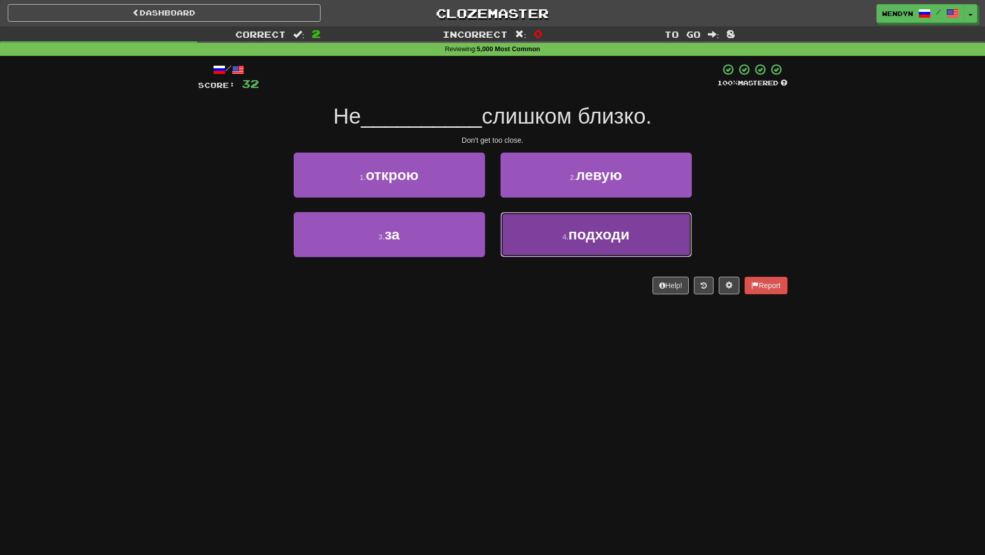
click at [573, 233] on span "подходи" at bounding box center [598, 235] width 61 height 16
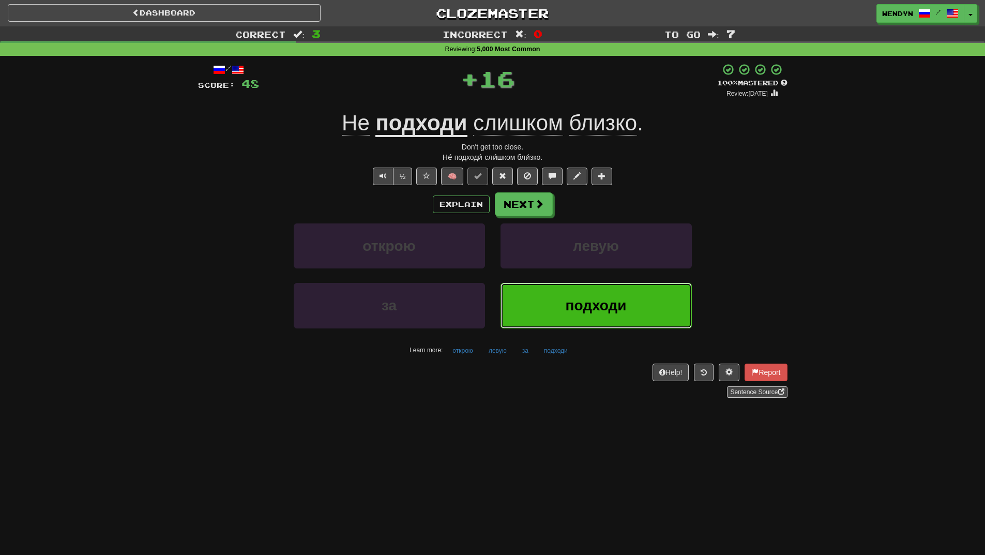
click at [566, 300] on span "подходи" at bounding box center [595, 305] width 61 height 16
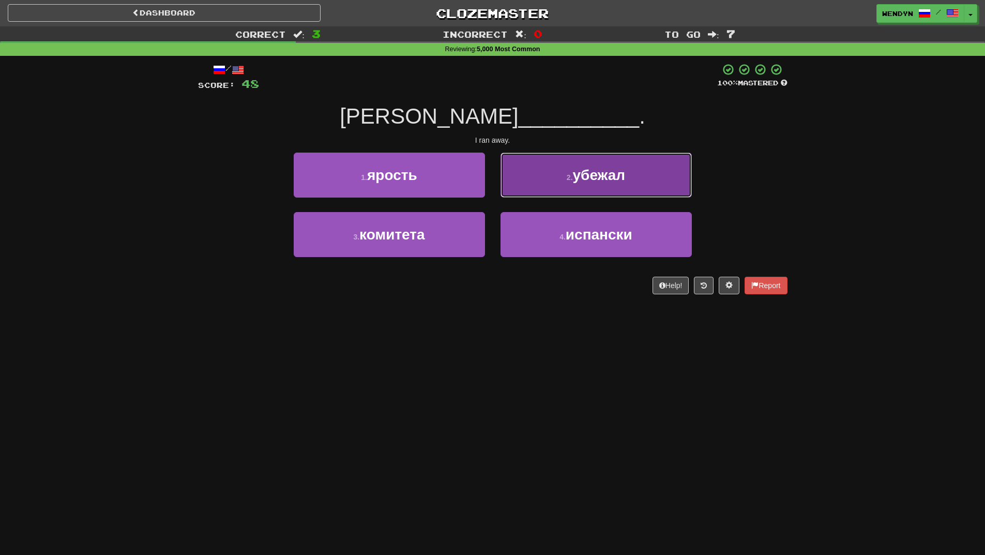
click at [622, 164] on button "2 . убежал" at bounding box center [596, 175] width 191 height 45
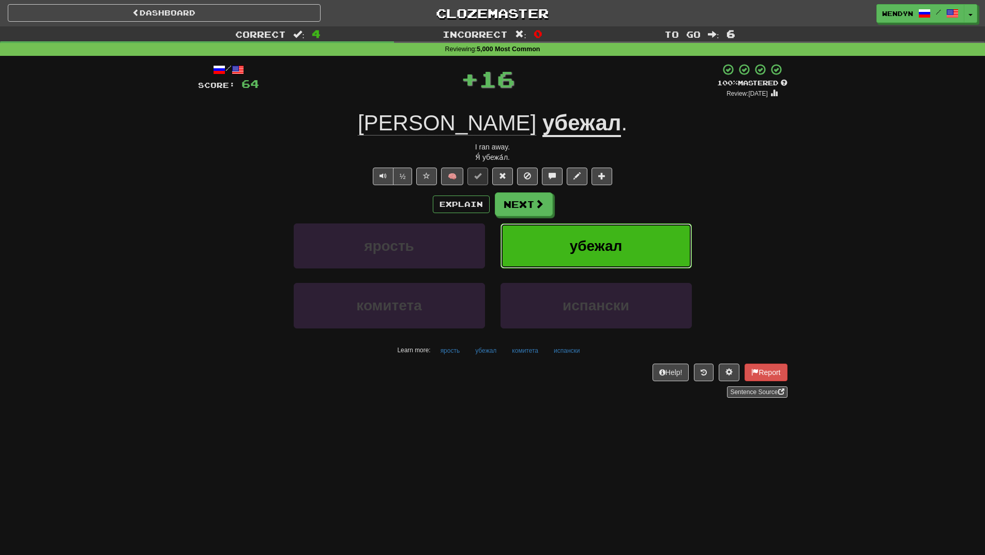
click at [608, 248] on span "убежал" at bounding box center [596, 246] width 53 height 16
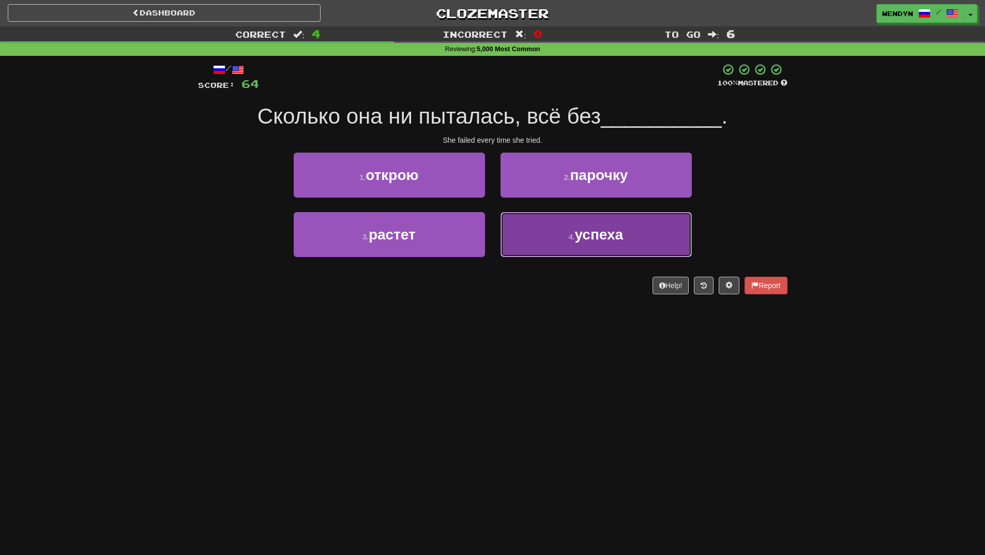
click at [623, 239] on span "успеха" at bounding box center [599, 235] width 49 height 16
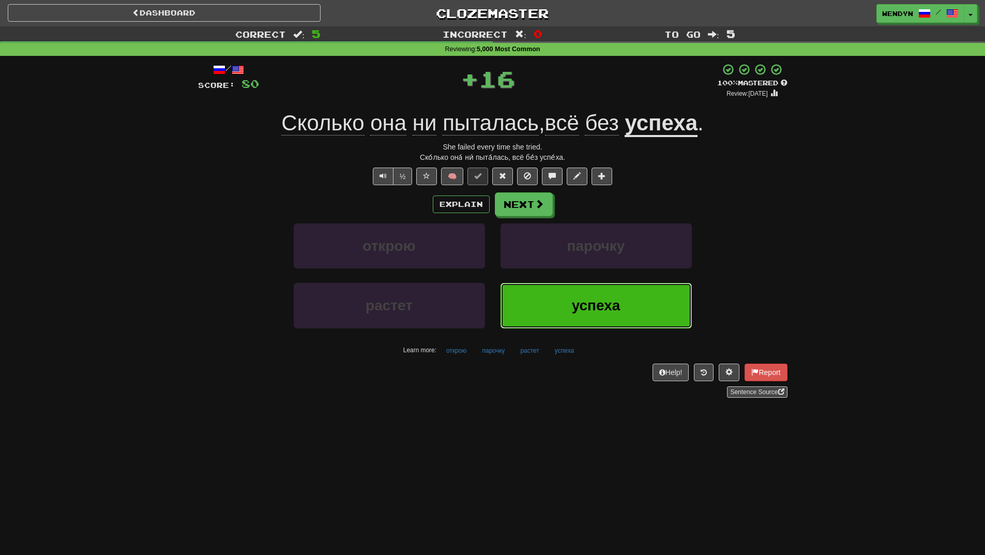
click at [572, 290] on button "успеха" at bounding box center [596, 305] width 191 height 45
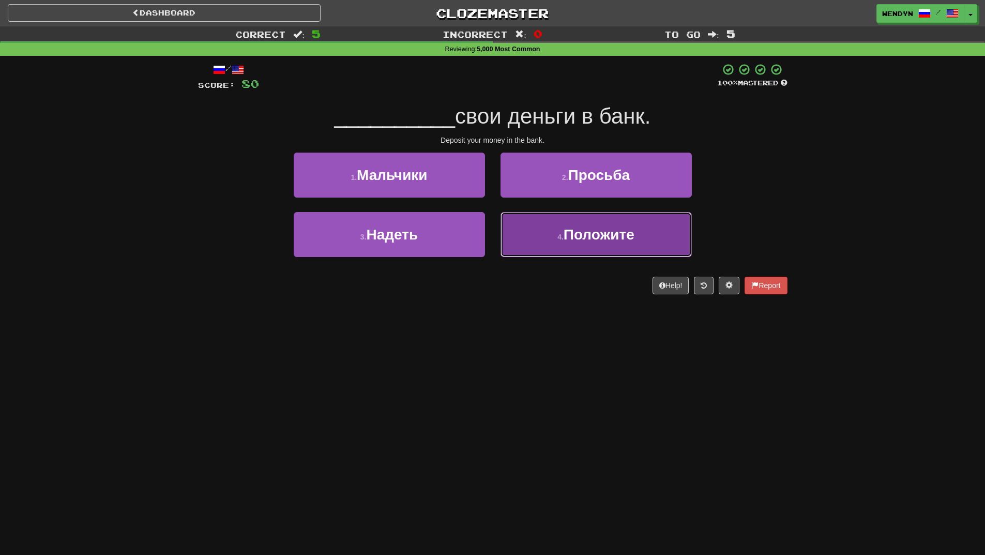
click at [583, 243] on button "4 . Положите" at bounding box center [596, 234] width 191 height 45
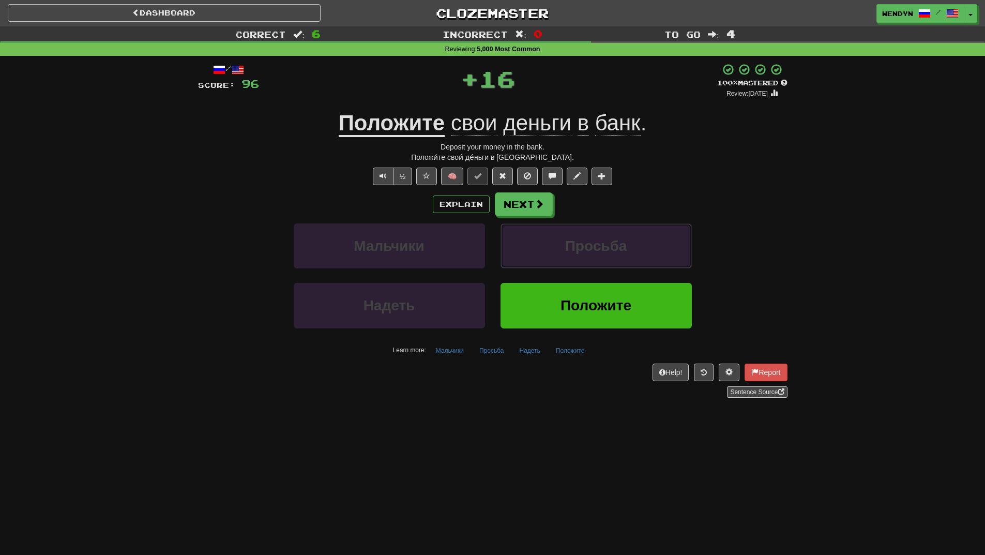
click at [583, 243] on span "Просьба" at bounding box center [596, 246] width 62 height 16
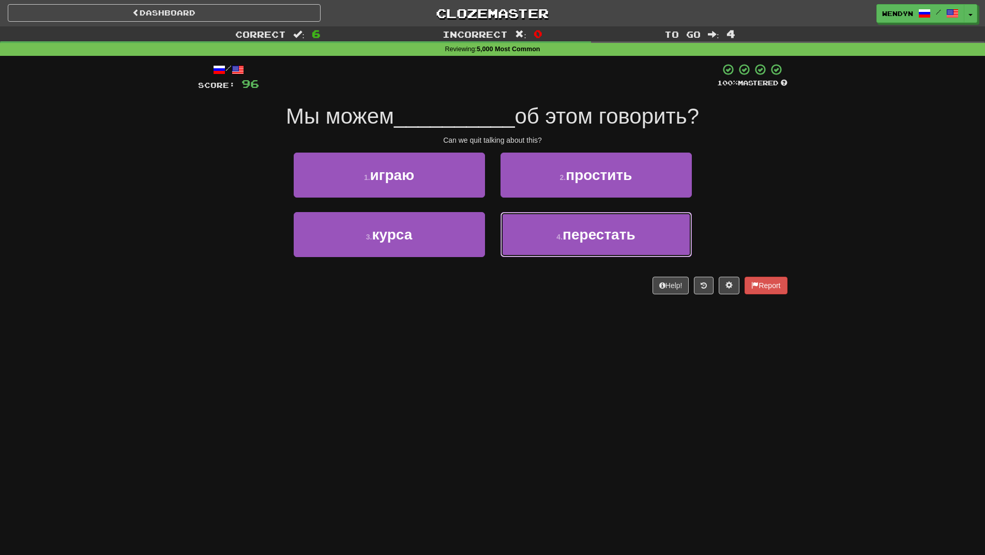
drag, startPoint x: 583, startPoint y: 243, endPoint x: 577, endPoint y: 282, distance: 39.7
click at [577, 282] on div "/ Score: 96 100 % Mastered Мы можем __________ об этом говорить? Can we quit ta…" at bounding box center [493, 178] width 590 height 231
click at [583, 249] on button "4 . перестать" at bounding box center [596, 234] width 191 height 45
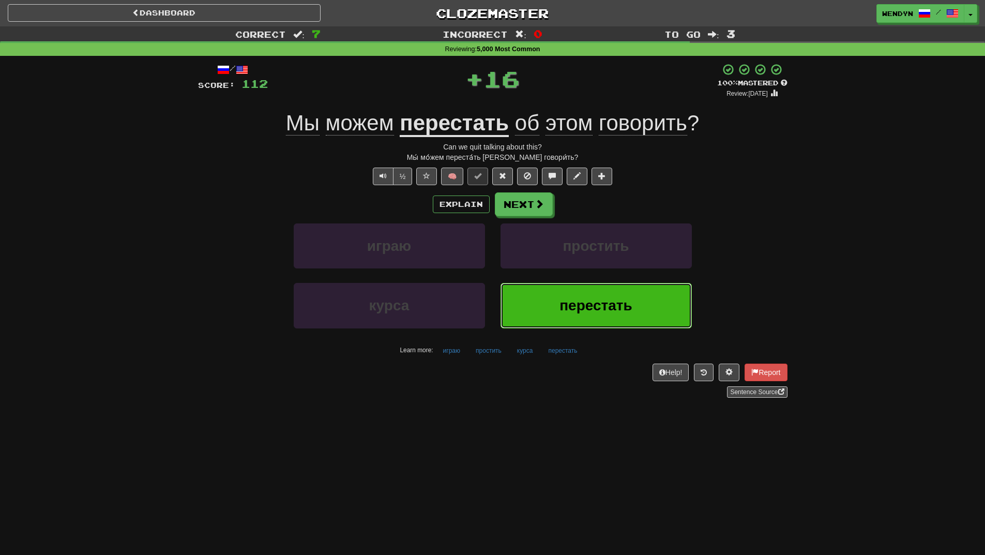
click at [575, 300] on span "перестать" at bounding box center [596, 305] width 73 height 16
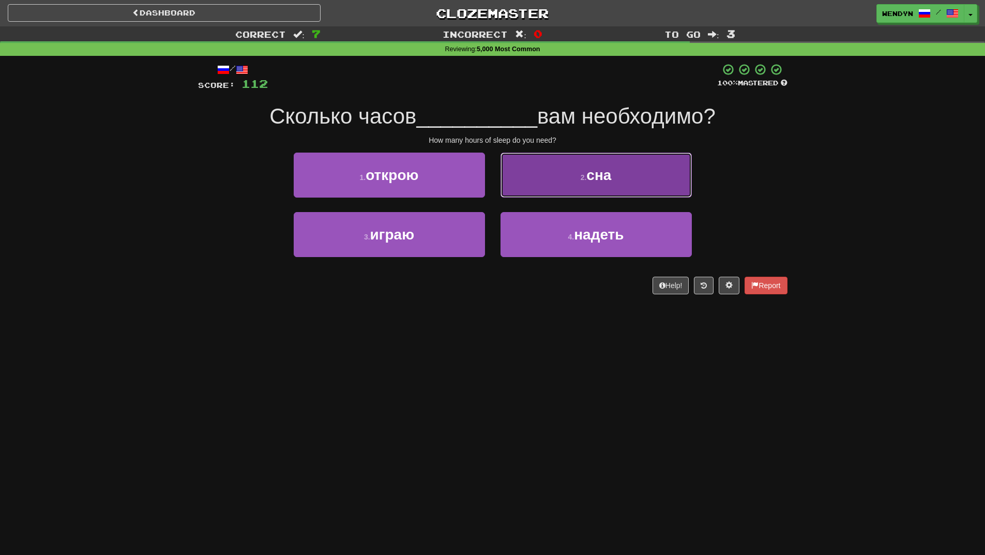
click at [631, 193] on button "2 . сна" at bounding box center [596, 175] width 191 height 45
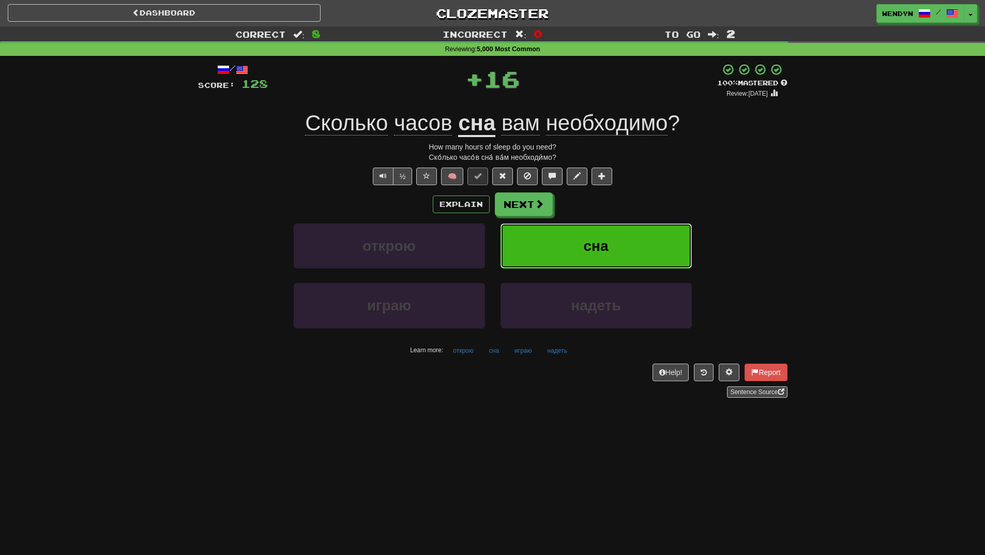
click at [630, 233] on button "сна" at bounding box center [596, 245] width 191 height 45
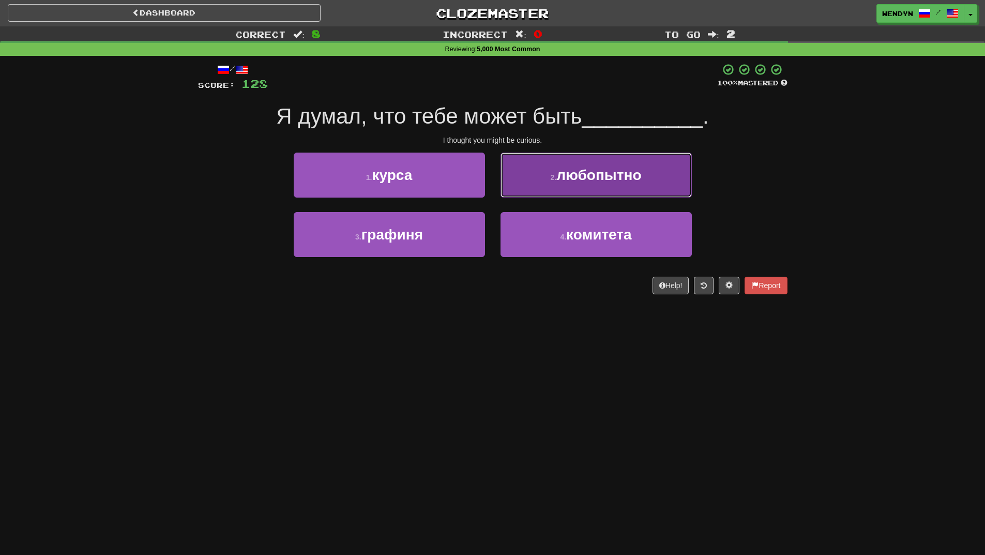
click at [632, 187] on button "2 . любопытно" at bounding box center [596, 175] width 191 height 45
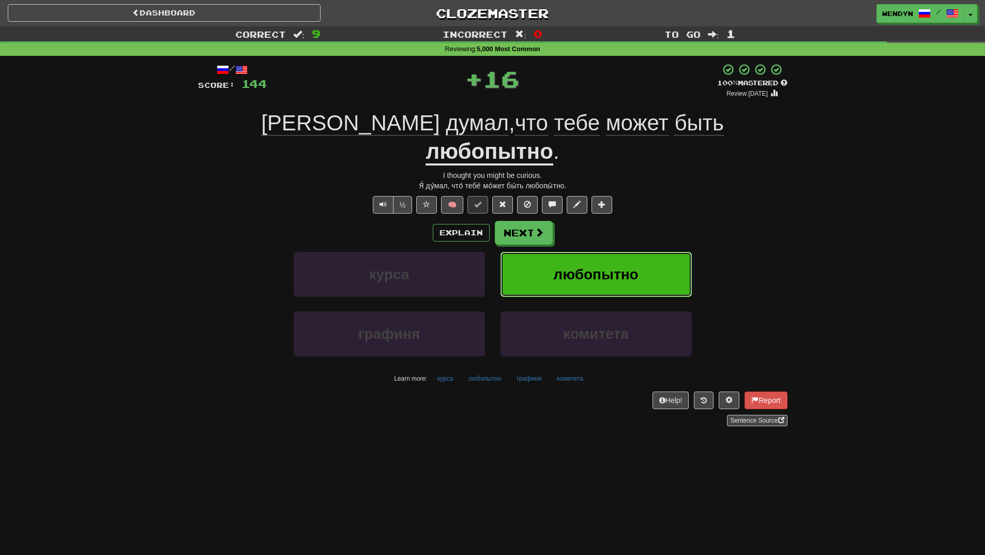
click at [628, 252] on button "любопытно" at bounding box center [596, 274] width 191 height 45
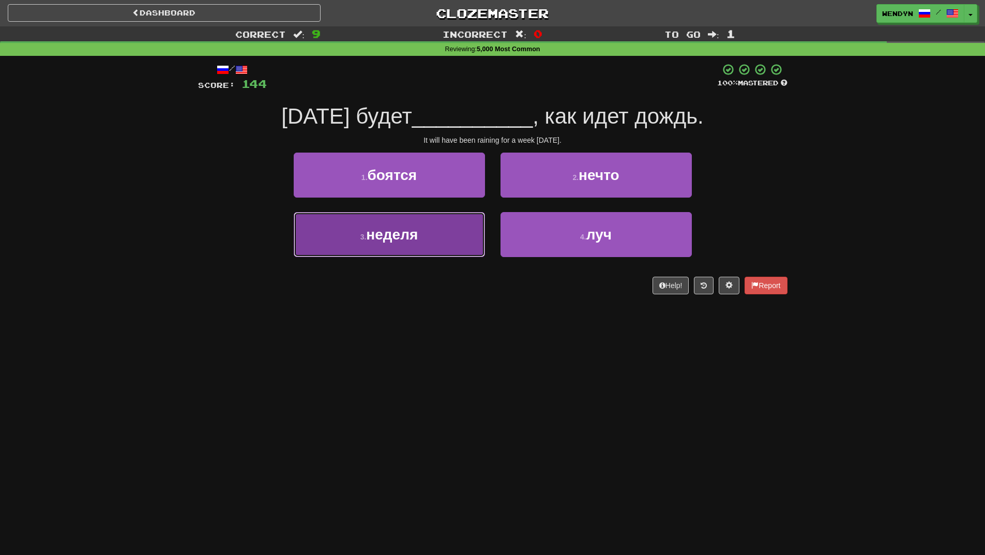
click at [445, 248] on button "3 . неделя" at bounding box center [389, 234] width 191 height 45
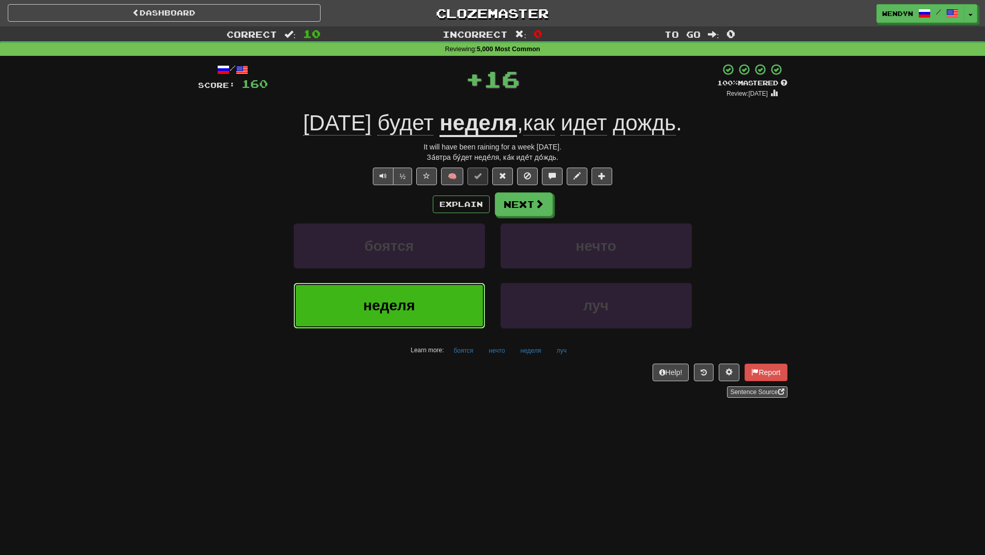
click at [444, 303] on button "неделя" at bounding box center [389, 305] width 191 height 45
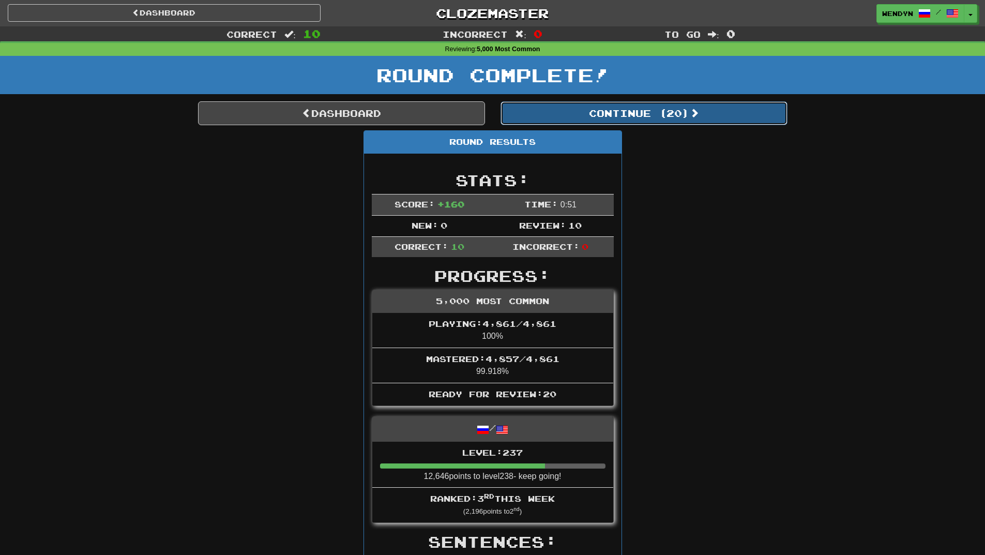
click at [686, 116] on button "Continue ( 20 )" at bounding box center [644, 113] width 287 height 24
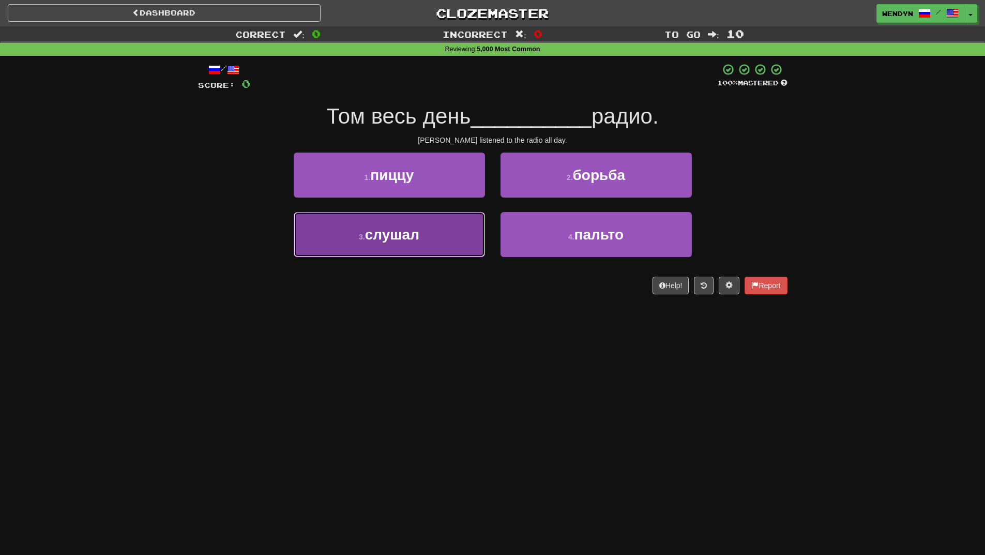
click at [444, 254] on button "3 . слушал" at bounding box center [389, 234] width 191 height 45
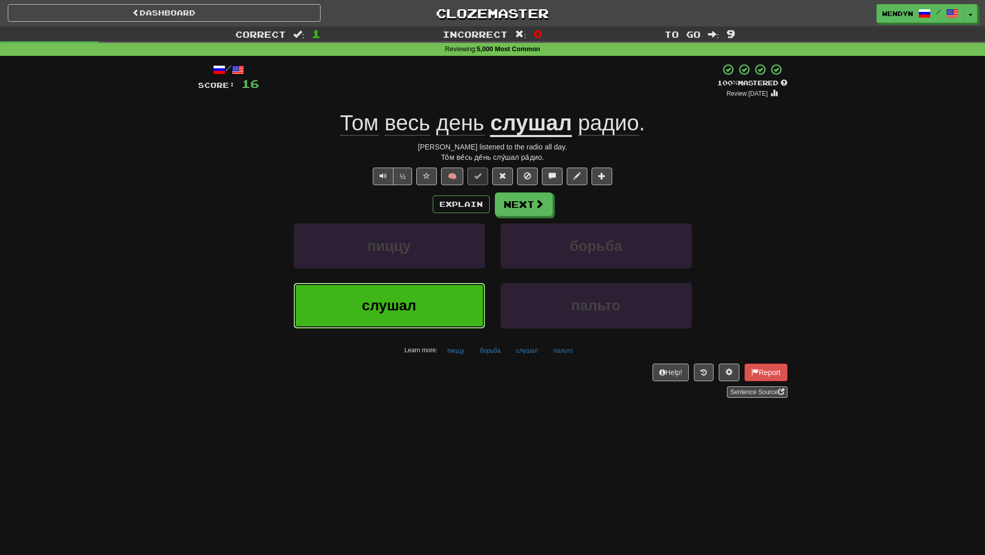
click at [403, 297] on button "слушал" at bounding box center [389, 305] width 191 height 45
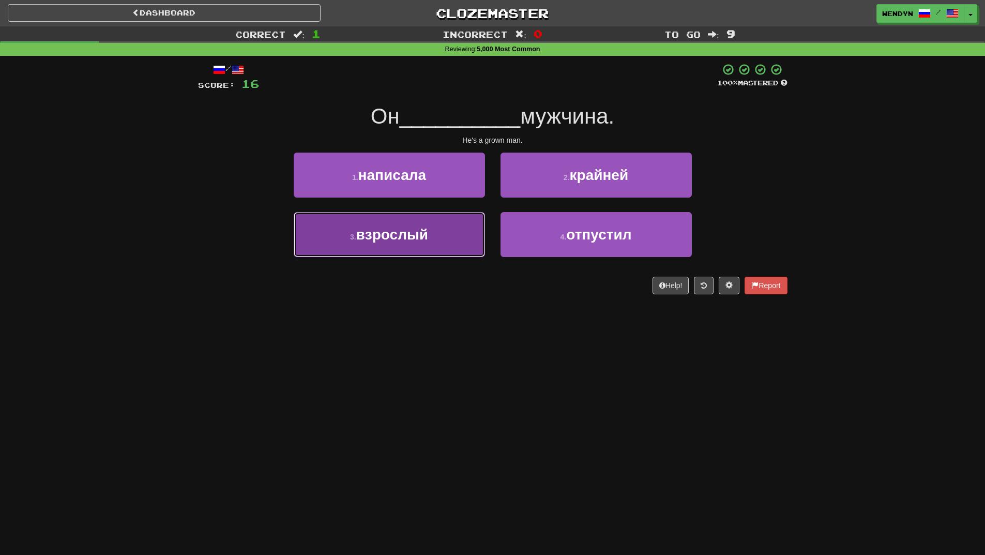
click at [417, 247] on button "3 . взрослый" at bounding box center [389, 234] width 191 height 45
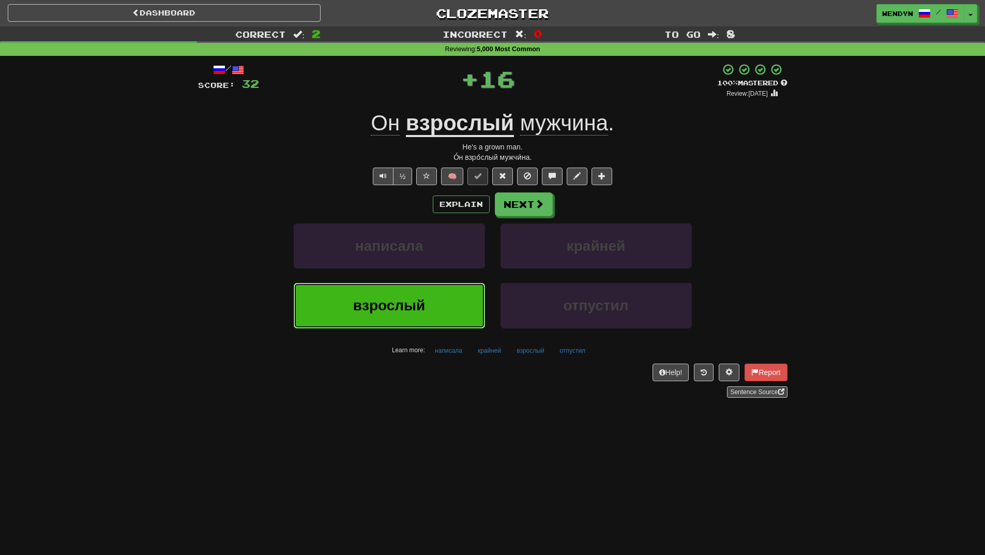
click at [412, 291] on button "взрослый" at bounding box center [389, 305] width 191 height 45
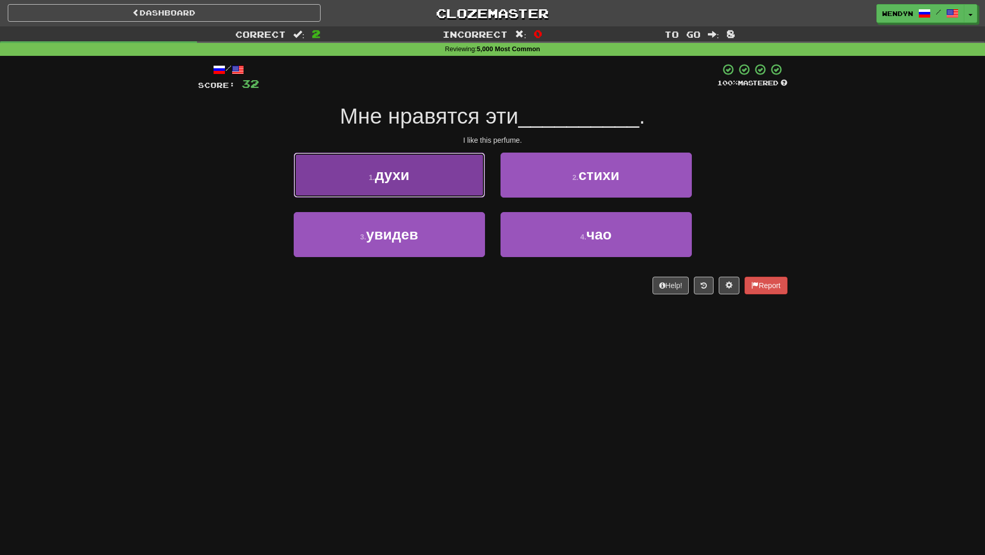
click at [412, 170] on button "1 . духи" at bounding box center [389, 175] width 191 height 45
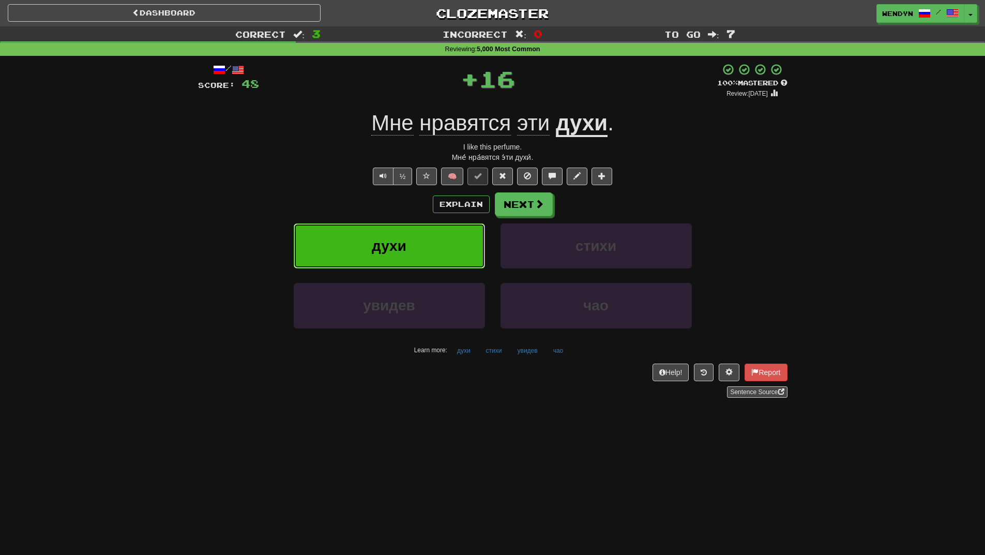
click at [412, 238] on button "духи" at bounding box center [389, 245] width 191 height 45
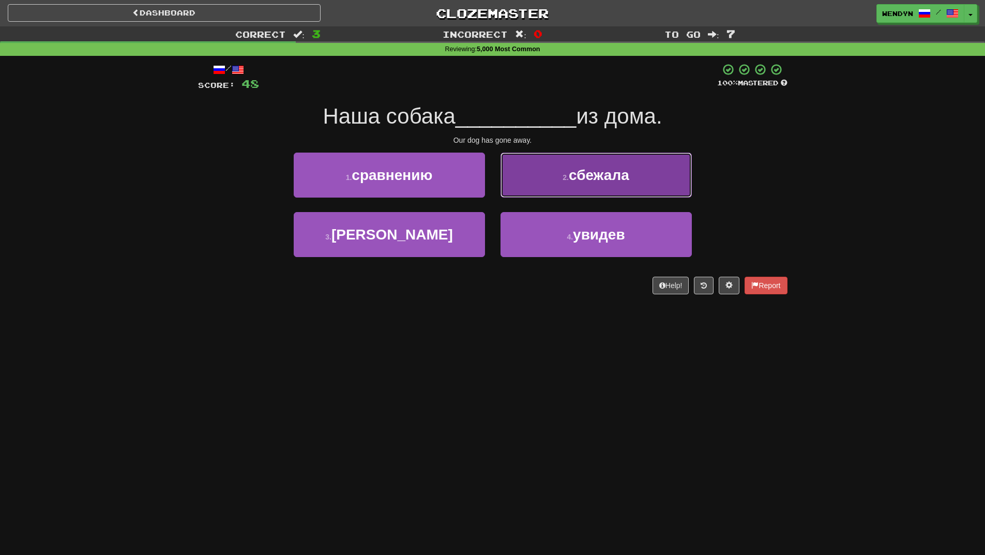
click at [625, 183] on span "сбежала" at bounding box center [599, 175] width 61 height 16
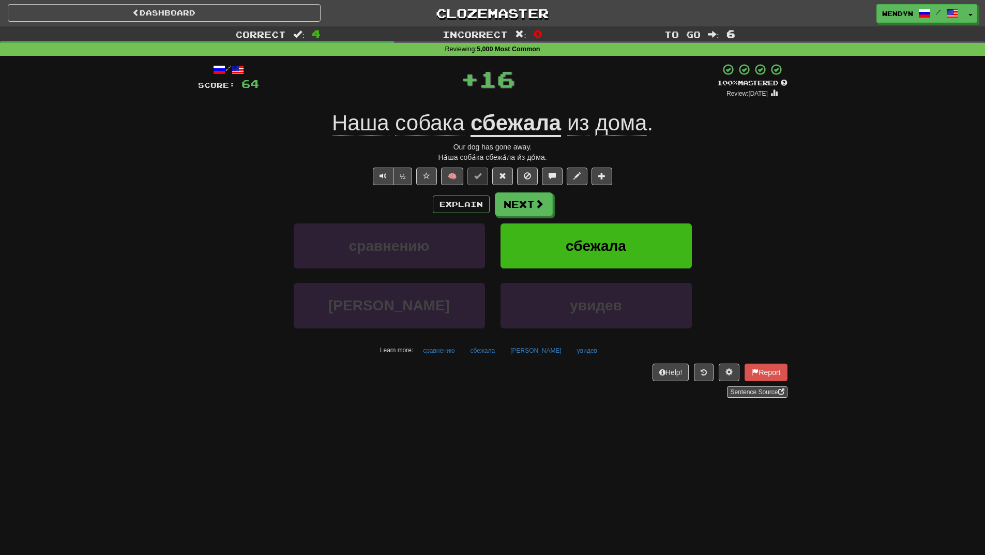
click at [625, 183] on div "½ 🧠" at bounding box center [493, 177] width 590 height 18
click at [625, 238] on span "сбежала" at bounding box center [596, 246] width 61 height 16
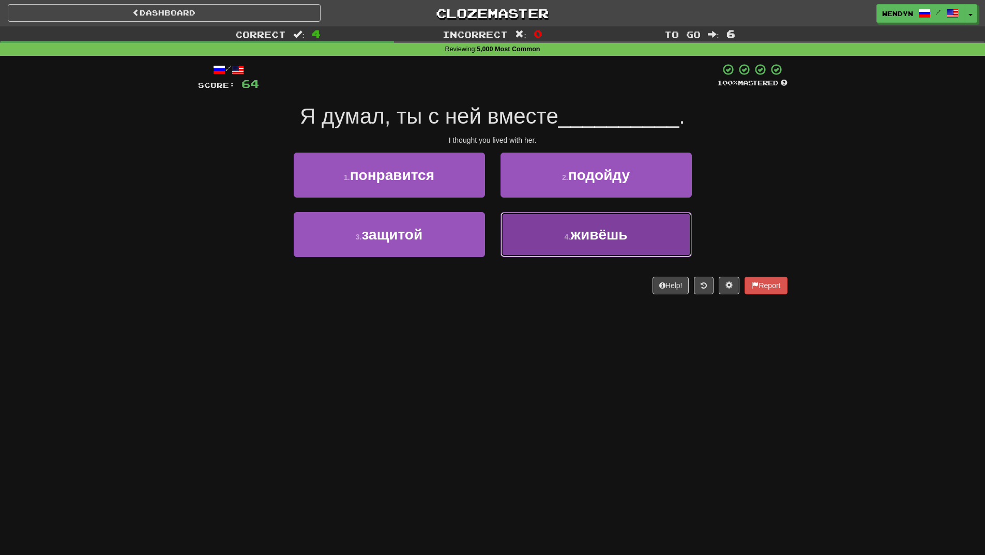
click at [590, 243] on button "4 . живёшь" at bounding box center [596, 234] width 191 height 45
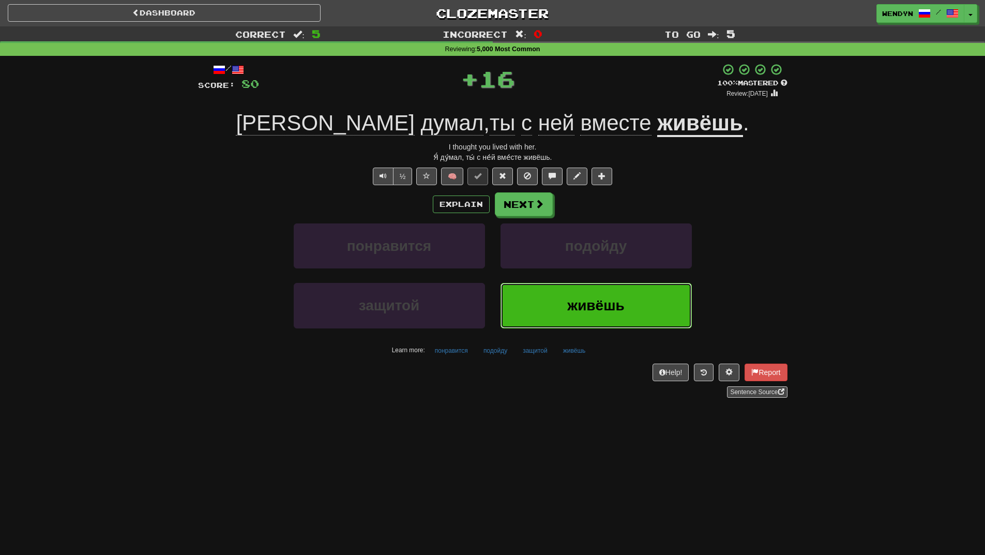
click at [577, 299] on span "живёшь" at bounding box center [595, 305] width 57 height 16
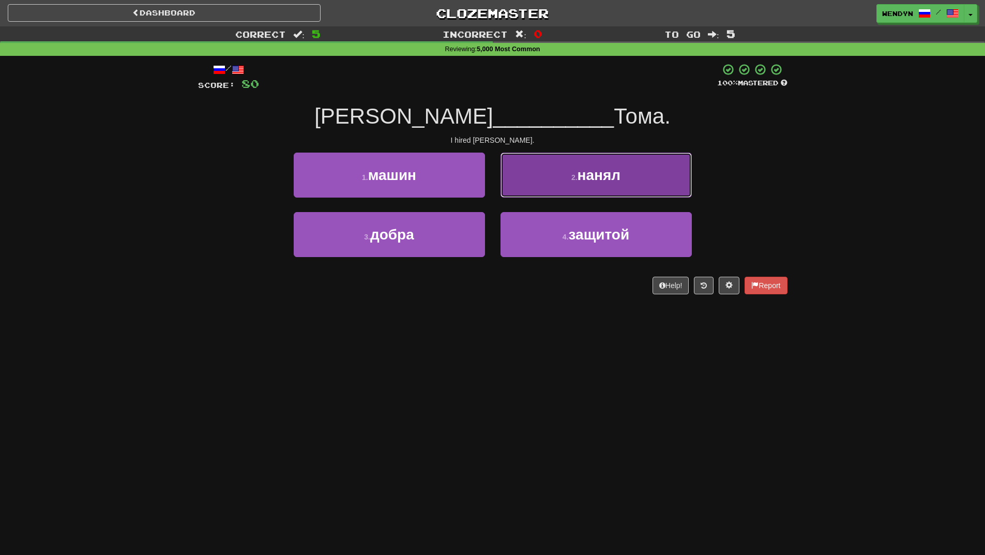
click at [609, 188] on button "2 . нанял" at bounding box center [596, 175] width 191 height 45
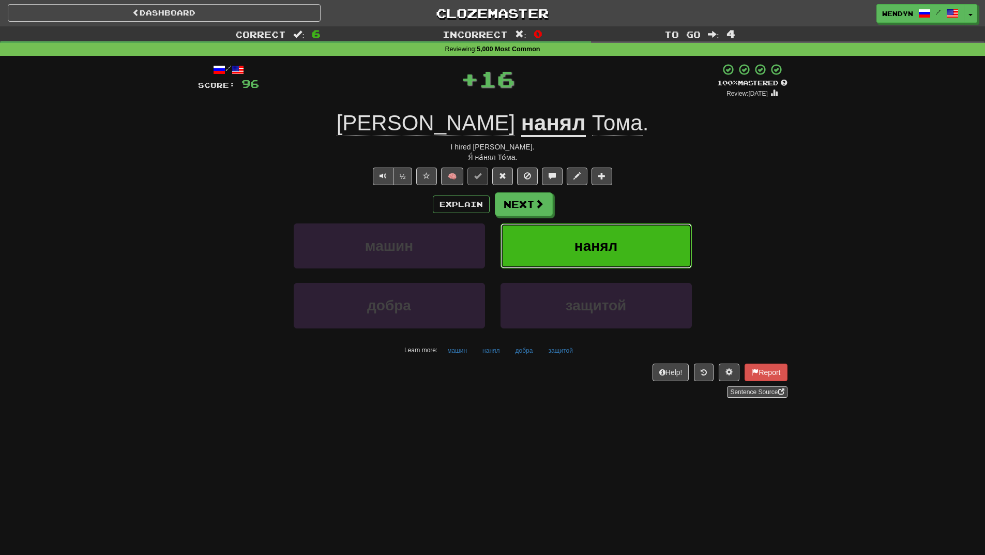
click at [601, 238] on span "нанял" at bounding box center [596, 246] width 43 height 16
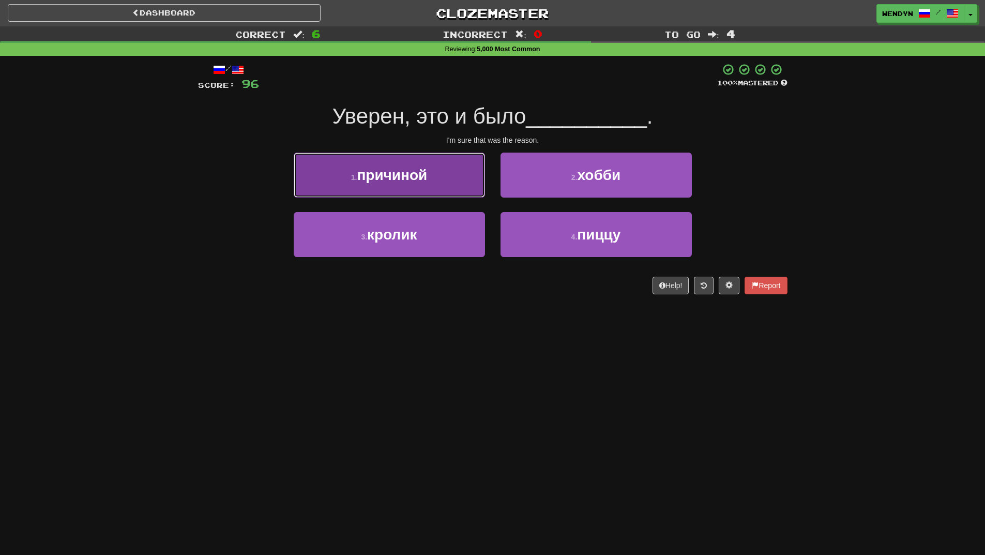
click at [320, 161] on button "1 . причиной" at bounding box center [389, 175] width 191 height 45
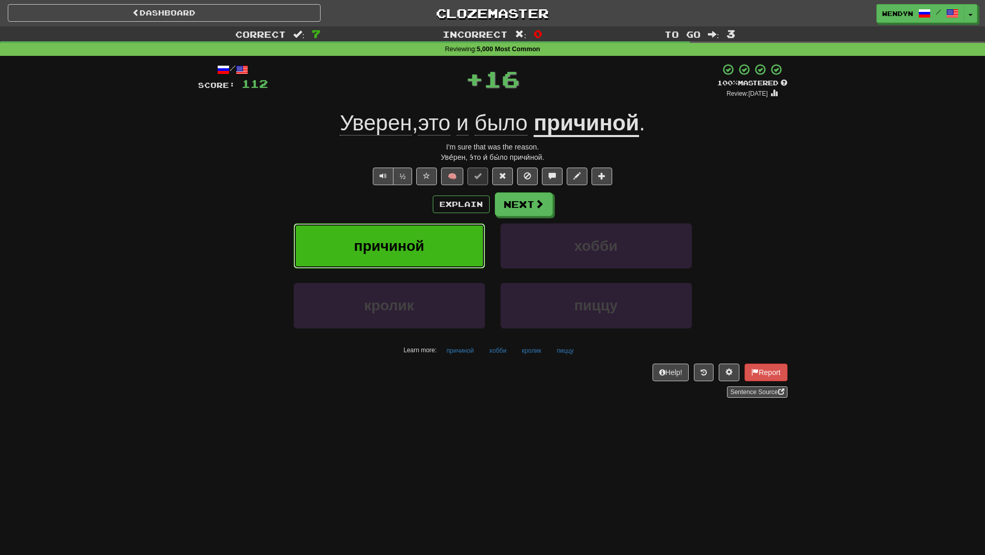
click at [363, 235] on button "причиной" at bounding box center [389, 245] width 191 height 45
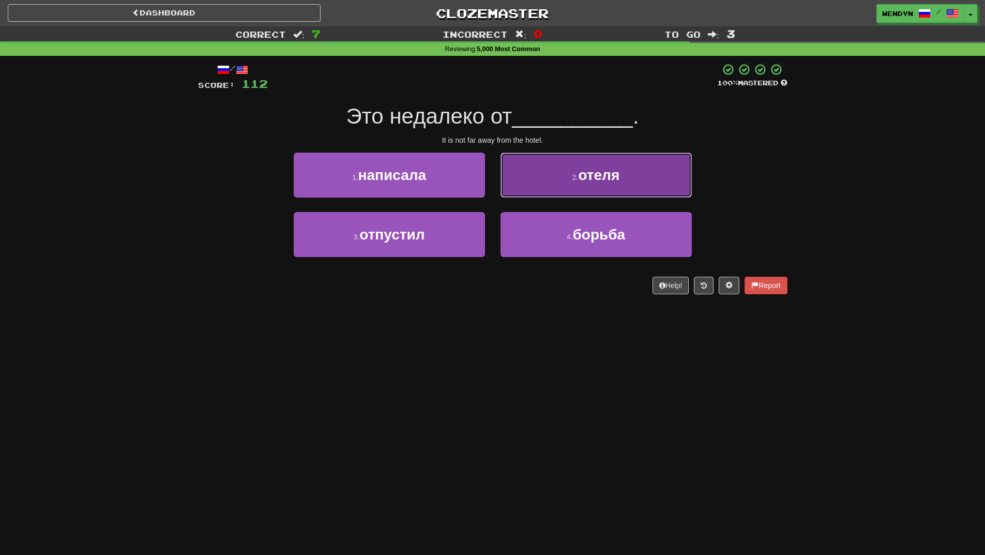
click at [596, 177] on span "отеля" at bounding box center [598, 175] width 41 height 16
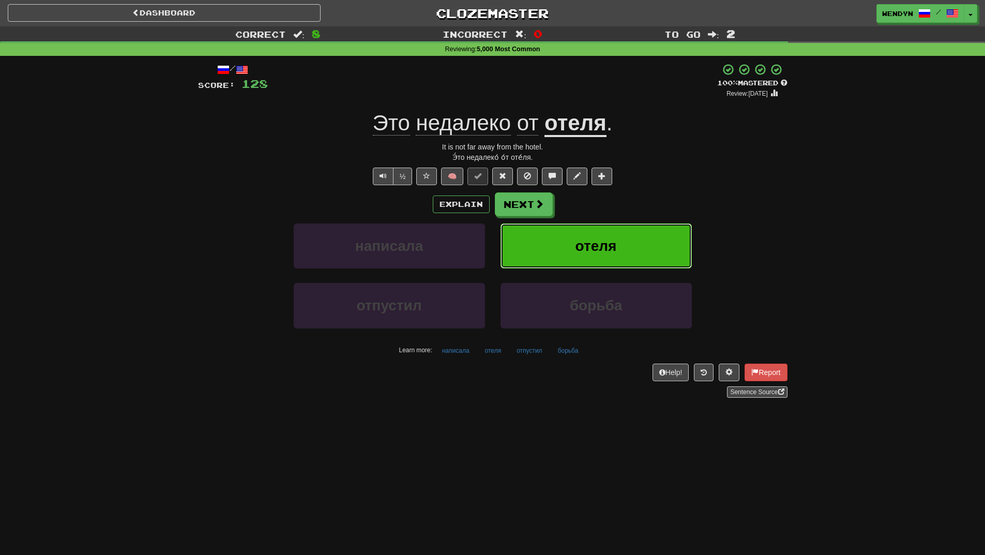
click at [581, 231] on button "отеля" at bounding box center [596, 245] width 191 height 45
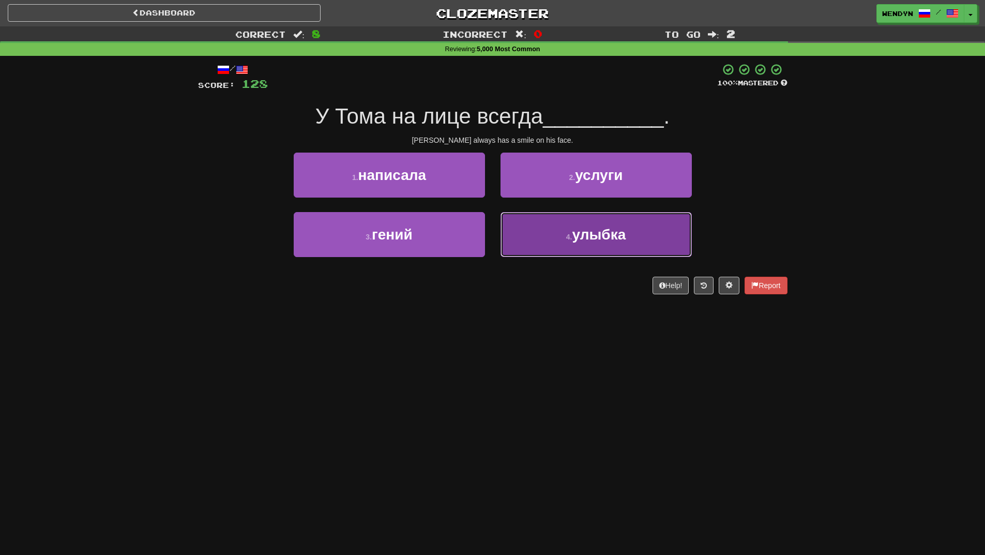
click at [569, 237] on small "4 ." at bounding box center [569, 237] width 6 height 8
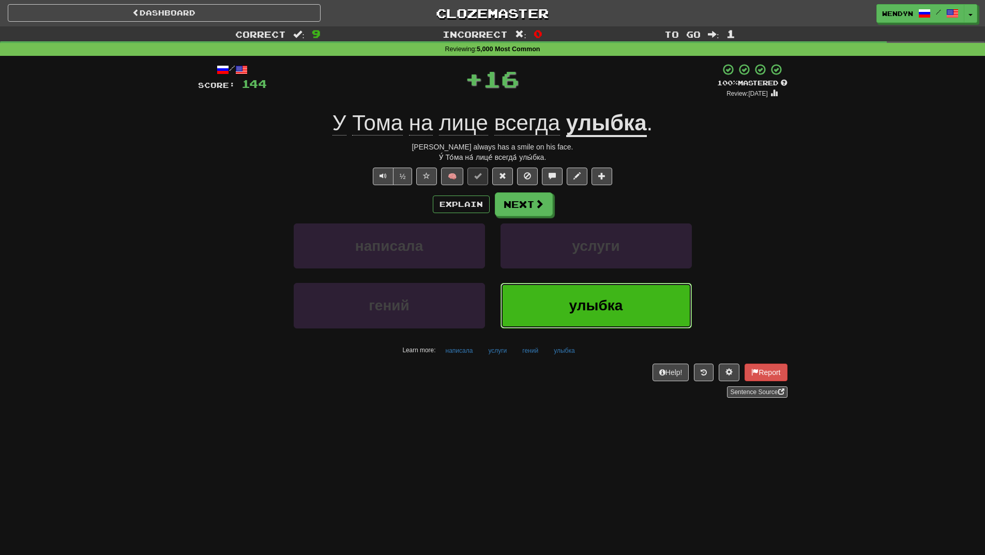
drag, startPoint x: 566, startPoint y: 301, endPoint x: 564, endPoint y: 295, distance: 6.4
click at [565, 298] on button "улыбка" at bounding box center [596, 305] width 191 height 45
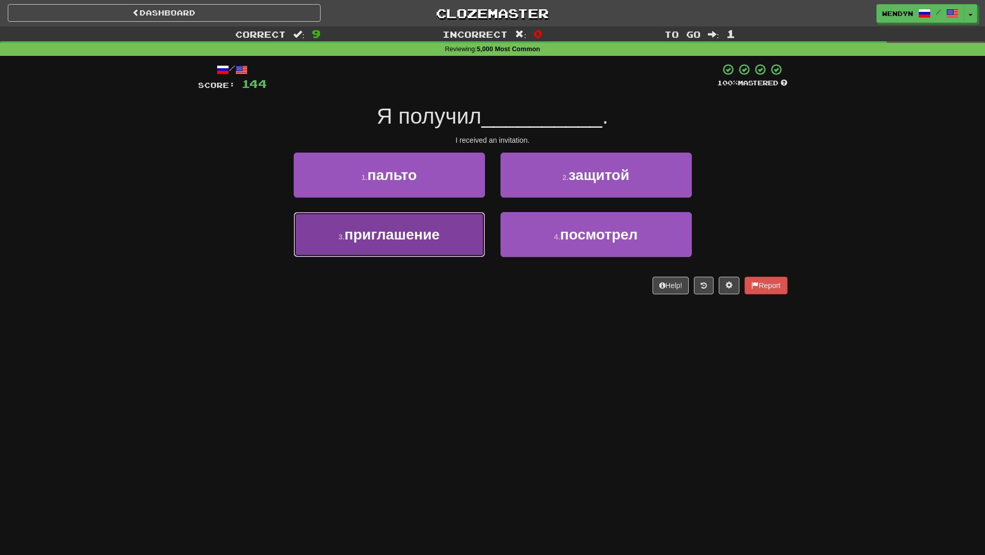
click at [411, 251] on button "3 . приглашение" at bounding box center [389, 234] width 191 height 45
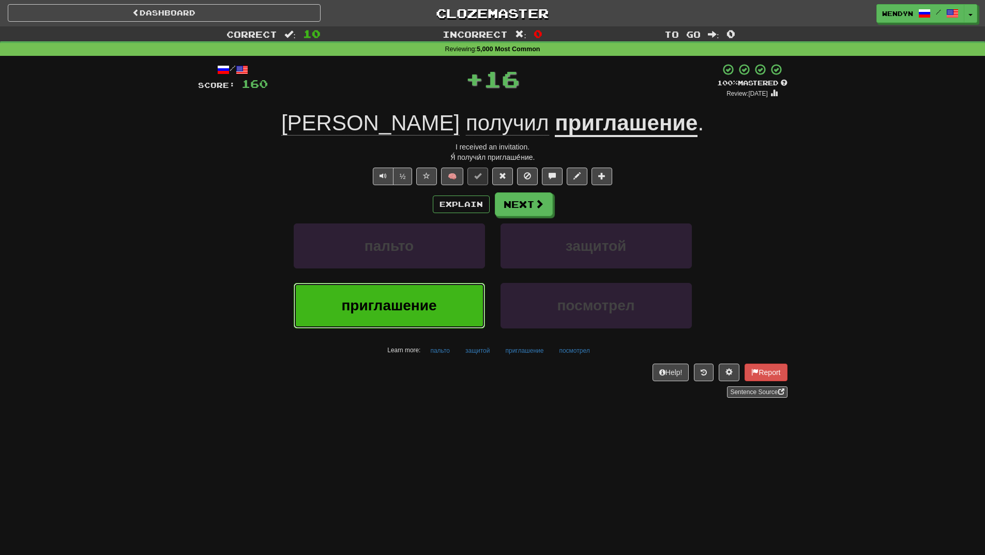
click at [375, 293] on button "приглашение" at bounding box center [389, 305] width 191 height 45
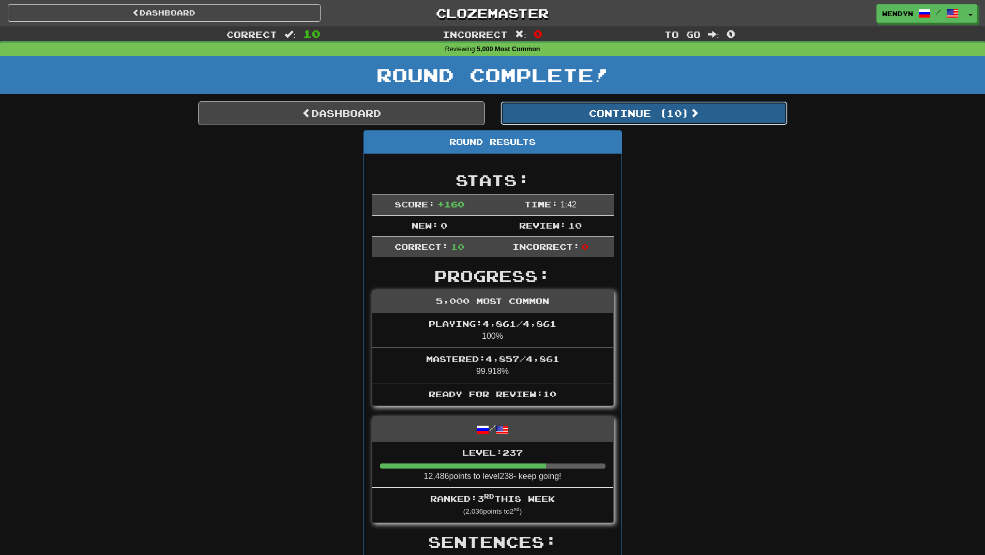
click at [629, 113] on button "Continue ( 10 )" at bounding box center [644, 113] width 287 height 24
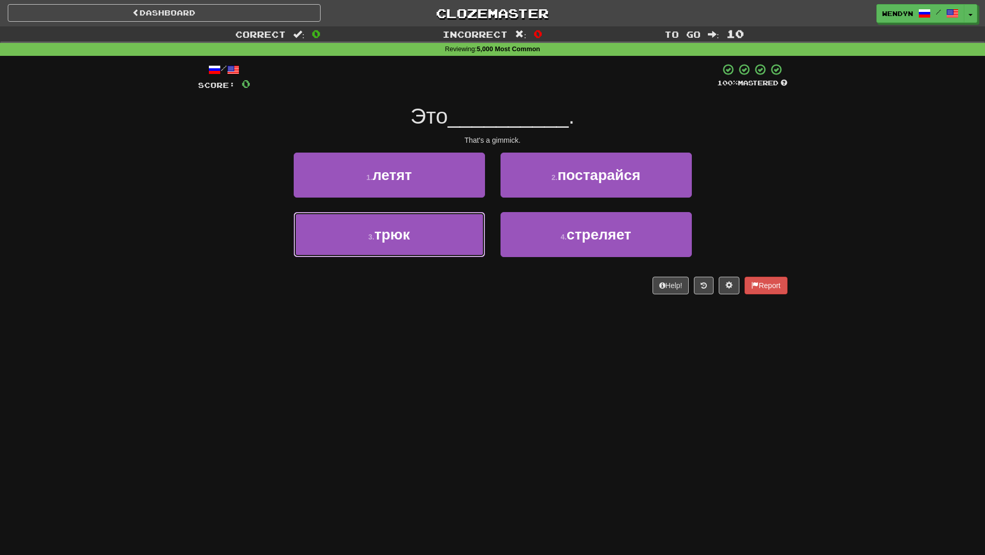
click at [463, 237] on button "3 . трюк" at bounding box center [389, 234] width 191 height 45
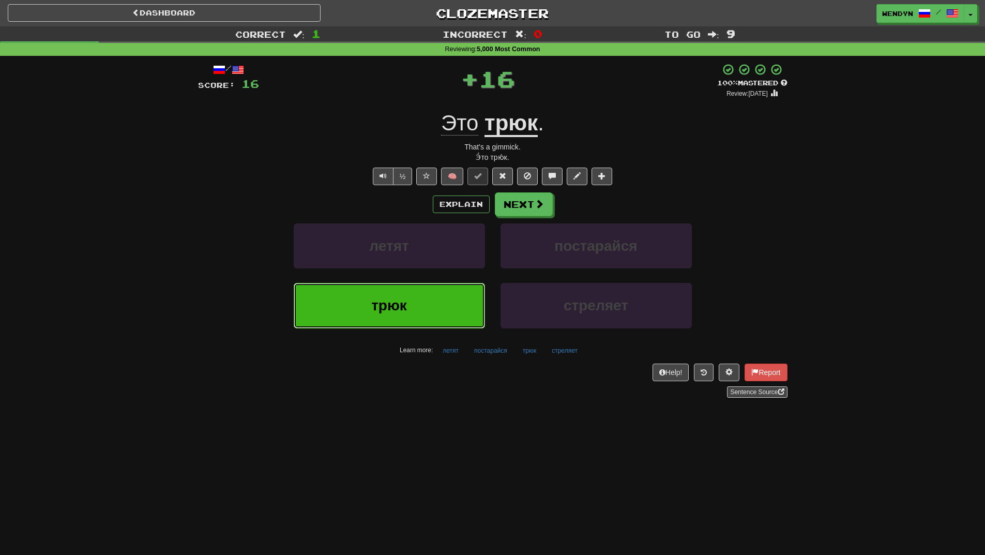
click at [433, 290] on button "трюк" at bounding box center [389, 305] width 191 height 45
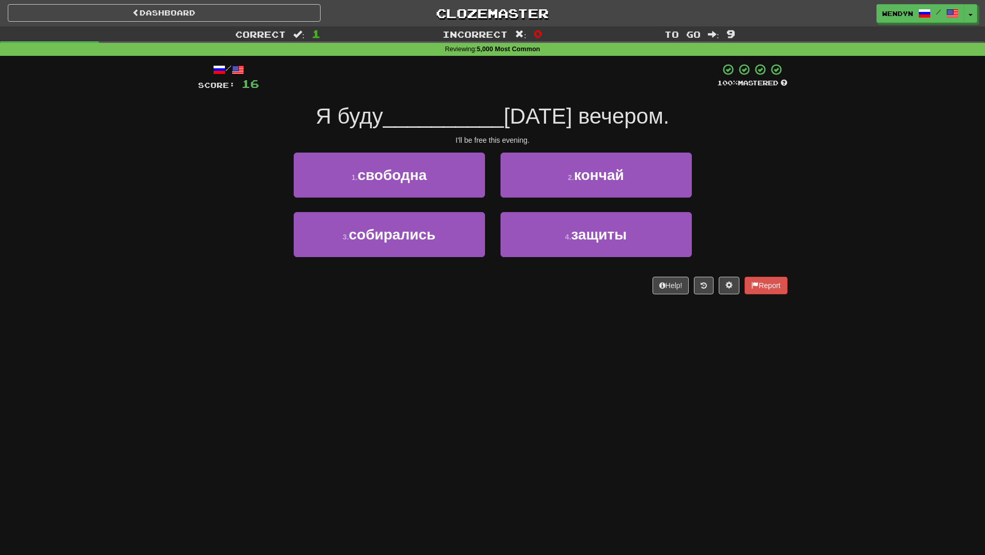
click at [445, 295] on div "/ Score: 16 100 % Mastered Я буду __________ [DATE] вечером. I'll be free this …" at bounding box center [493, 182] width 590 height 253
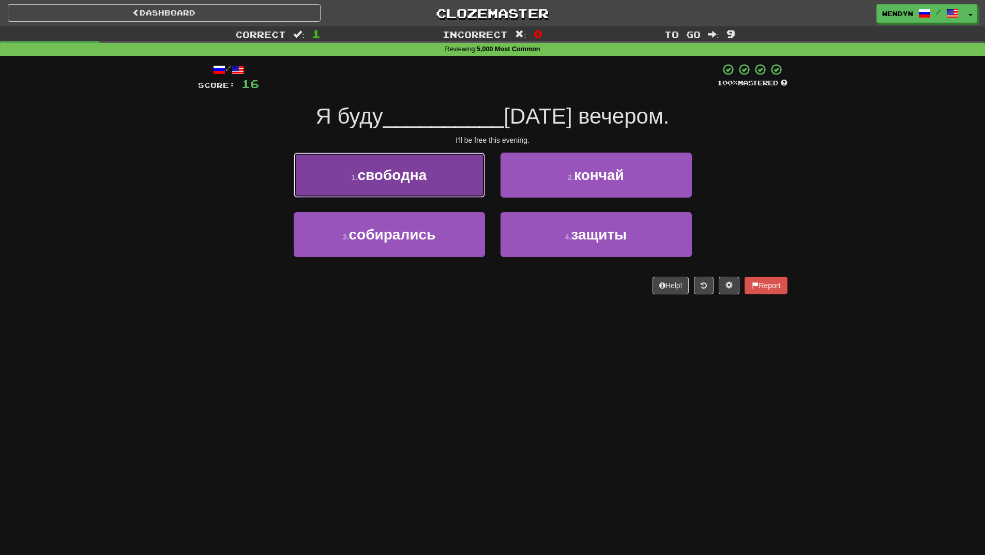
click at [447, 190] on button "1 . свободна" at bounding box center [389, 175] width 191 height 45
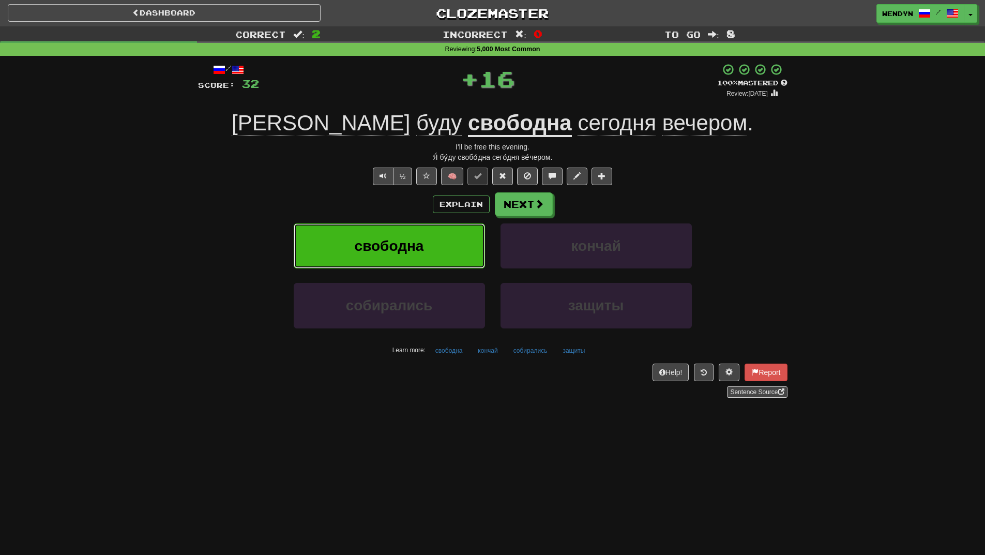
click at [437, 240] on button "свободна" at bounding box center [389, 245] width 191 height 45
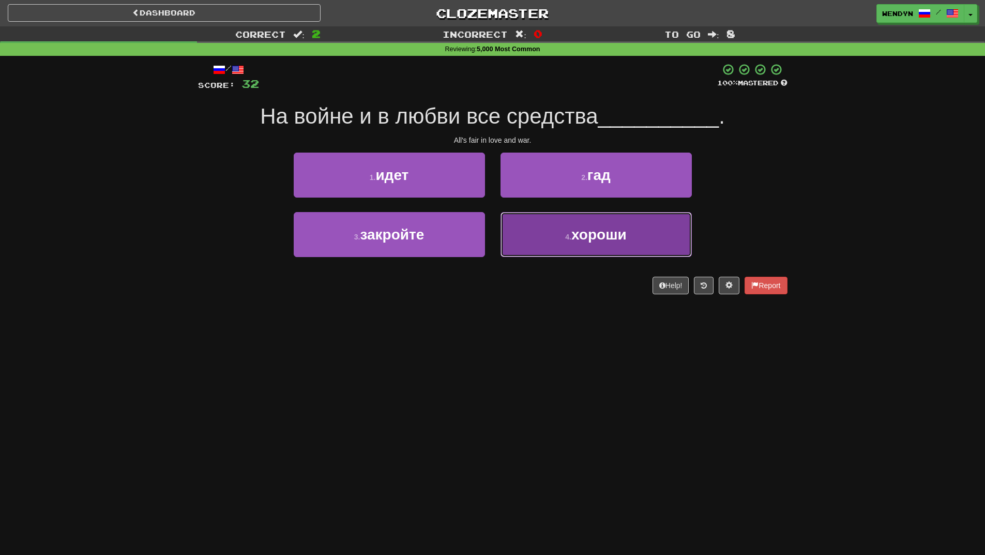
click at [575, 251] on button "4 . хороши" at bounding box center [596, 234] width 191 height 45
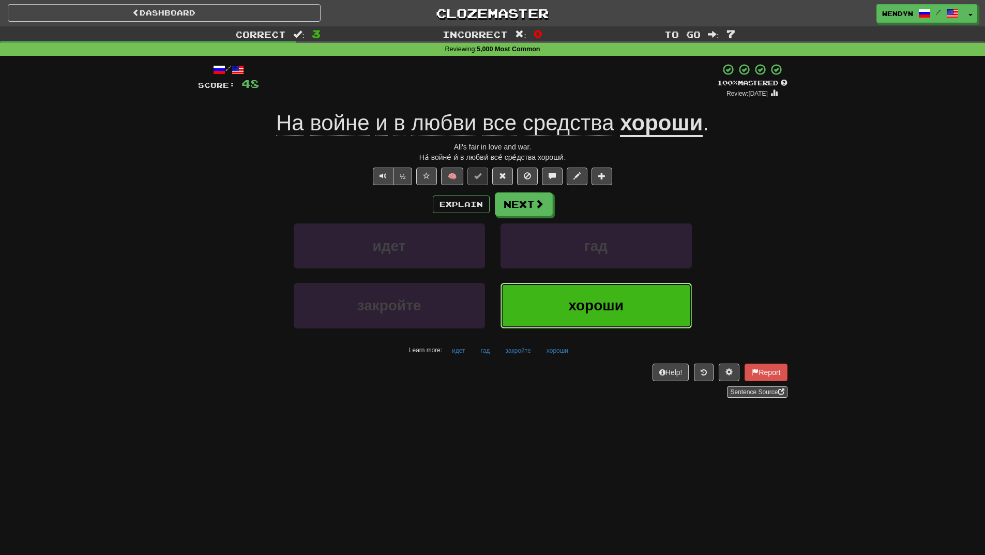
click at [559, 295] on button "хороши" at bounding box center [596, 305] width 191 height 45
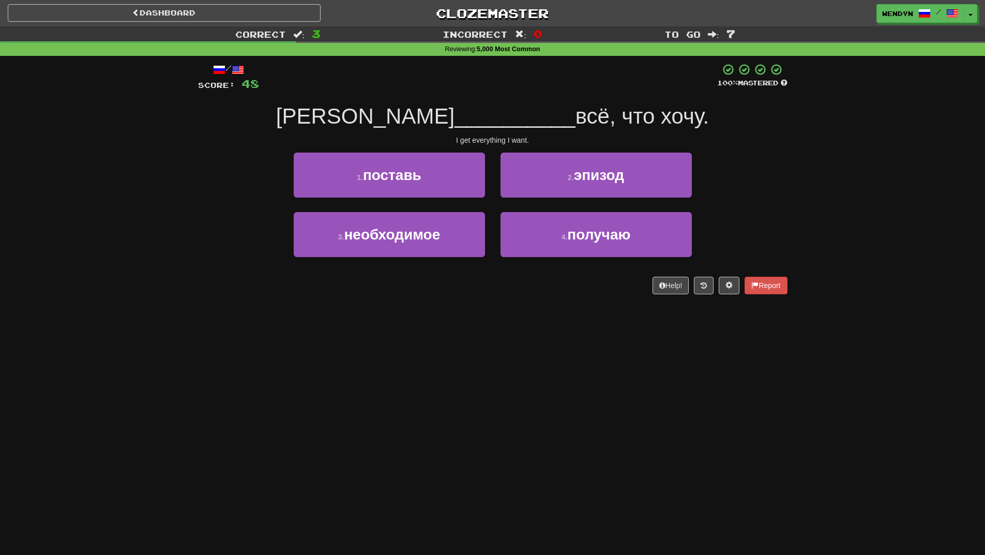
click at [582, 262] on div "4 . получаю" at bounding box center [596, 241] width 207 height 59
click at [585, 258] on div "4 . получаю" at bounding box center [596, 241] width 207 height 59
click at [584, 263] on div "4 . получаю" at bounding box center [596, 241] width 207 height 59
drag, startPoint x: 584, startPoint y: 263, endPoint x: 482, endPoint y: 323, distance: 118.0
click at [482, 323] on div "Dashboard Clozemaster WendyN / Toggle Dropdown Dashboard Leaderboard Activity F…" at bounding box center [492, 277] width 985 height 555
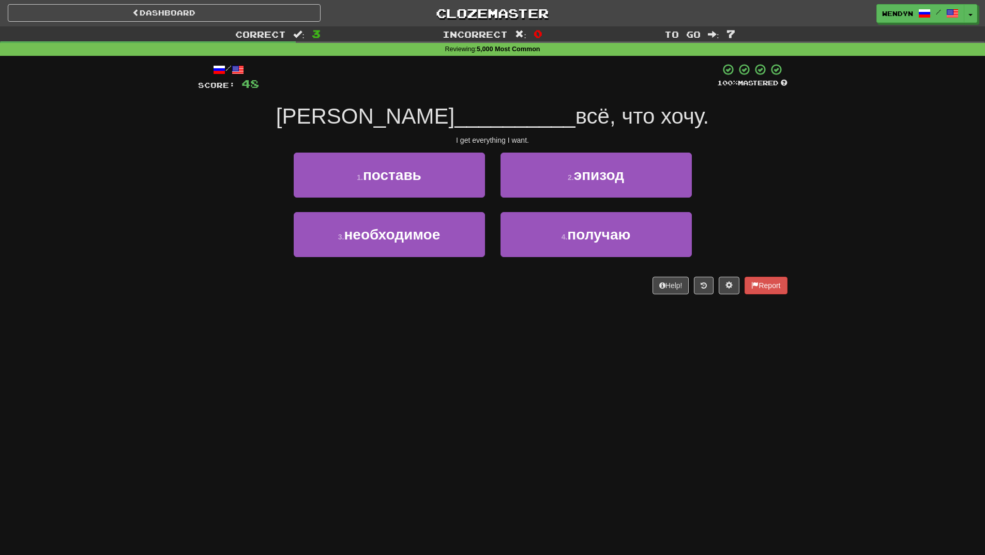
click at [446, 347] on div "Dashboard Clozemaster WendyN / Toggle Dropdown Dashboard Leaderboard Activity F…" at bounding box center [492, 277] width 985 height 555
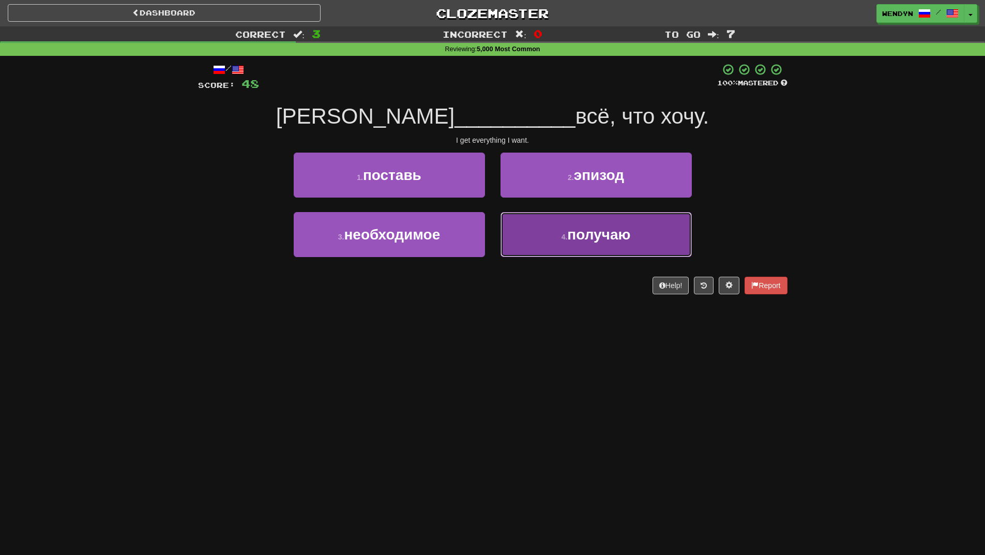
drag, startPoint x: 554, startPoint y: 255, endPoint x: 552, endPoint y: 275, distance: 20.3
click at [554, 256] on button "4 . получаю" at bounding box center [596, 234] width 191 height 45
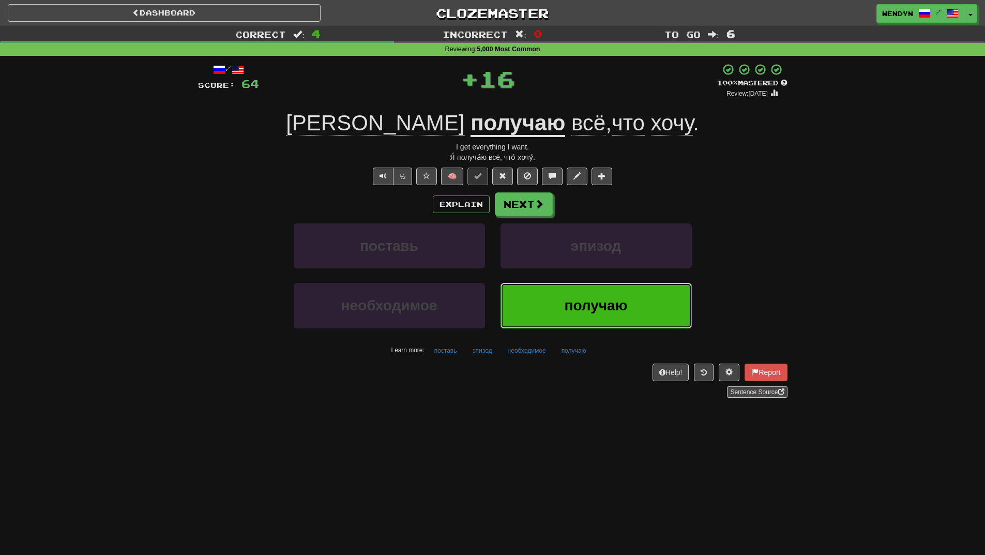
click at [550, 291] on button "получаю" at bounding box center [596, 305] width 191 height 45
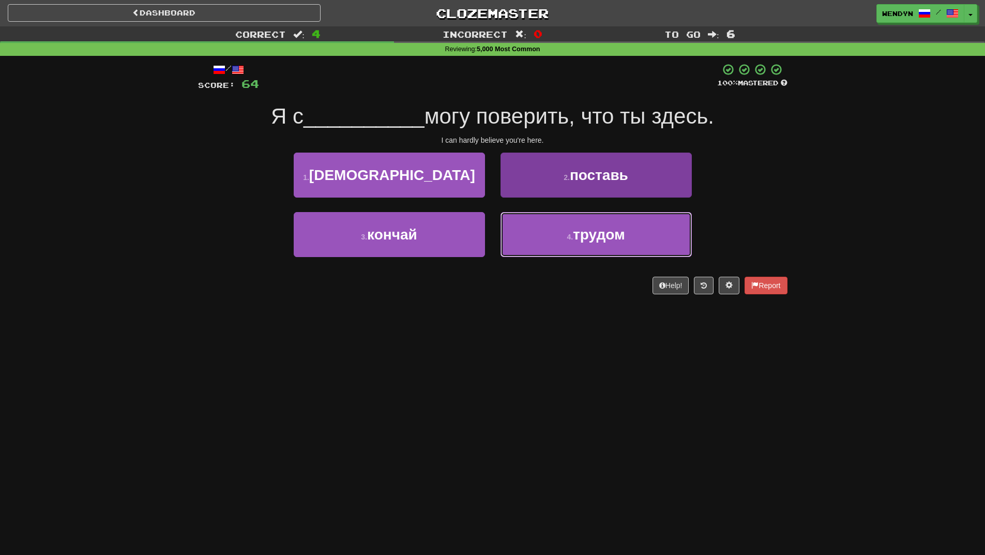
click at [613, 231] on span "трудом" at bounding box center [599, 235] width 52 height 16
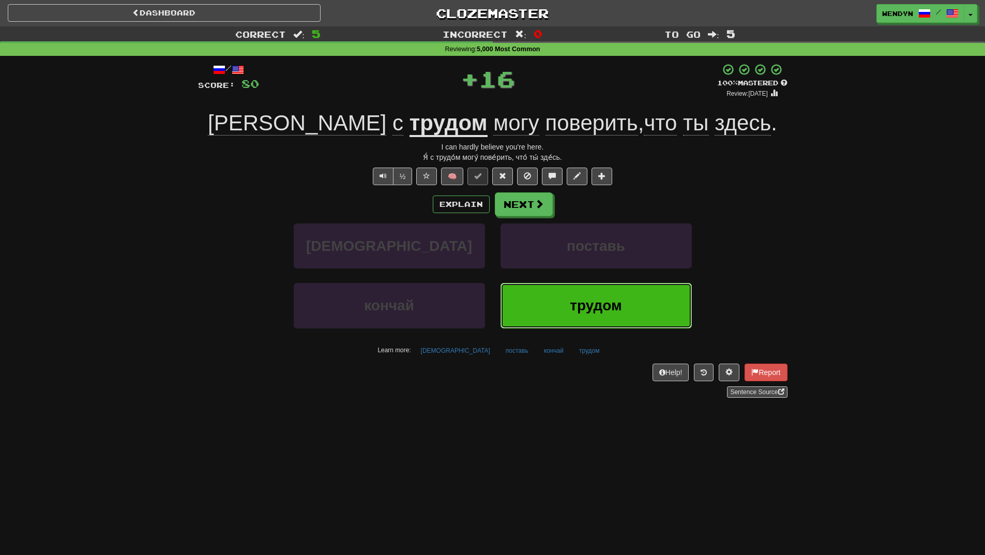
click at [604, 294] on button "трудом" at bounding box center [596, 305] width 191 height 45
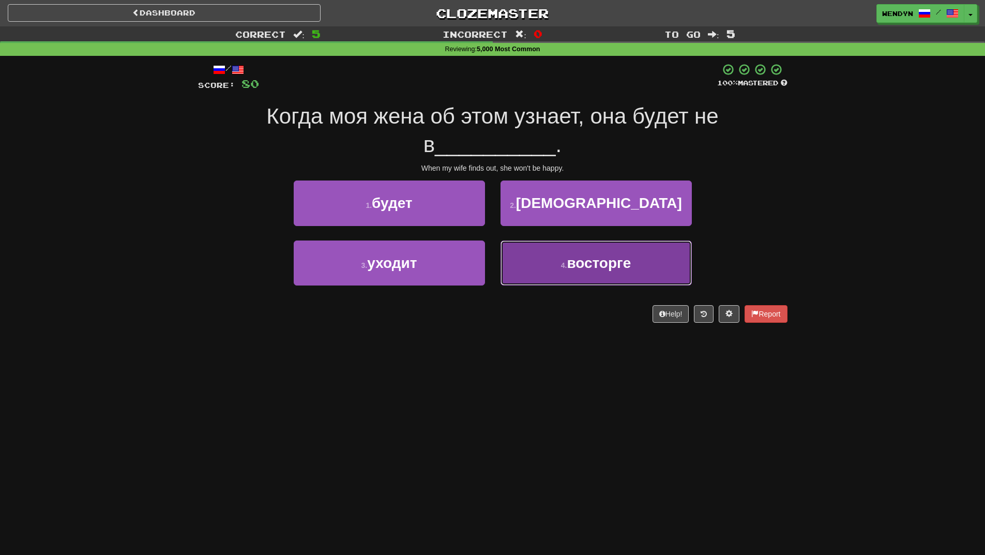
click at [571, 281] on button "4 . восторге" at bounding box center [596, 262] width 191 height 45
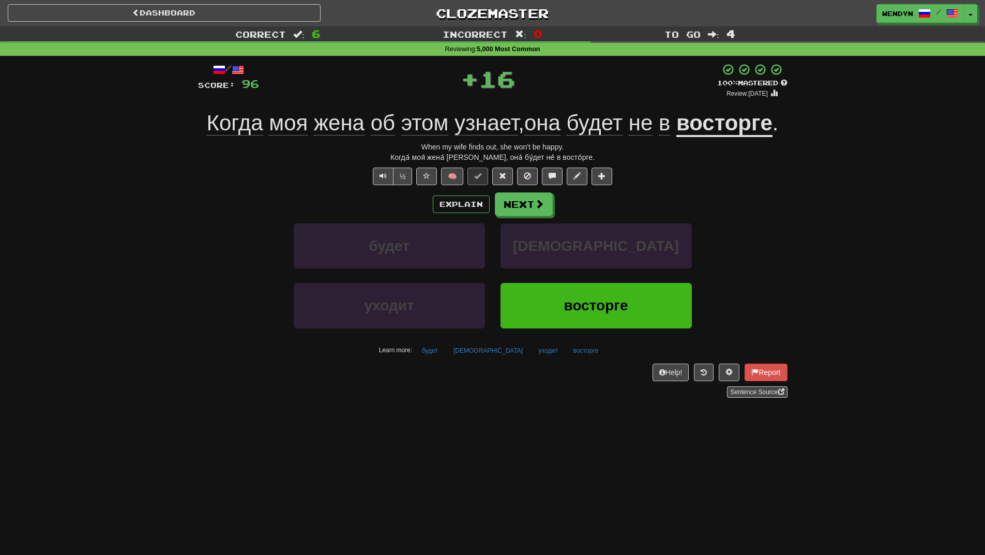
click at [571, 281] on div "[DEMOGRAPHIC_DATA]" at bounding box center [596, 252] width 207 height 59
click at [563, 295] on button "восторге" at bounding box center [596, 305] width 191 height 45
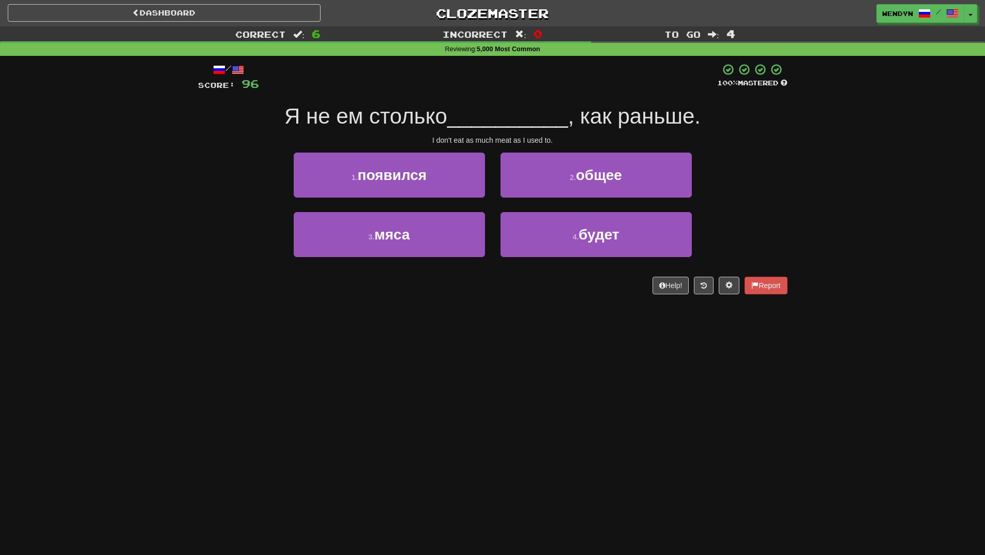
click at [563, 296] on div "/ Score: 96 100 % Mastered Я не ем столько __________ , как раньше. [PERSON_NAM…" at bounding box center [493, 182] width 590 height 253
click at [437, 258] on div "3 . мяса" at bounding box center [389, 241] width 207 height 59
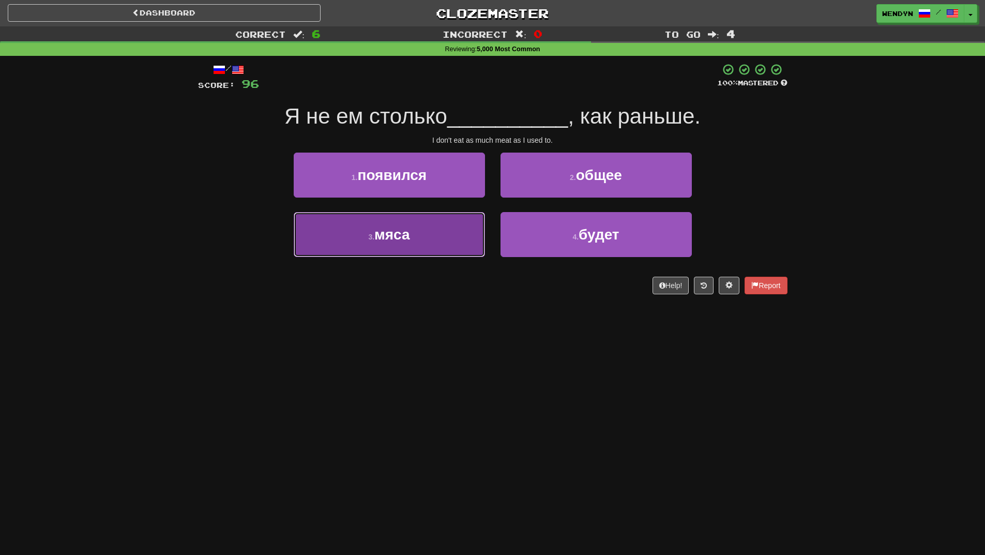
click at [441, 253] on button "3 . мяса" at bounding box center [389, 234] width 191 height 45
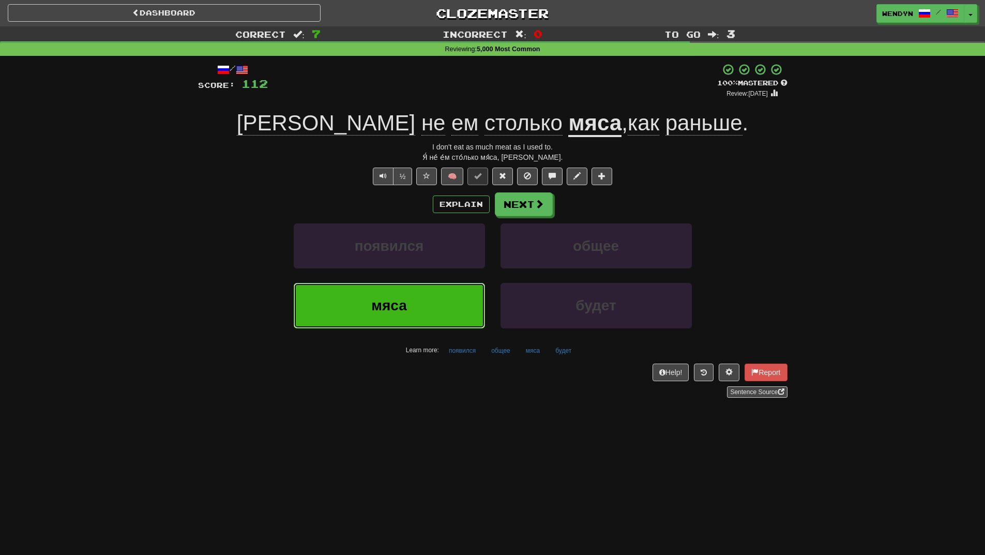
click at [437, 291] on button "мяса" at bounding box center [389, 305] width 191 height 45
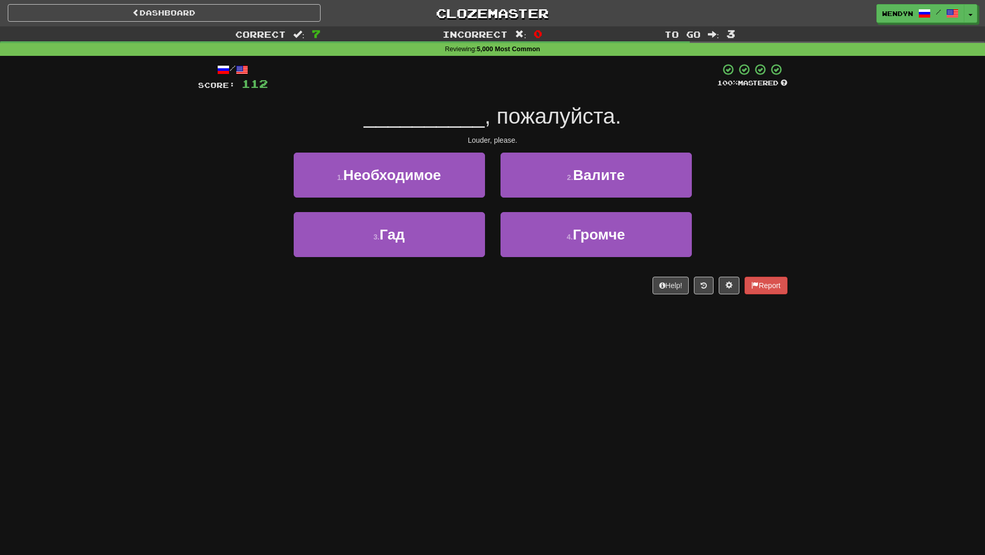
click at [437, 290] on div "Help! Report" at bounding box center [493, 286] width 590 height 18
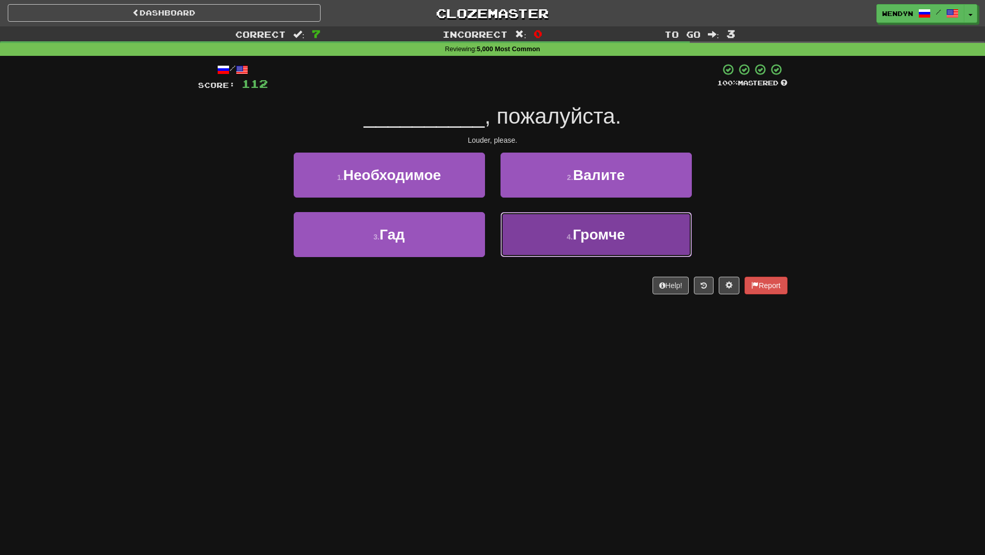
click at [560, 244] on button "4 . Громче" at bounding box center [596, 234] width 191 height 45
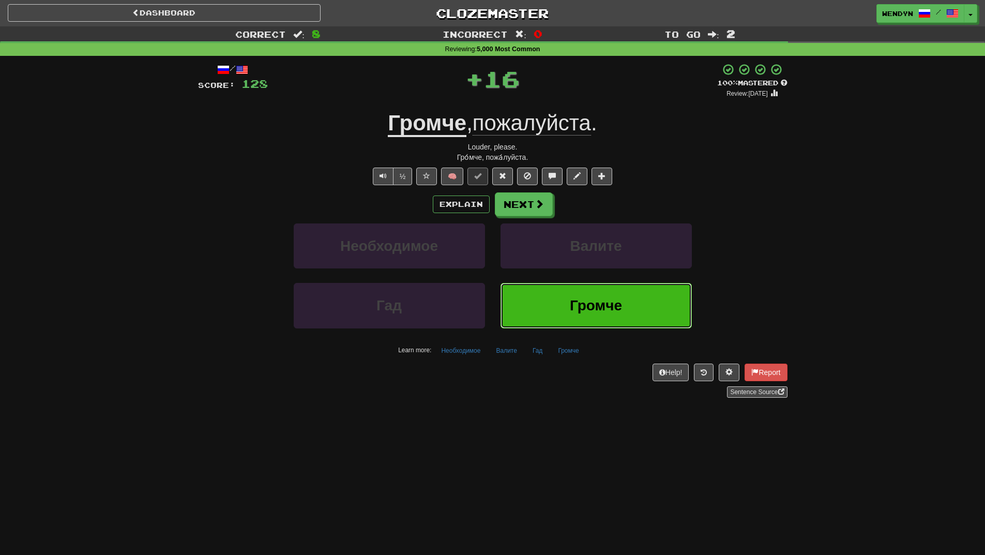
click at [539, 285] on button "Громче" at bounding box center [596, 305] width 191 height 45
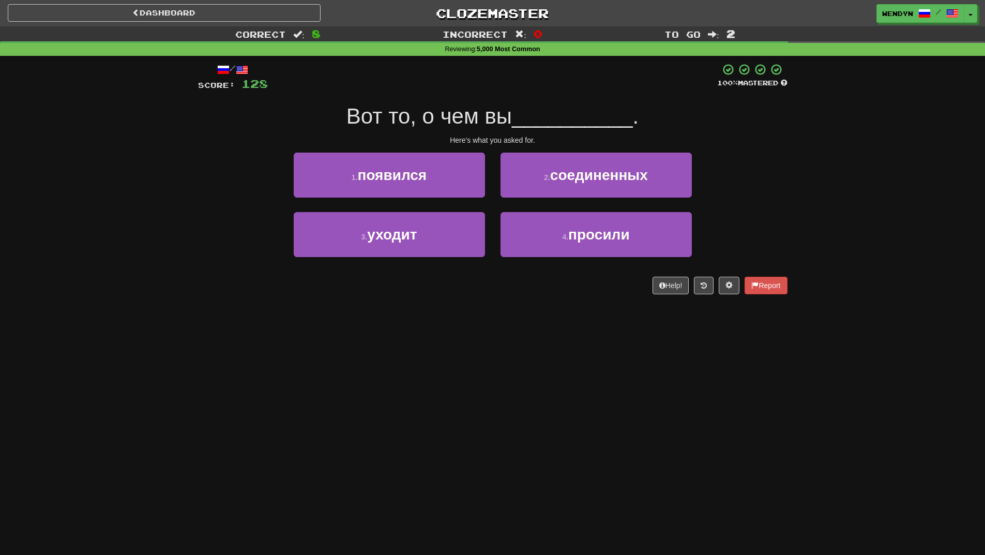
drag, startPoint x: 539, startPoint y: 285, endPoint x: 476, endPoint y: 326, distance: 74.9
click at [476, 326] on div "Dashboard Clozemaster WendyN / Toggle Dropdown Dashboard Leaderboard Activity F…" at bounding box center [492, 277] width 985 height 555
drag, startPoint x: 476, startPoint y: 326, endPoint x: 445, endPoint y: 348, distance: 37.8
click at [445, 348] on div "Dashboard Clozemaster WendyN / Toggle Dropdown Dashboard Leaderboard Activity F…" at bounding box center [492, 277] width 985 height 555
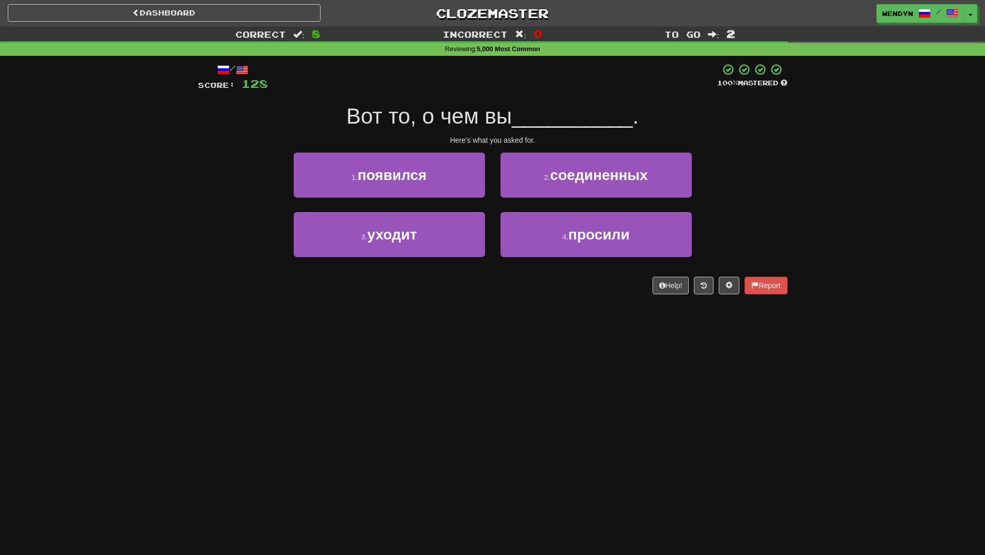
drag, startPoint x: 449, startPoint y: 346, endPoint x: 437, endPoint y: 359, distance: 17.9
click at [437, 359] on div "Dashboard Clozemaster WendyN / Toggle Dropdown Dashboard Leaderboard Activity F…" at bounding box center [492, 277] width 985 height 555
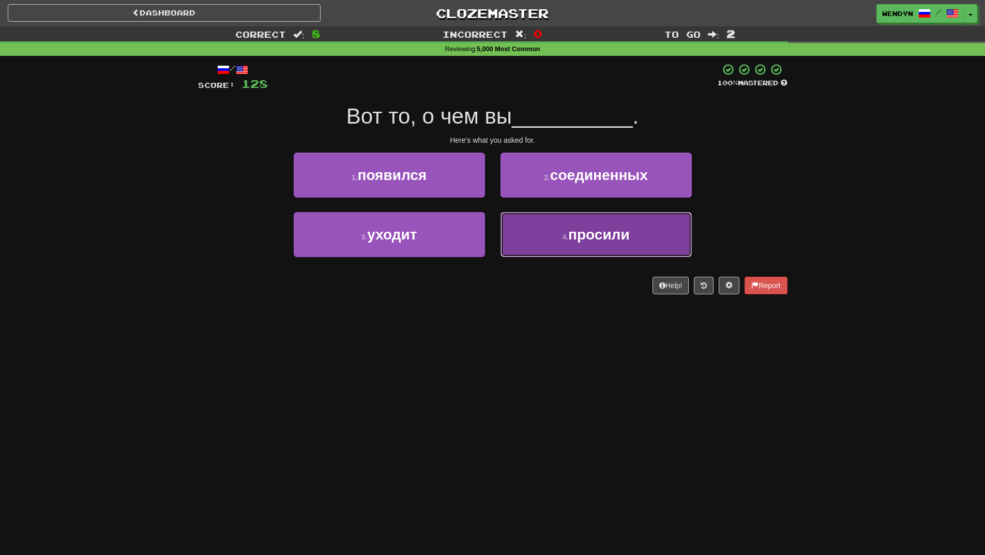
click at [559, 246] on button "4 . просили" at bounding box center [596, 234] width 191 height 45
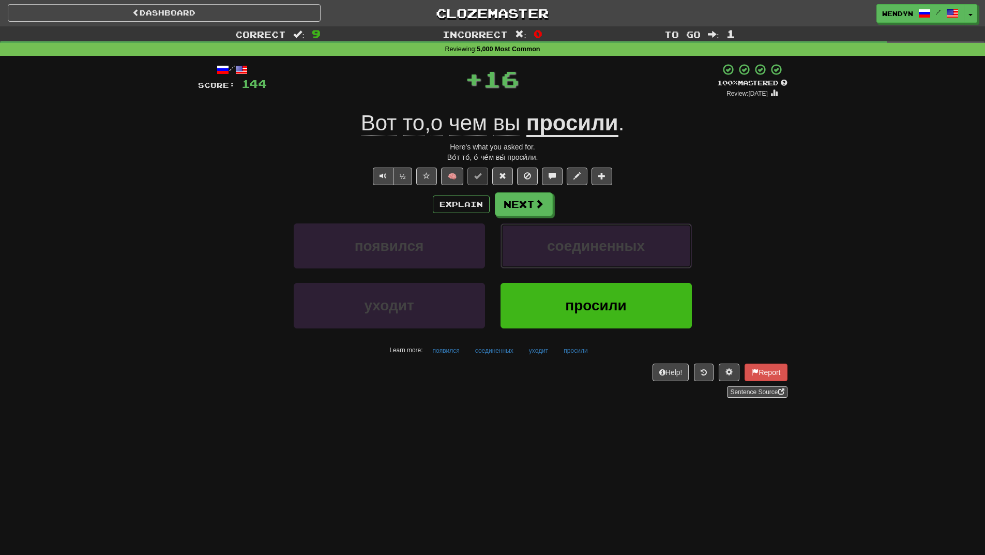
click at [559, 246] on span "соединенных" at bounding box center [596, 246] width 98 height 16
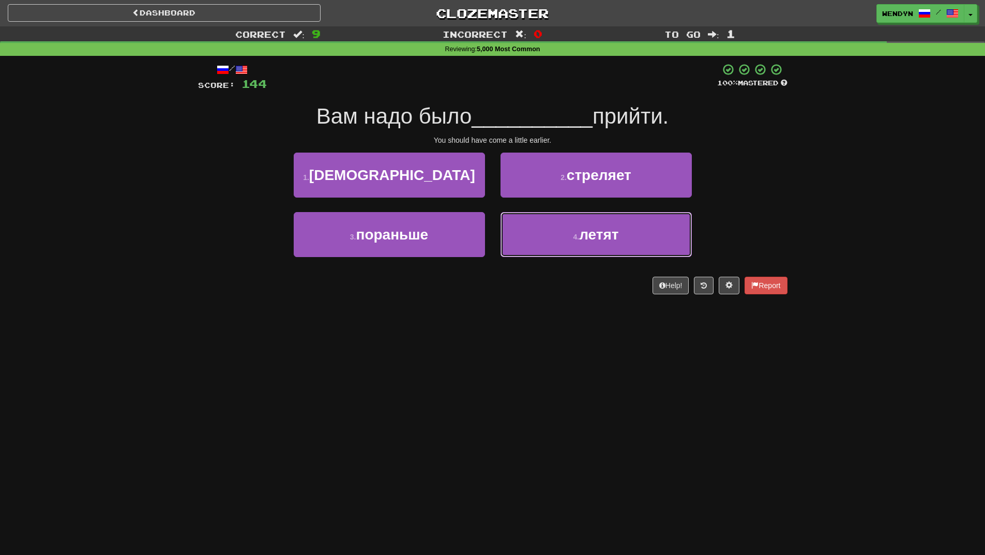
drag, startPoint x: 559, startPoint y: 246, endPoint x: 539, endPoint y: 304, distance: 61.2
click at [539, 304] on div "/ Score: 144 100 % Mastered Вам надо было __________ прийти. You should have co…" at bounding box center [493, 182] width 590 height 253
drag, startPoint x: 539, startPoint y: 304, endPoint x: 382, endPoint y: 375, distance: 172.9
click at [382, 375] on div "Dashboard Clozemaster WendyN / Toggle Dropdown Dashboard Leaderboard Activity F…" at bounding box center [492, 277] width 985 height 555
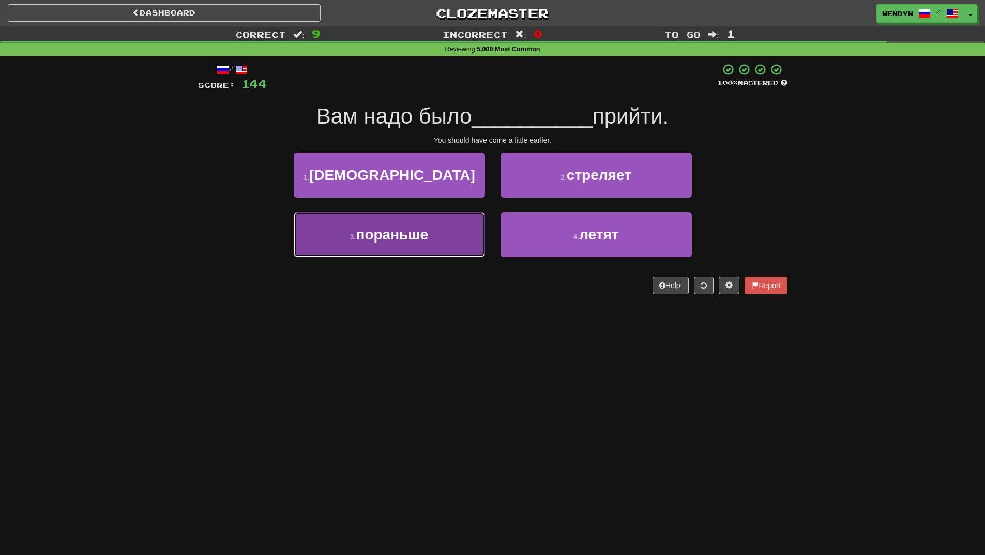
click at [411, 239] on span "пораньше" at bounding box center [392, 235] width 72 height 16
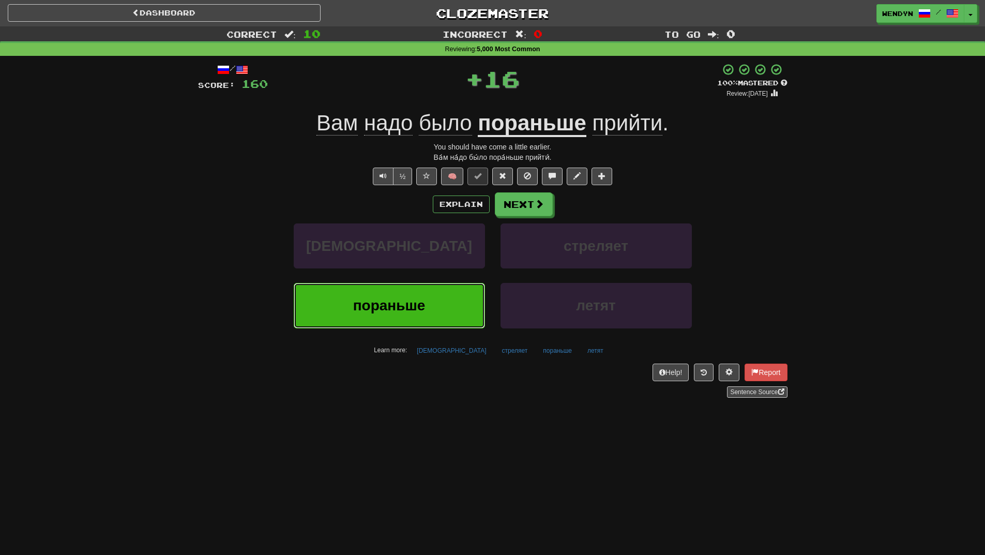
click at [413, 299] on span "пораньше" at bounding box center [389, 305] width 72 height 16
